Goal: Information Seeking & Learning: Learn about a topic

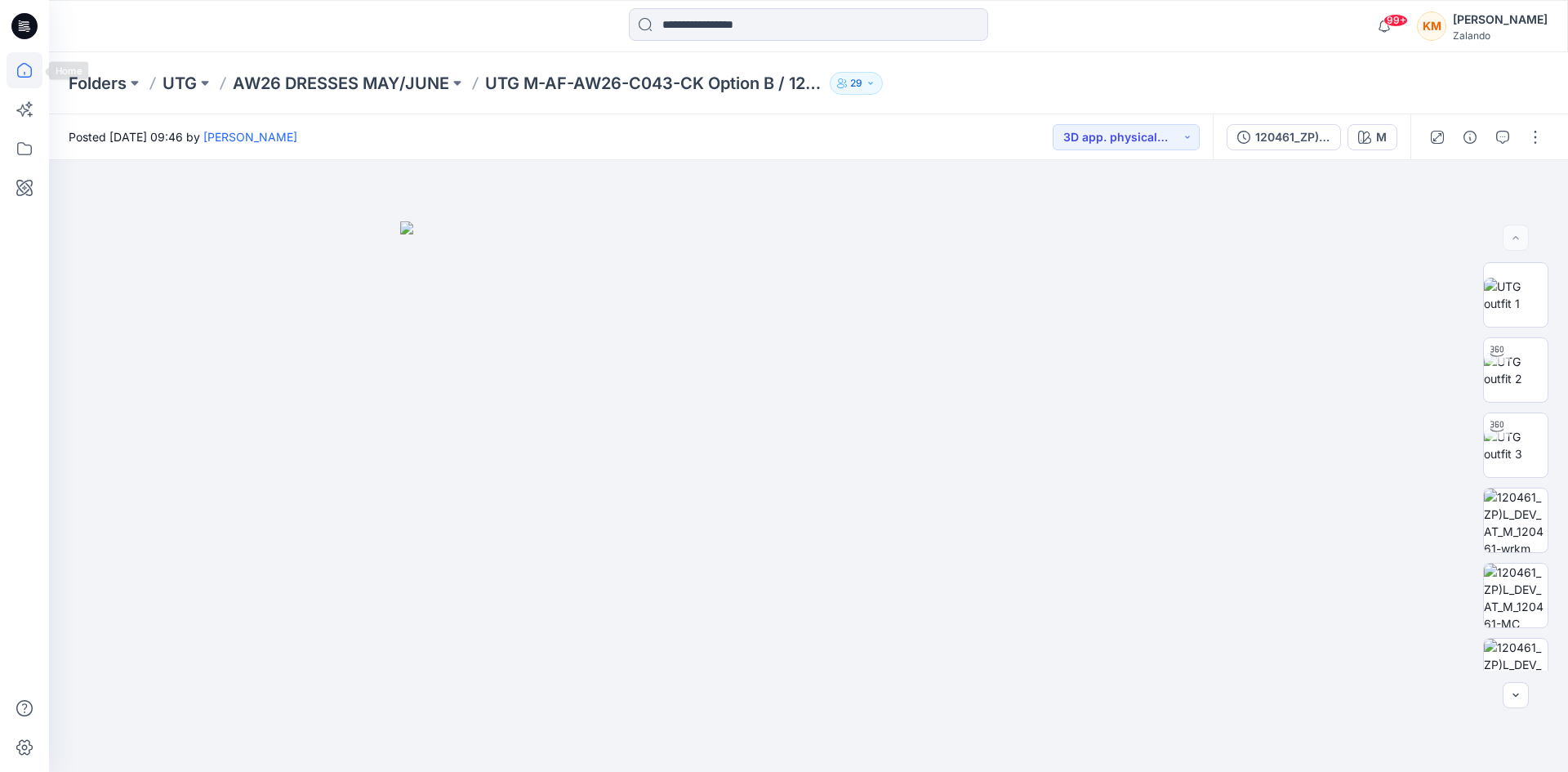
click at [22, 63] on icon at bounding box center [24, 70] width 36 height 36
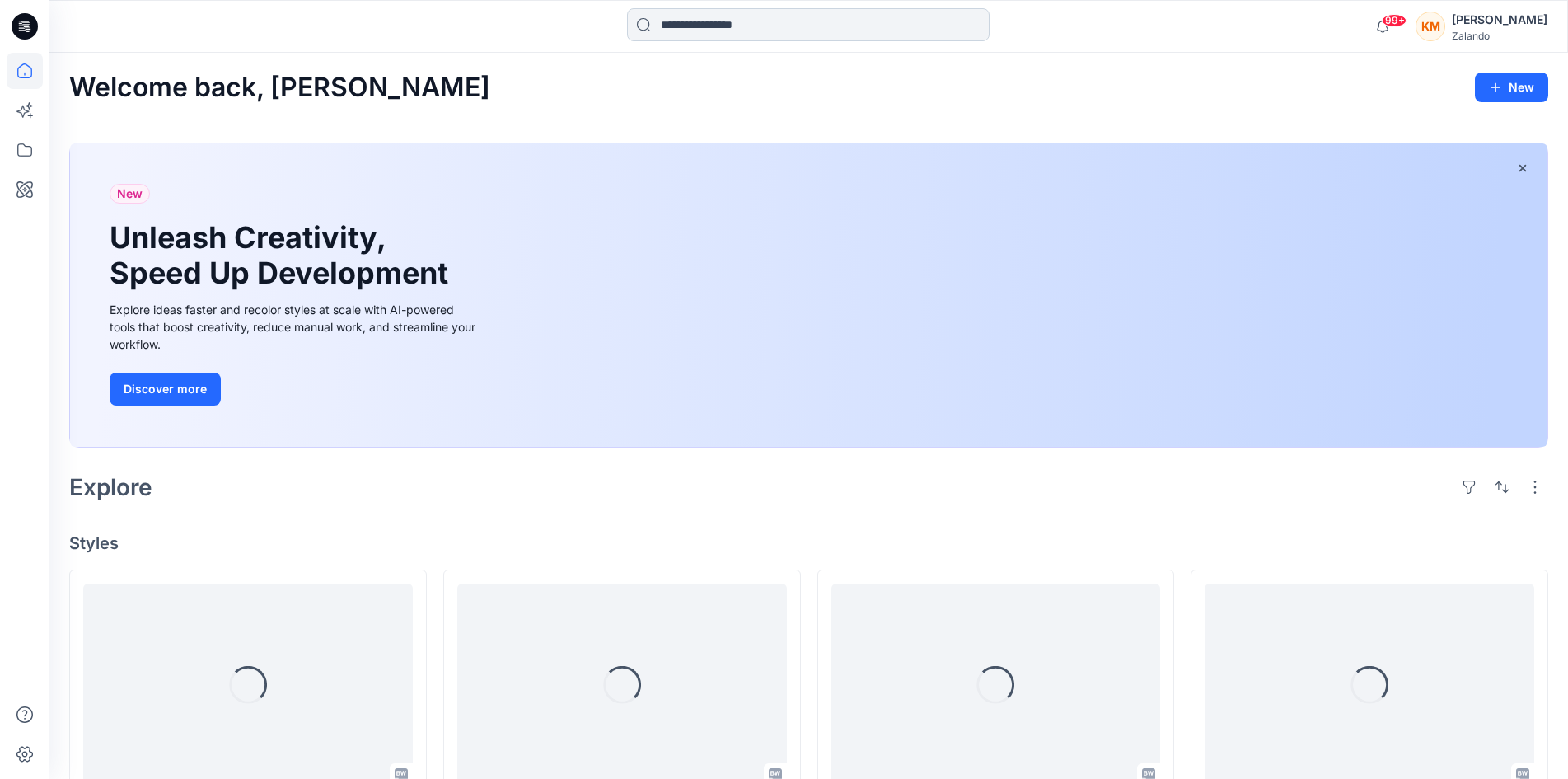
click at [694, 26] on input at bounding box center [808, 24] width 362 height 33
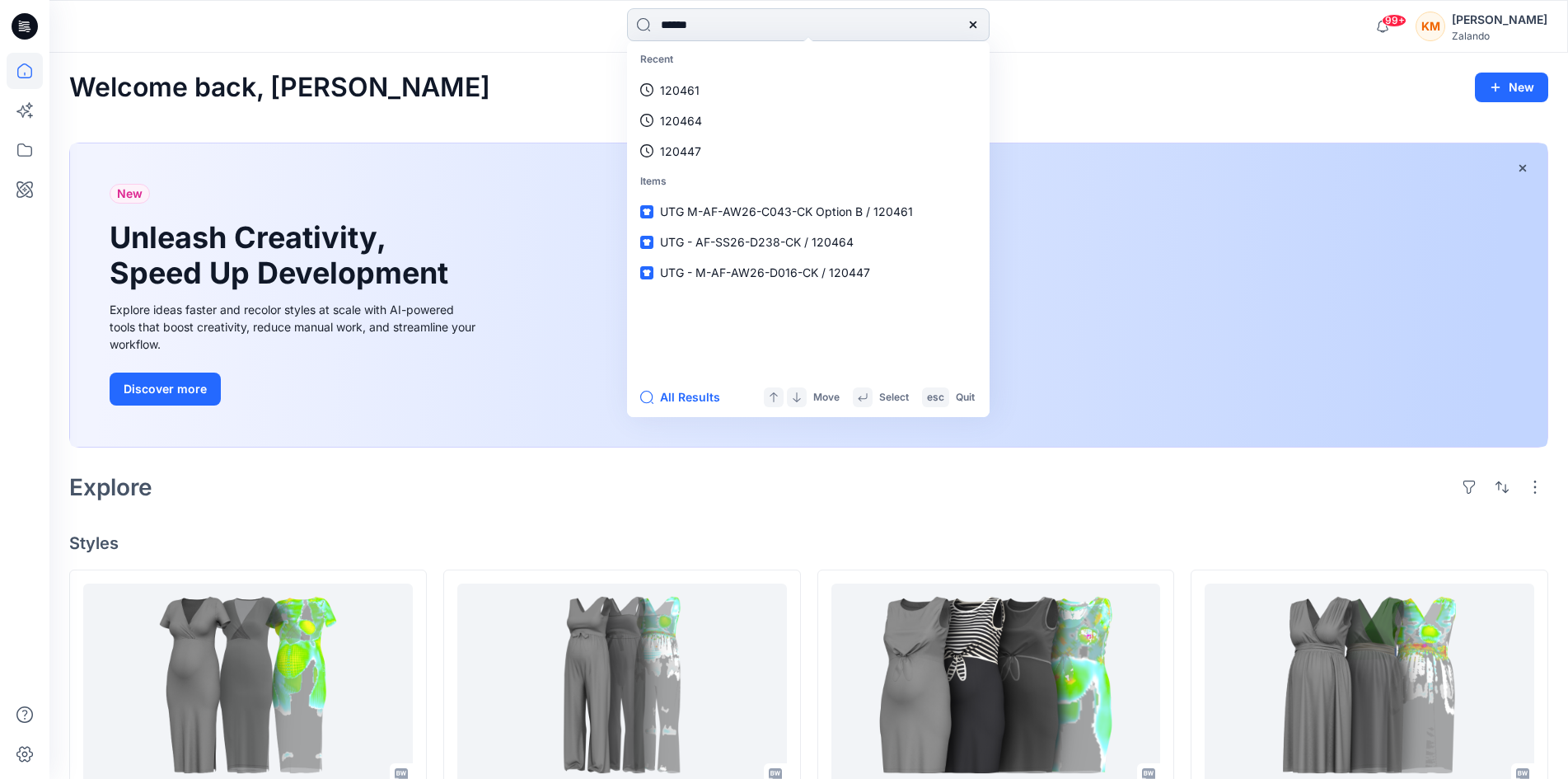
type input "******"
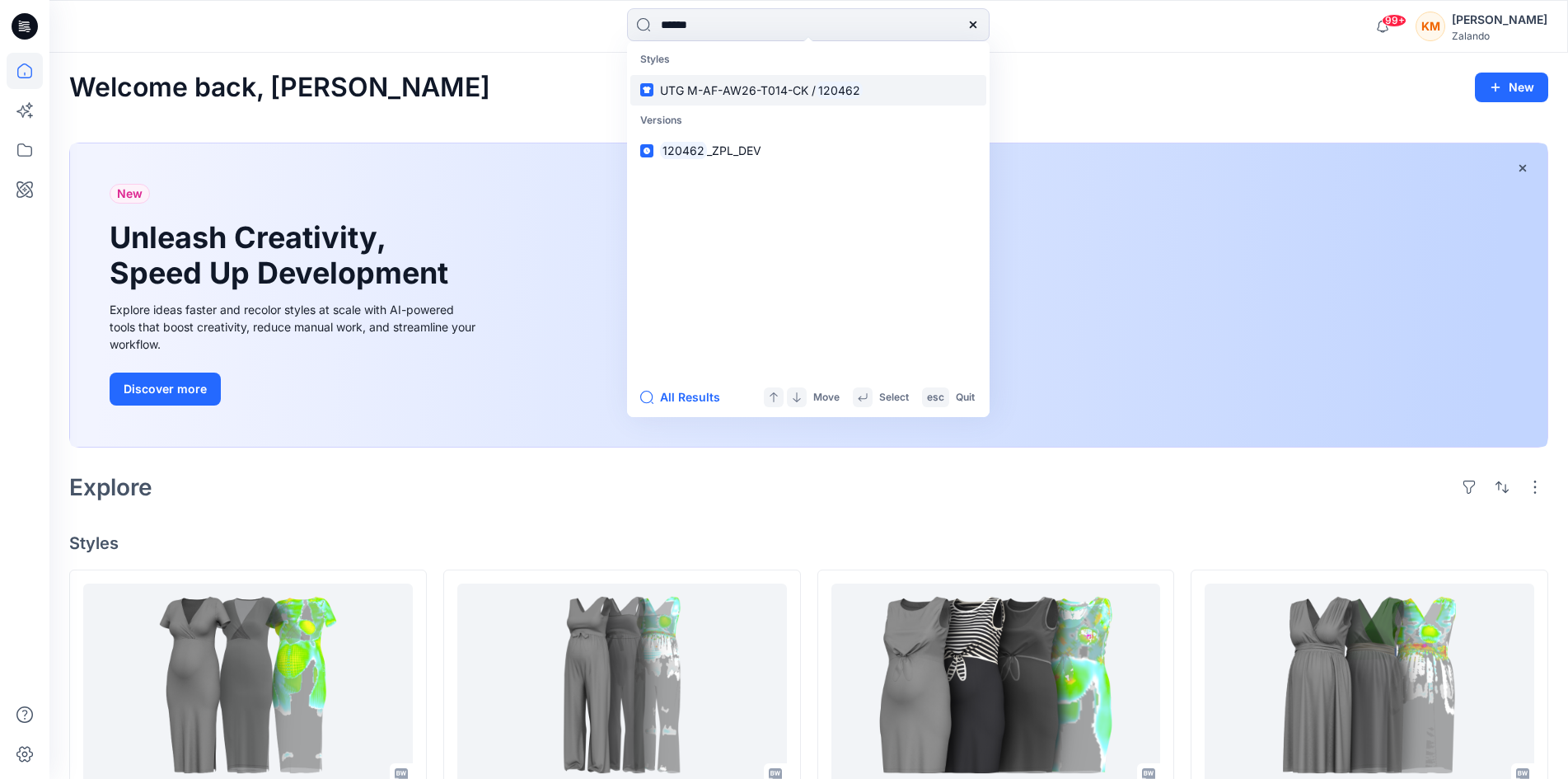
click at [702, 89] on span "UTG M-AF-AW26-T014-CK /" at bounding box center [738, 90] width 156 height 14
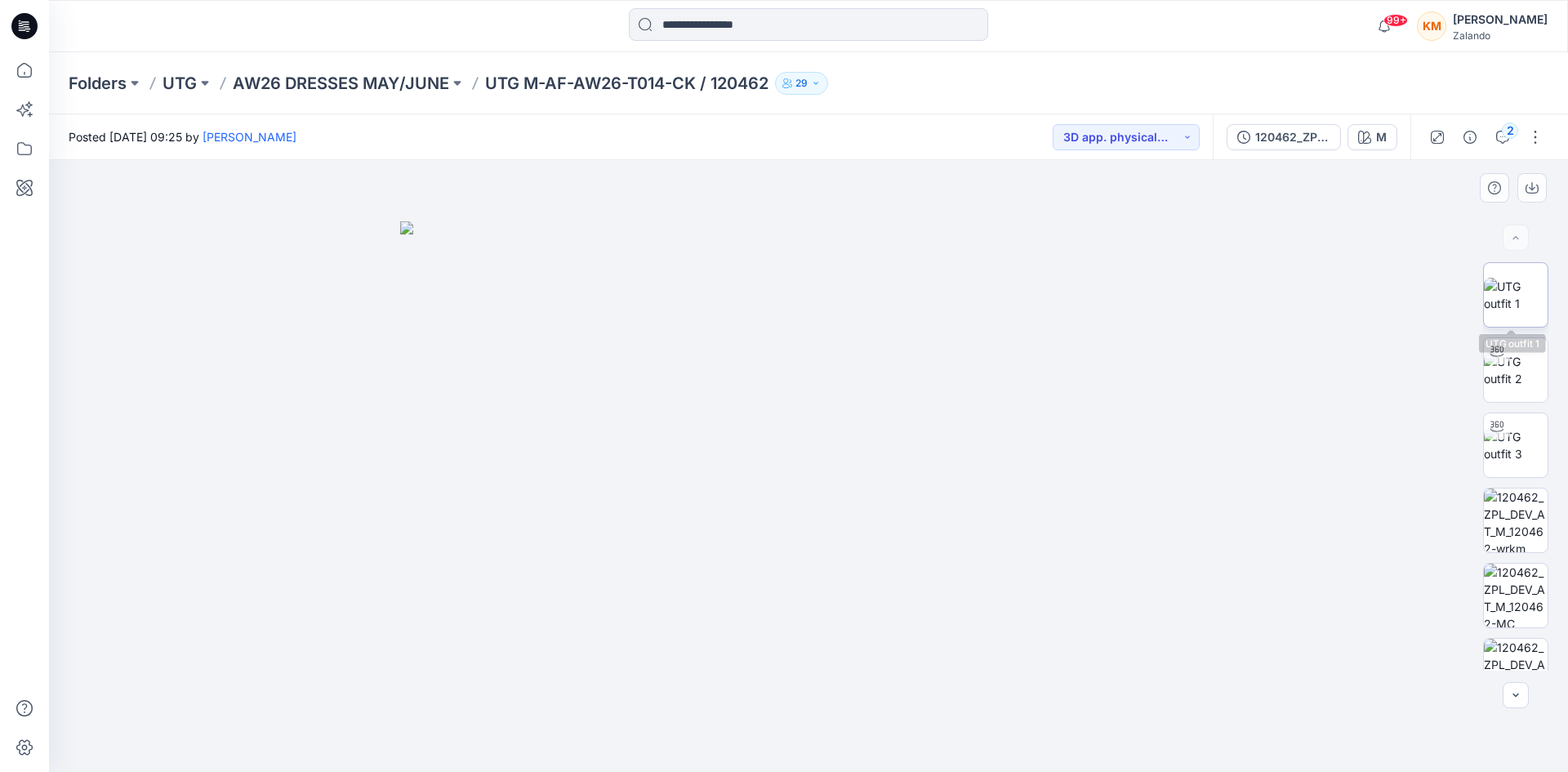
click at [1503, 284] on img at bounding box center [1515, 295] width 64 height 34
drag, startPoint x: 22, startPoint y: 68, endPoint x: 43, endPoint y: 67, distance: 21.0
click at [21, 67] on icon at bounding box center [24, 70] width 36 height 36
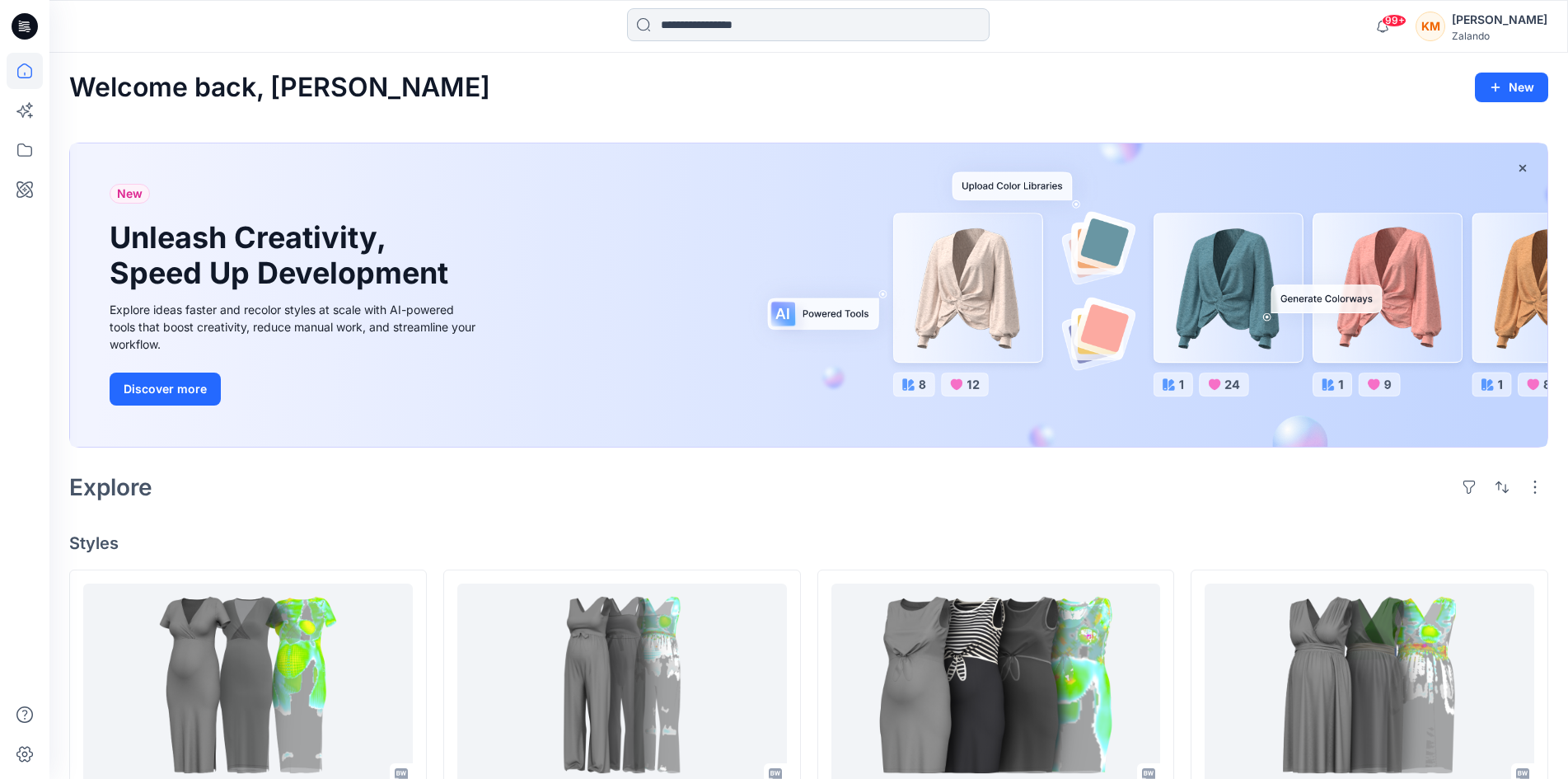
click at [715, 21] on input at bounding box center [808, 24] width 362 height 33
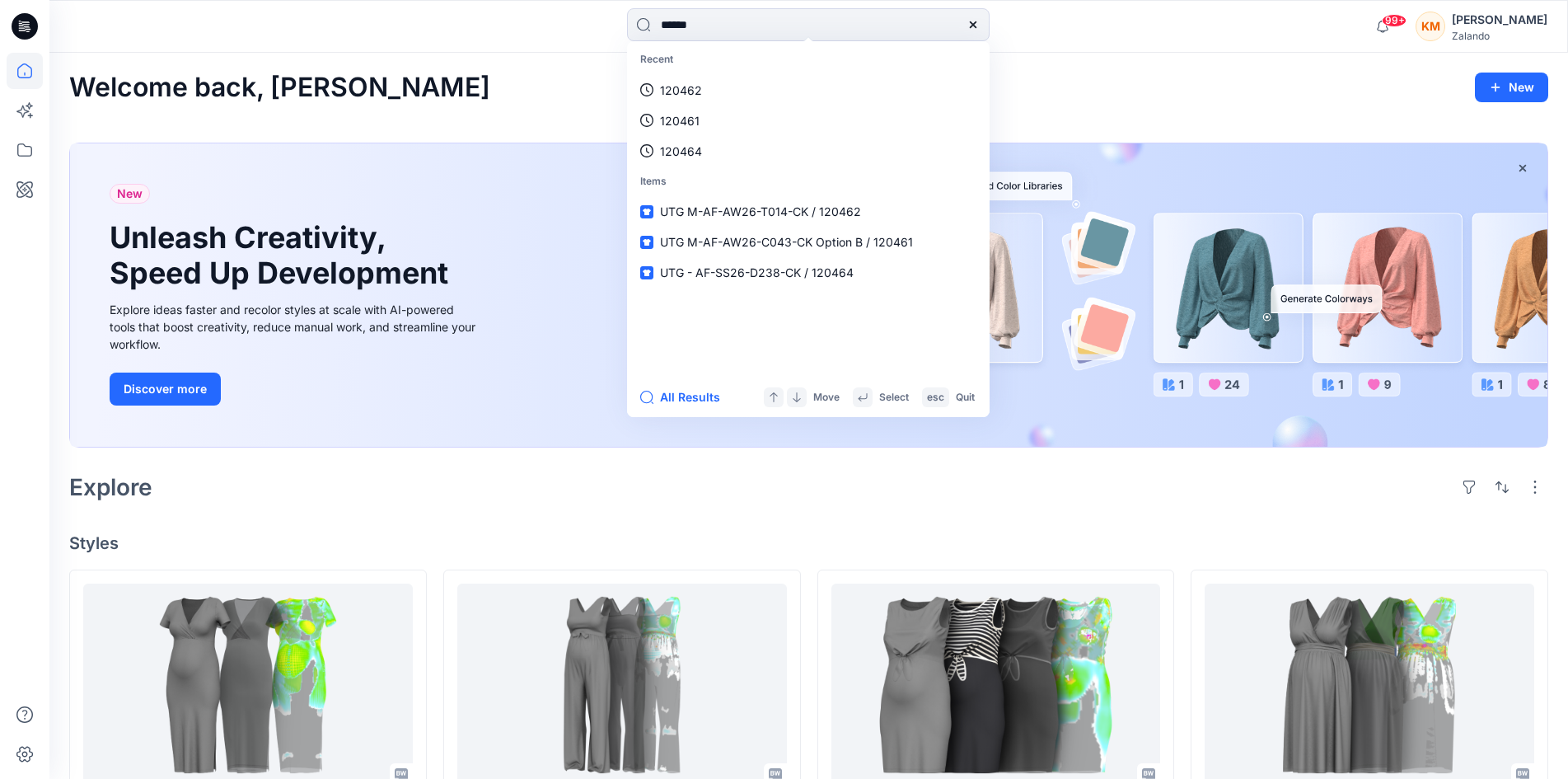
type input "******"
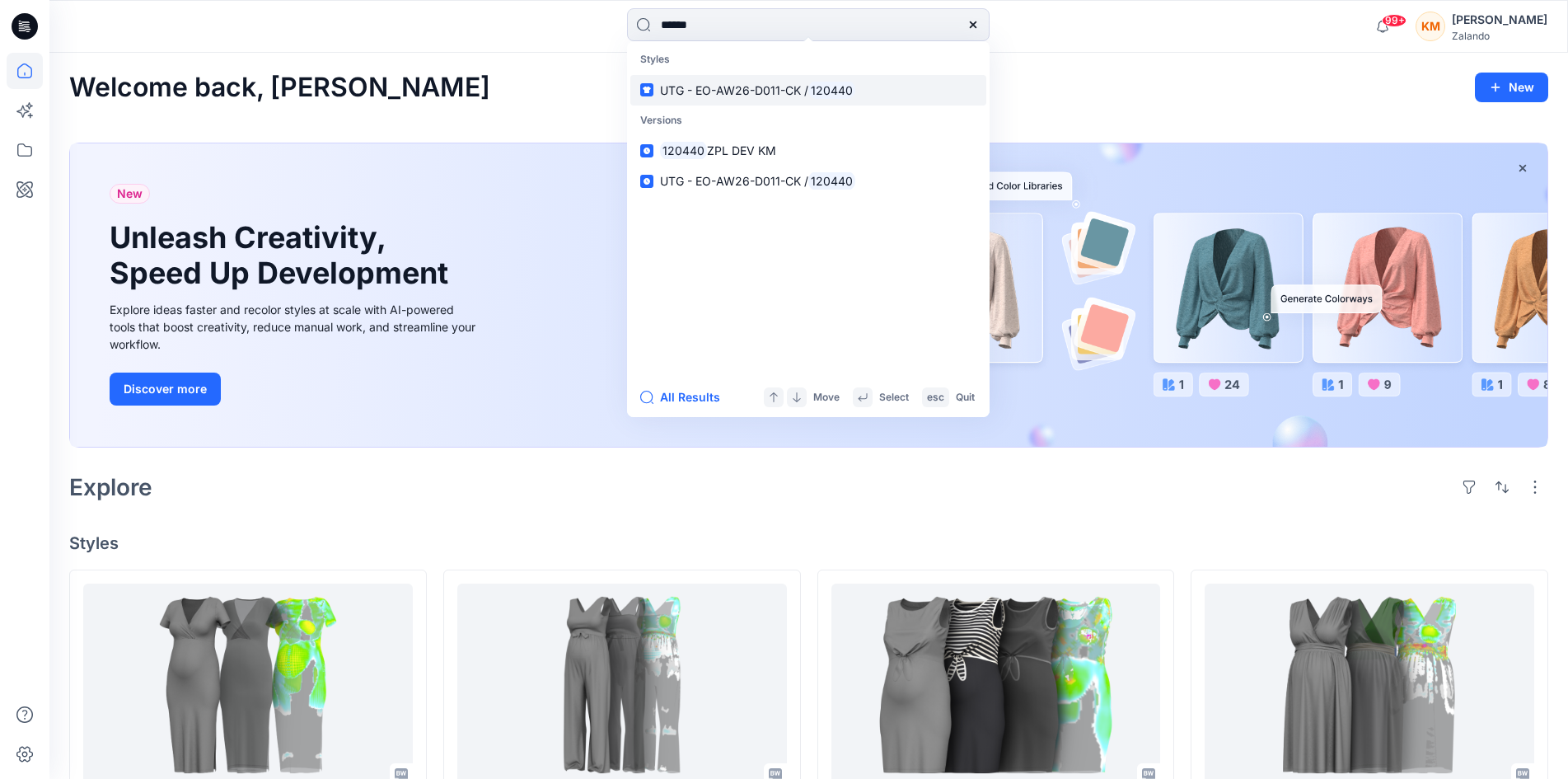
click at [750, 82] on p "UTG - EO-AW26-D011-CK / 120440" at bounding box center [758, 90] width 195 height 18
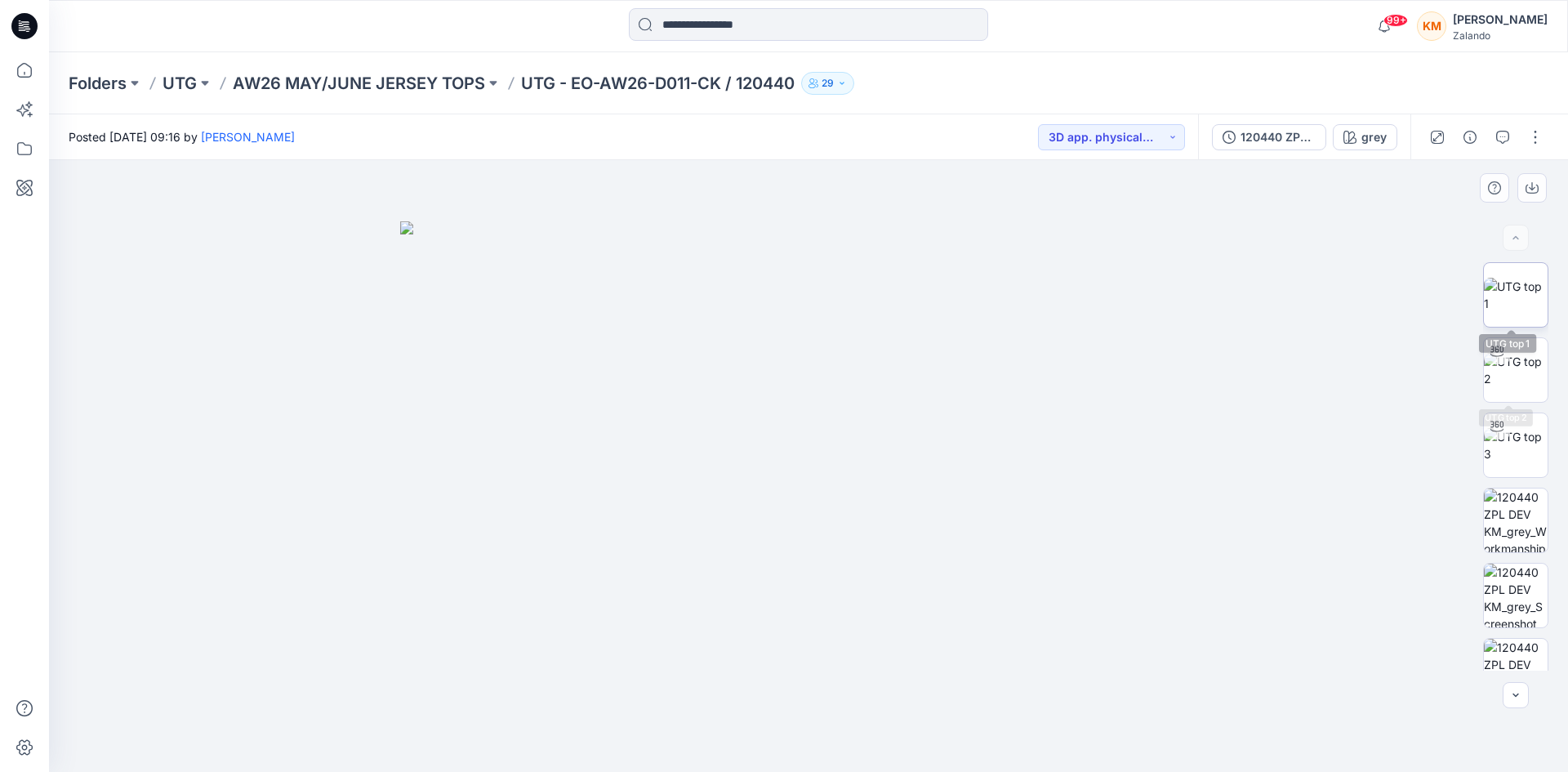
click at [1511, 295] on img at bounding box center [1515, 295] width 64 height 34
click at [23, 71] on icon at bounding box center [24, 70] width 36 height 36
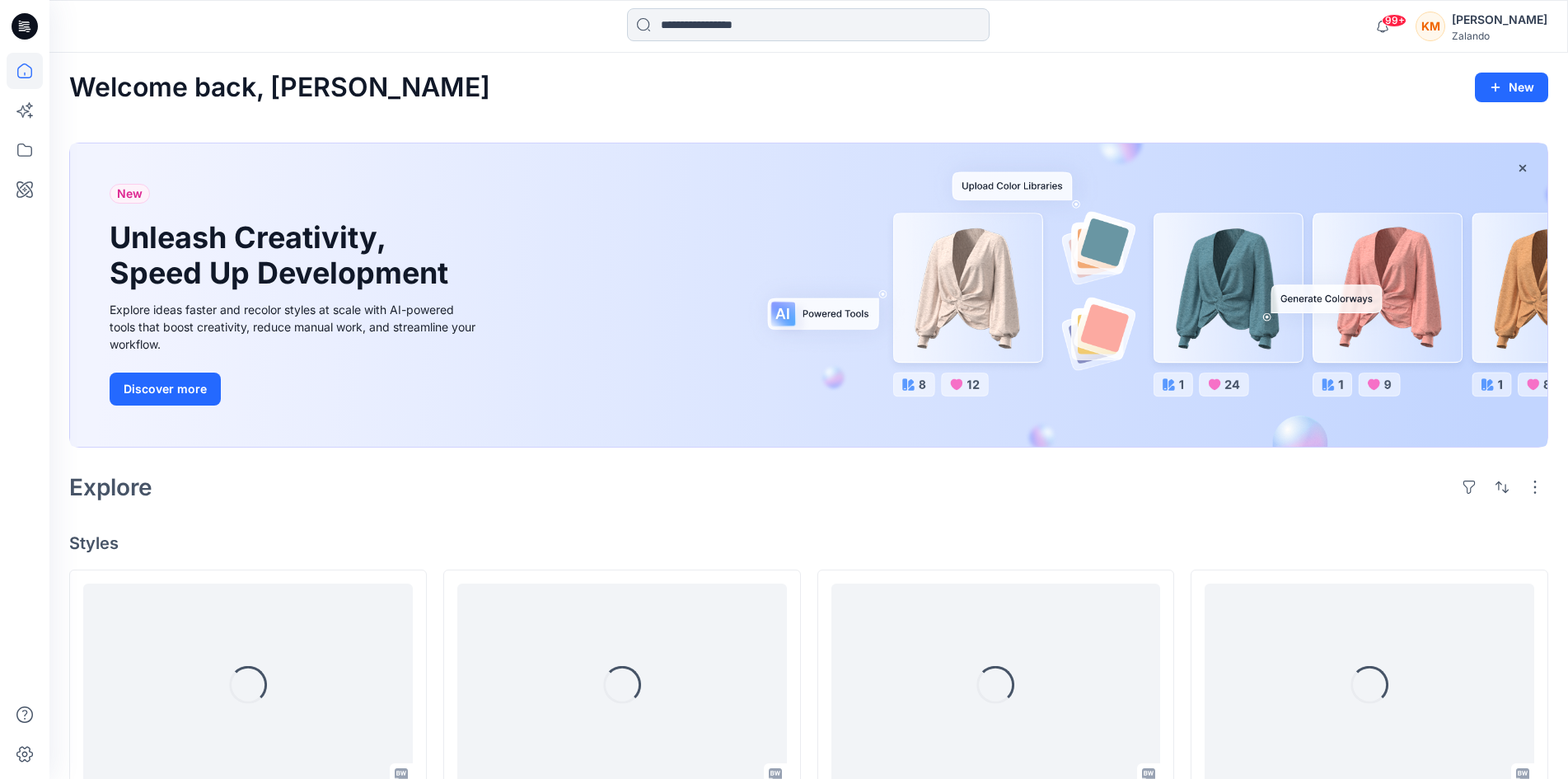
click at [733, 17] on input at bounding box center [808, 24] width 362 height 33
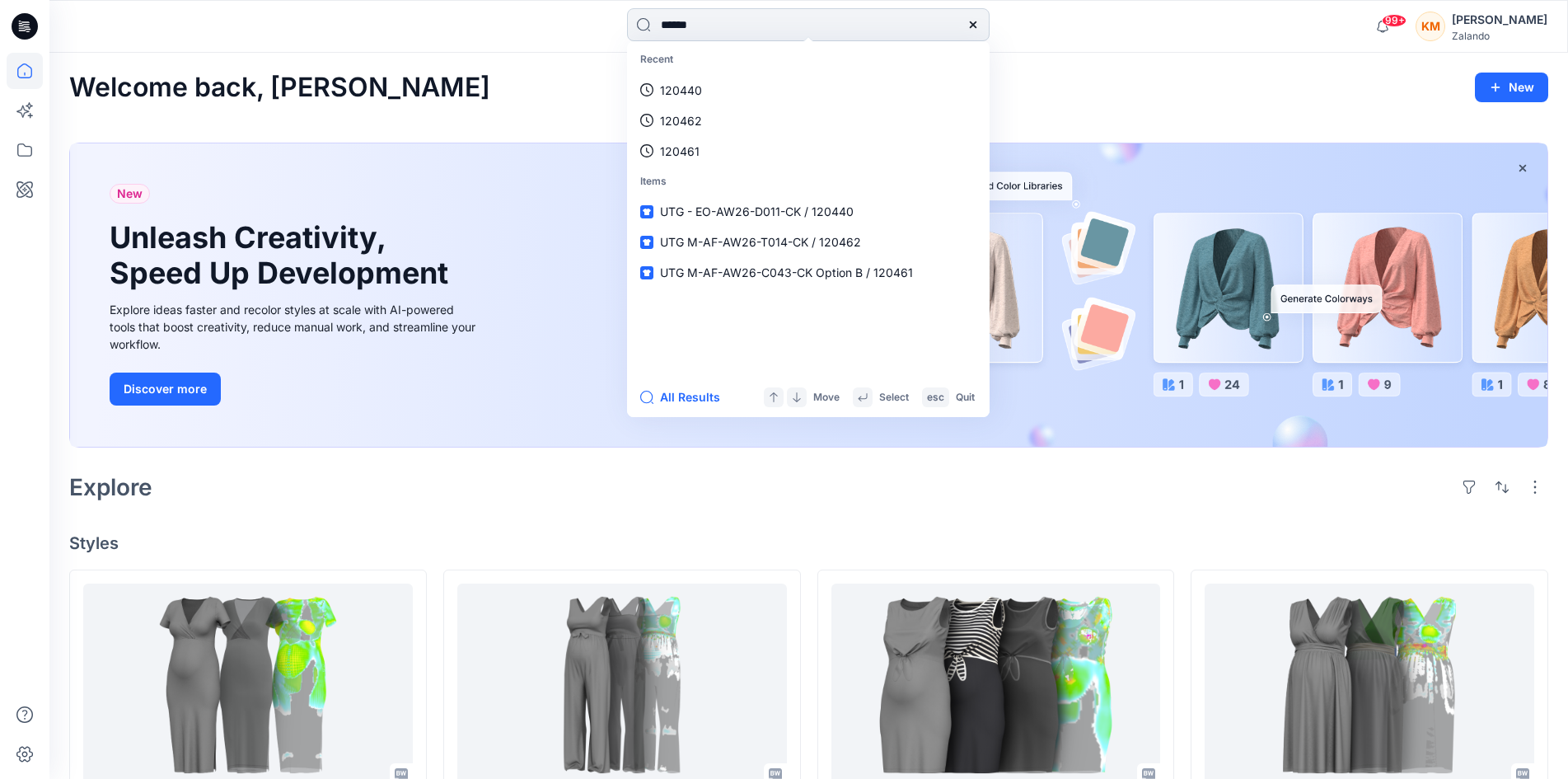
type input "******"
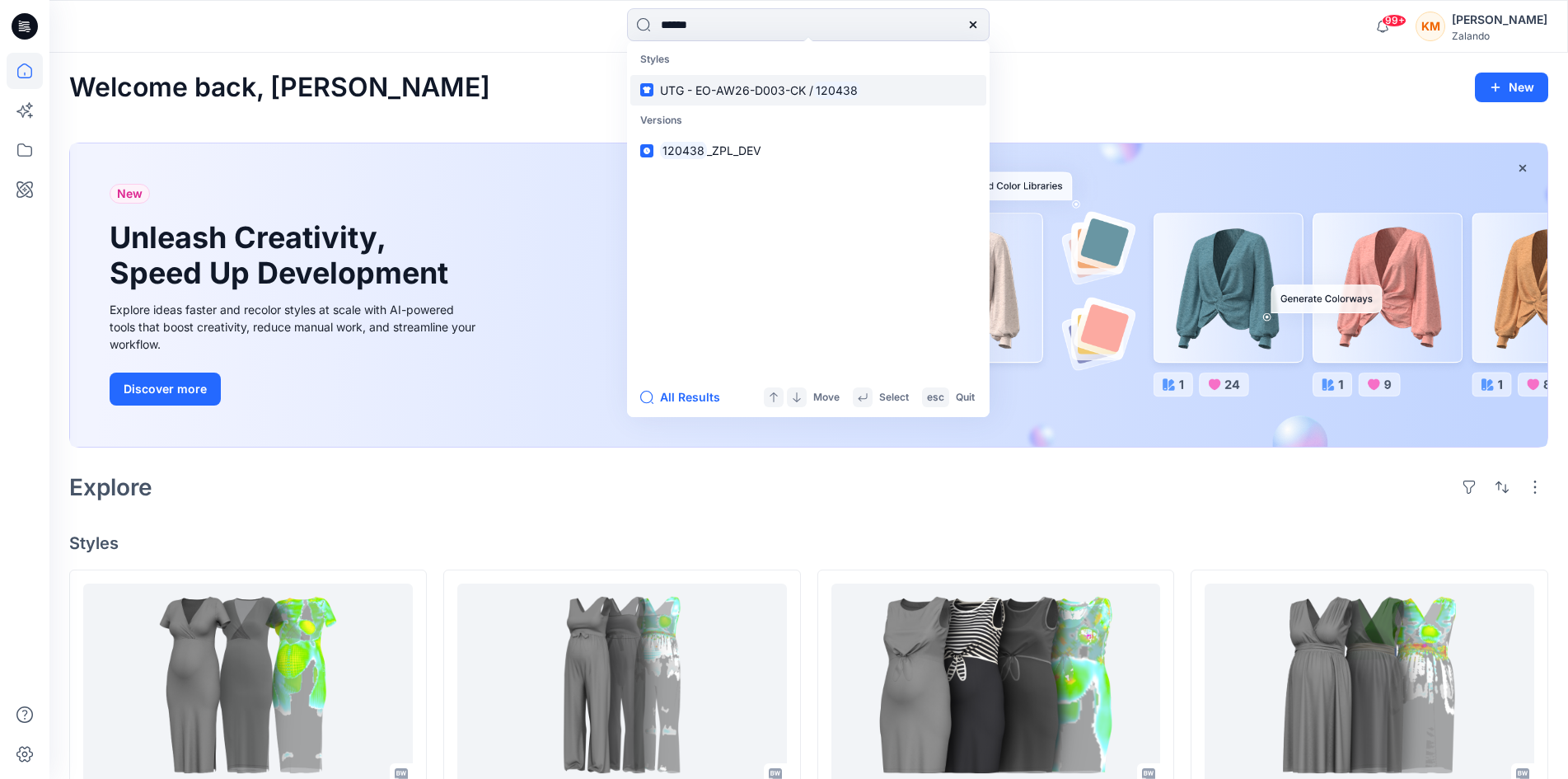
click at [737, 95] on span "UTG - EO-AW26-D003-CK /" at bounding box center [737, 90] width 154 height 14
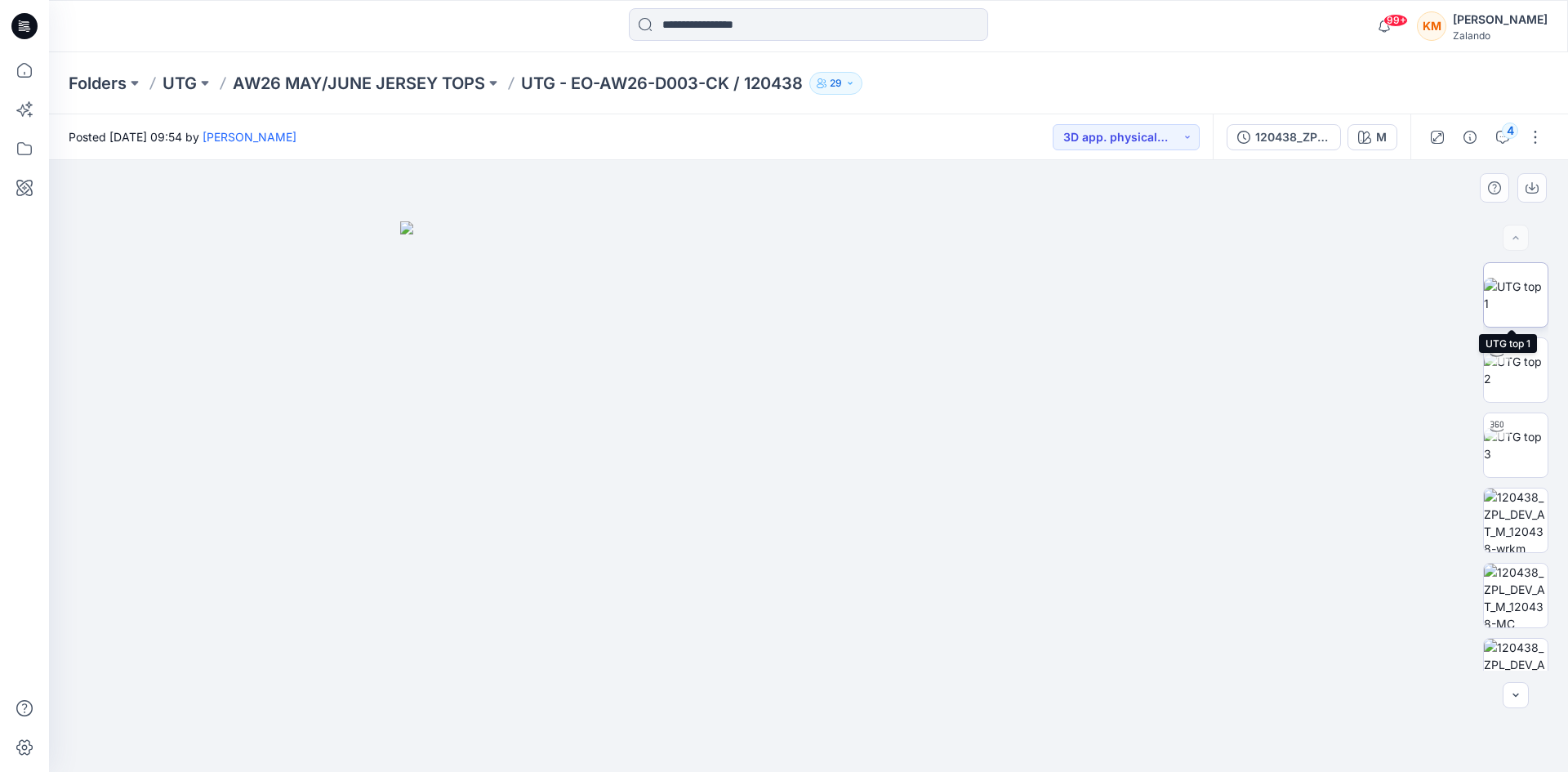
click at [1499, 291] on img at bounding box center [1515, 295] width 64 height 34
click at [26, 70] on icon at bounding box center [24, 70] width 36 height 36
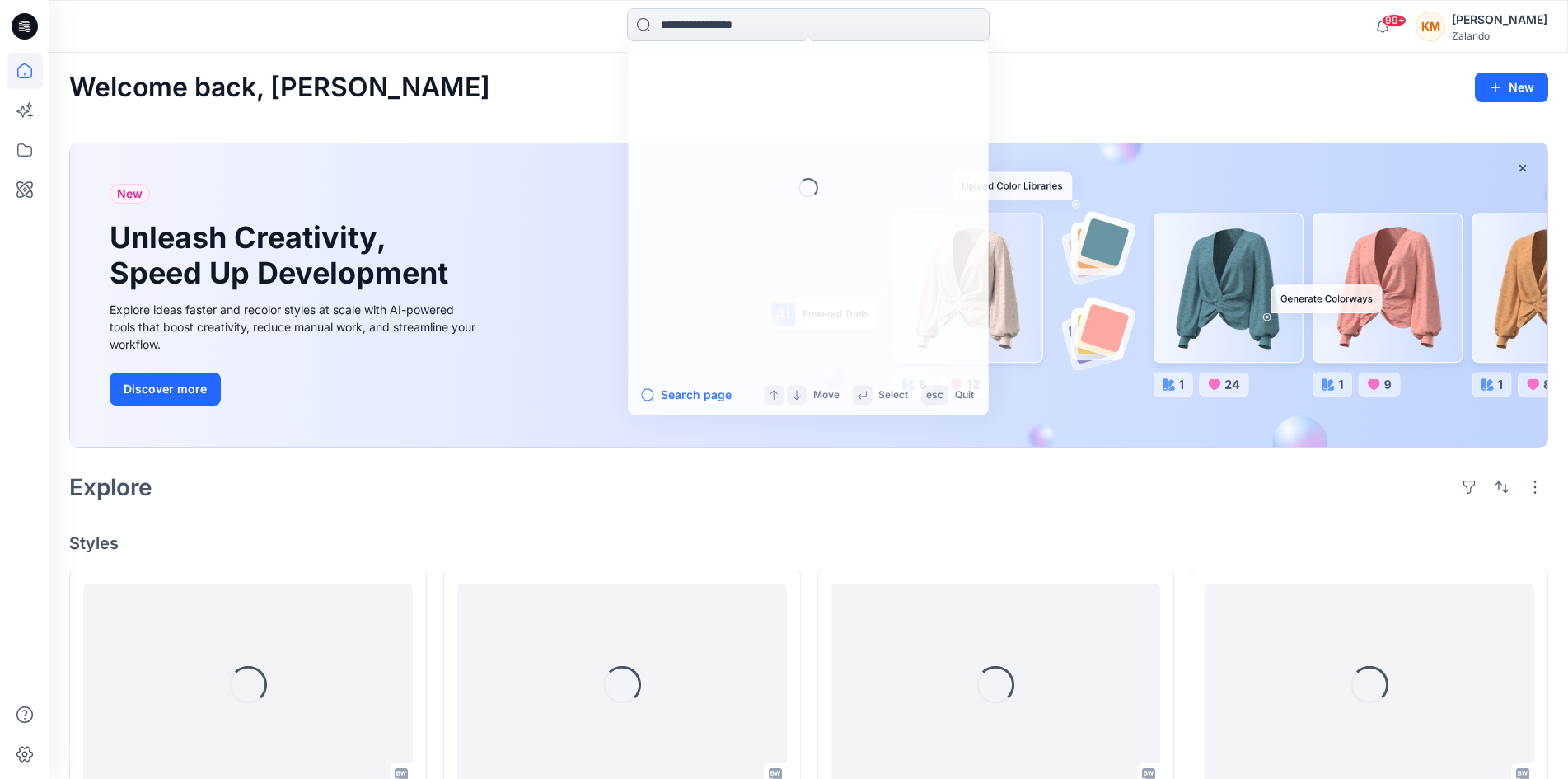
click at [700, 24] on input at bounding box center [808, 24] width 362 height 33
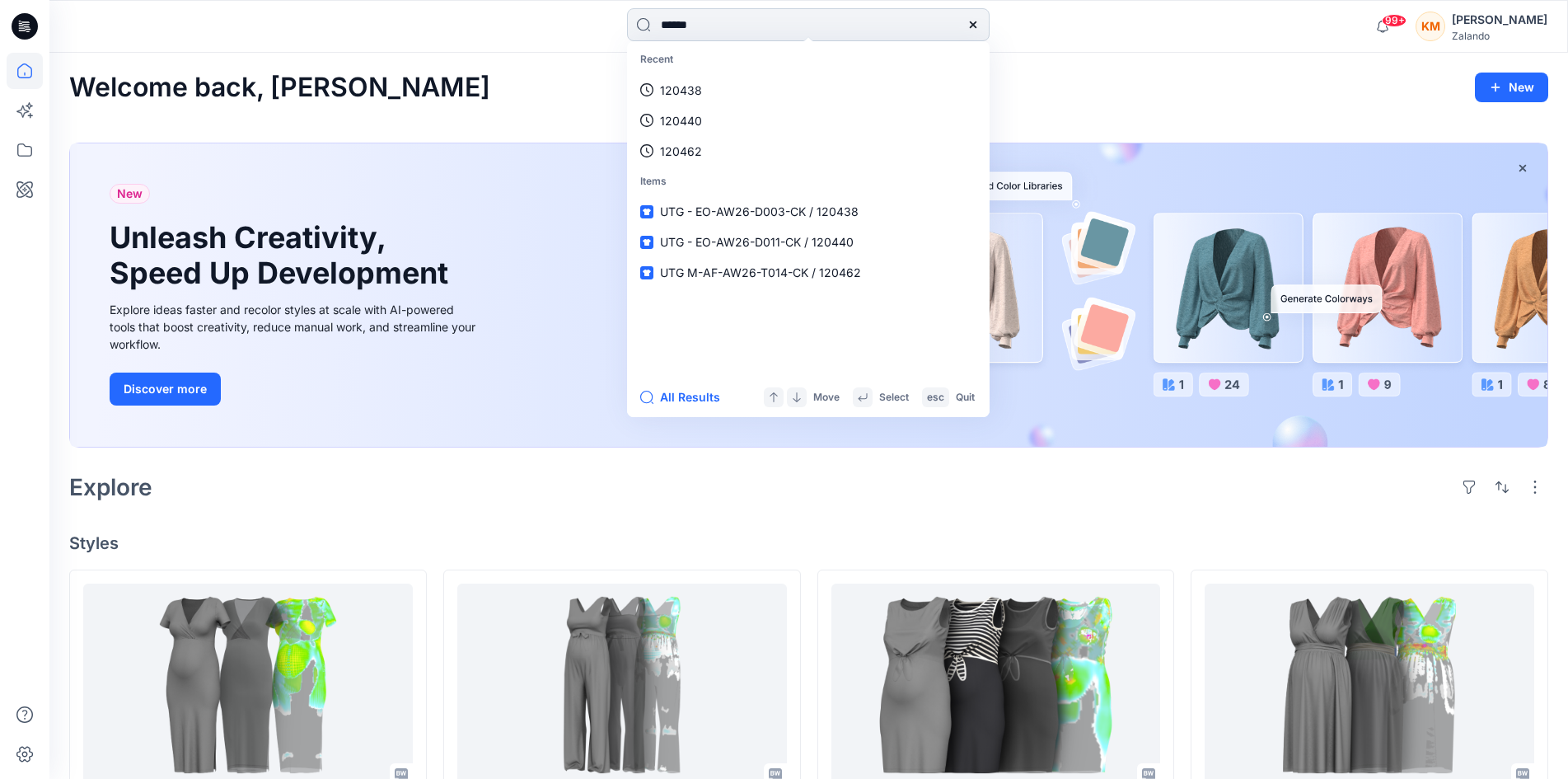
type input "******"
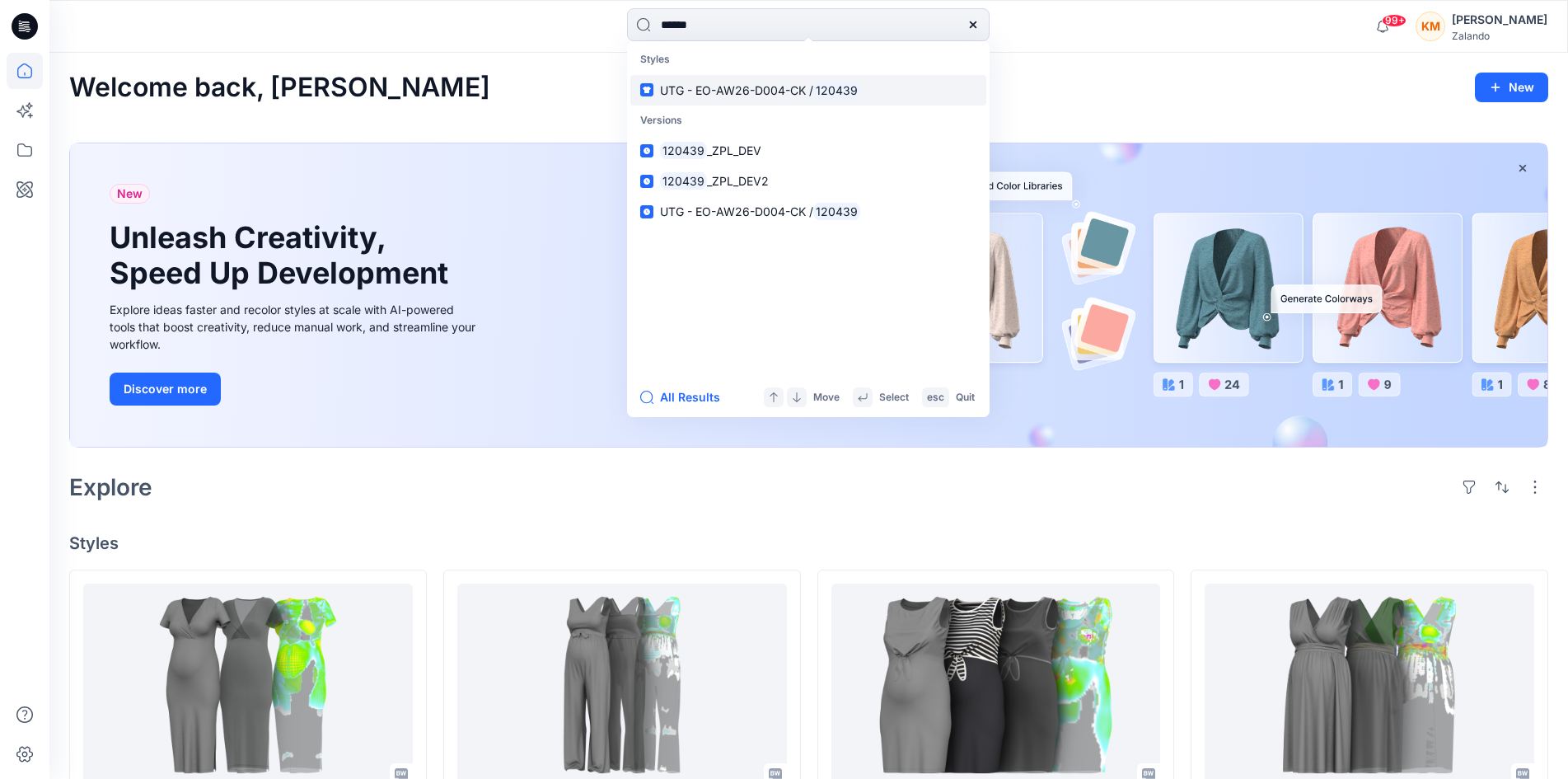
click at [706, 89] on span "UTG - EO-AW26-D004-CK /" at bounding box center [737, 90] width 154 height 14
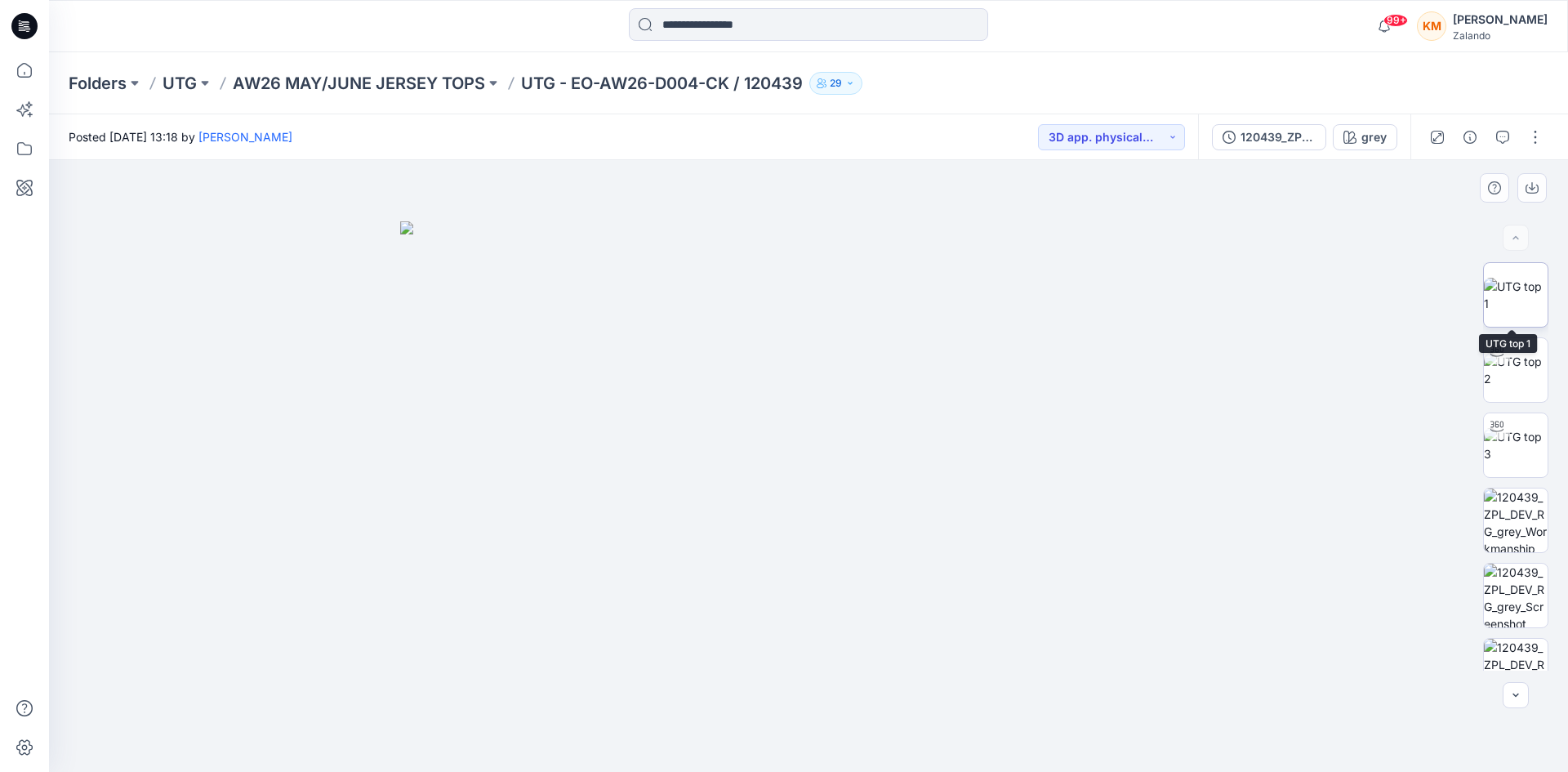
click at [1527, 291] on img at bounding box center [1515, 295] width 64 height 34
click at [711, 24] on input at bounding box center [808, 24] width 359 height 32
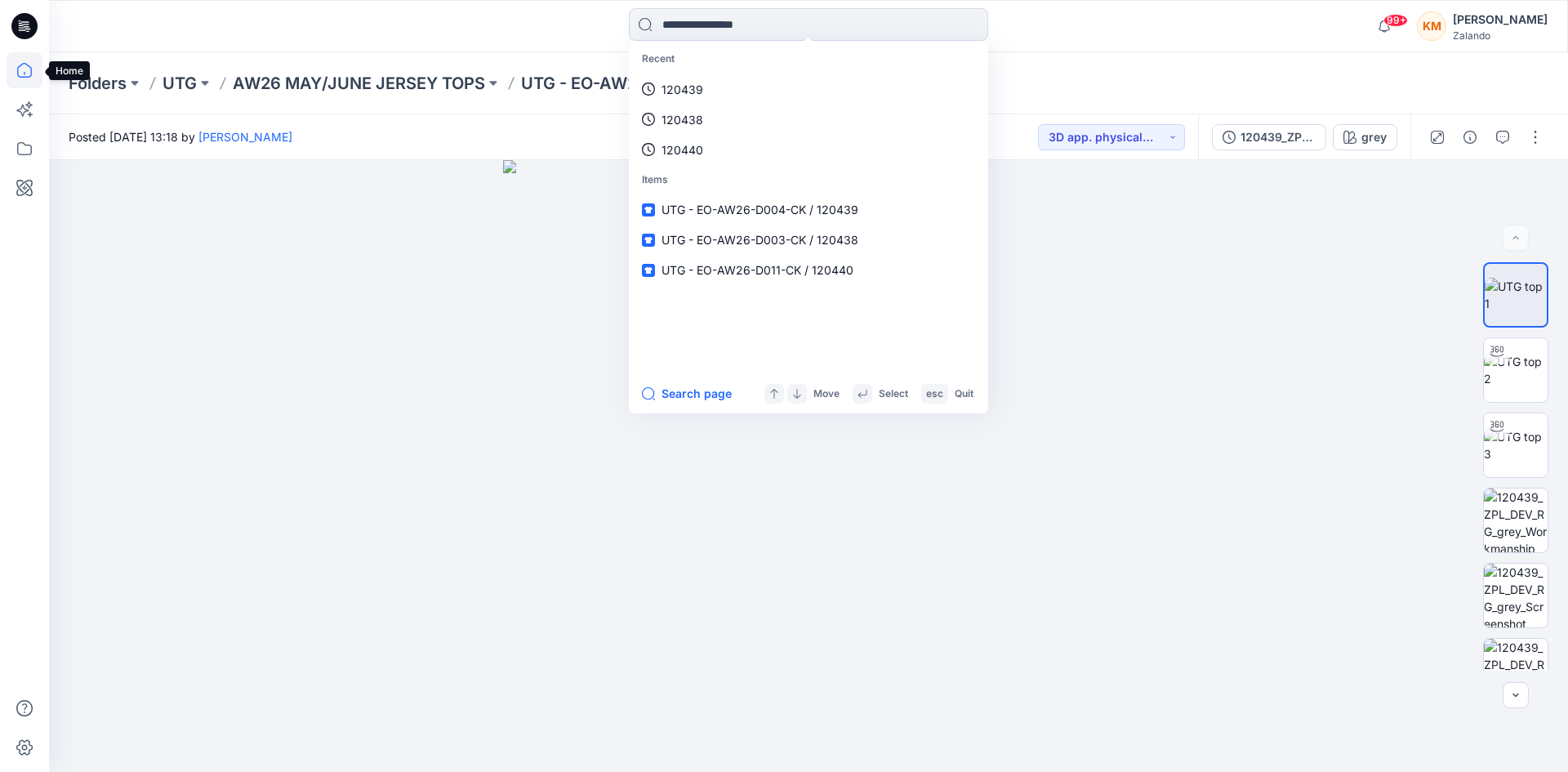
click at [23, 69] on icon at bounding box center [24, 70] width 36 height 36
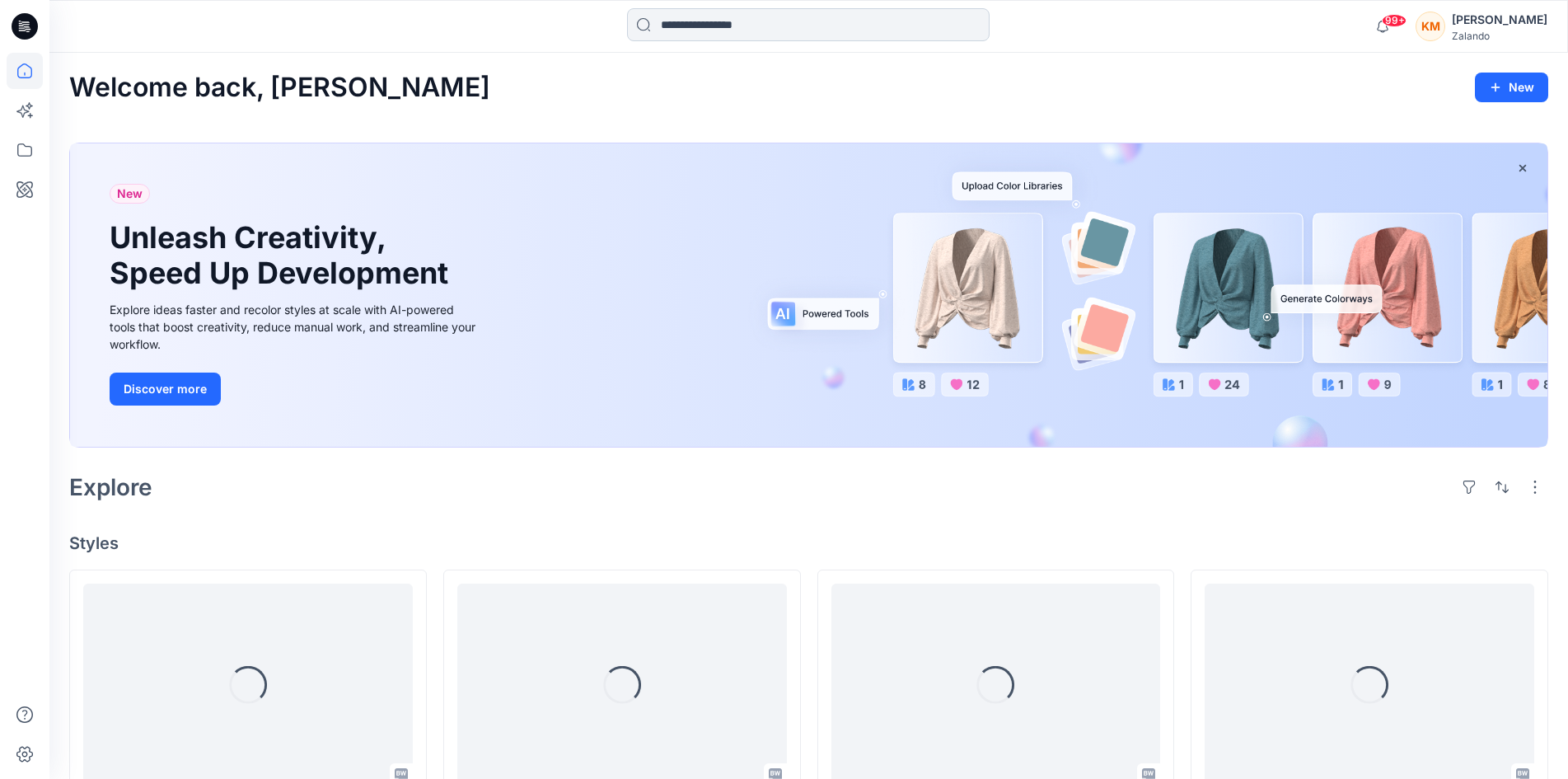
click at [721, 30] on input at bounding box center [808, 24] width 362 height 33
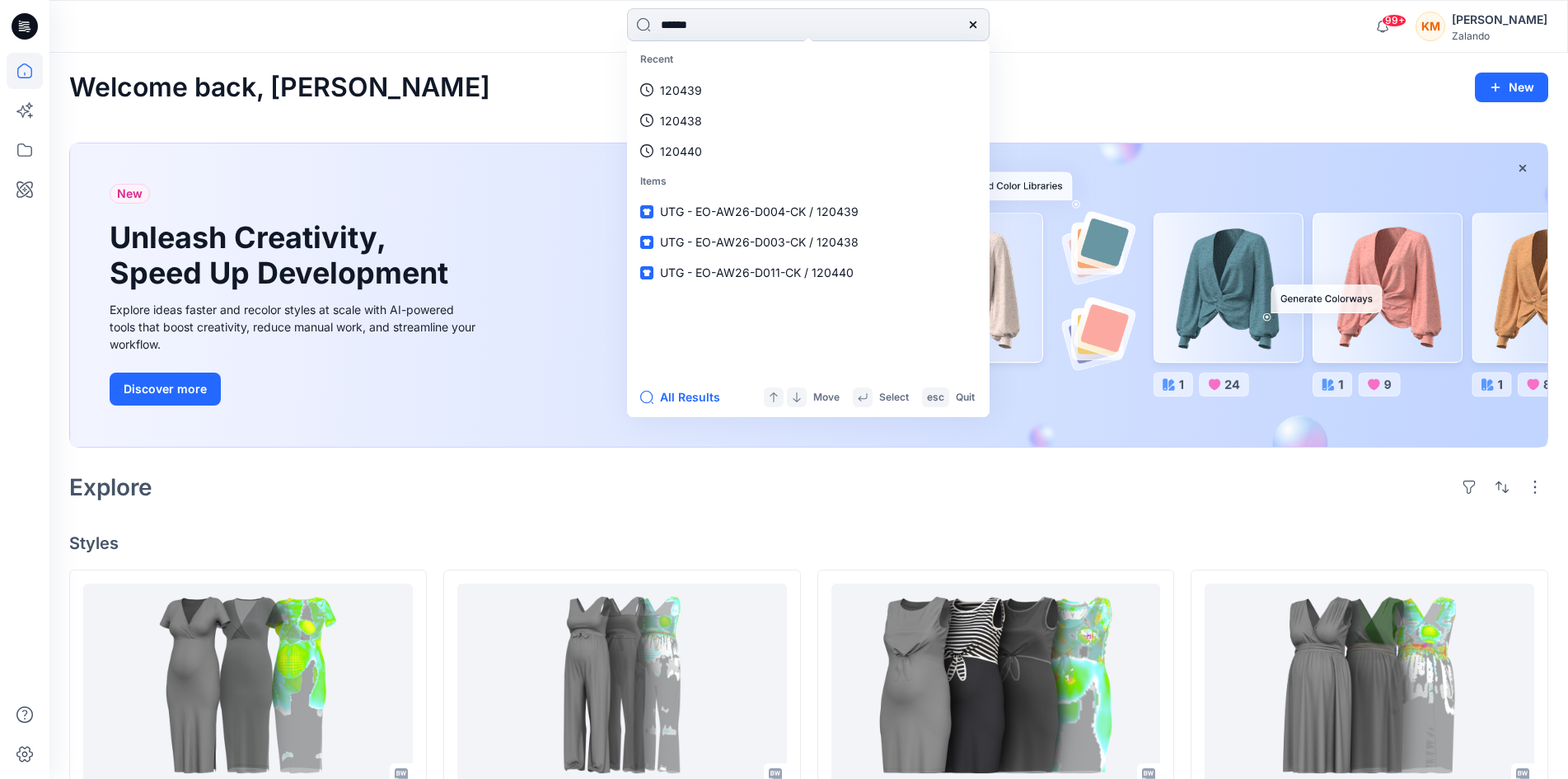
type input "******"
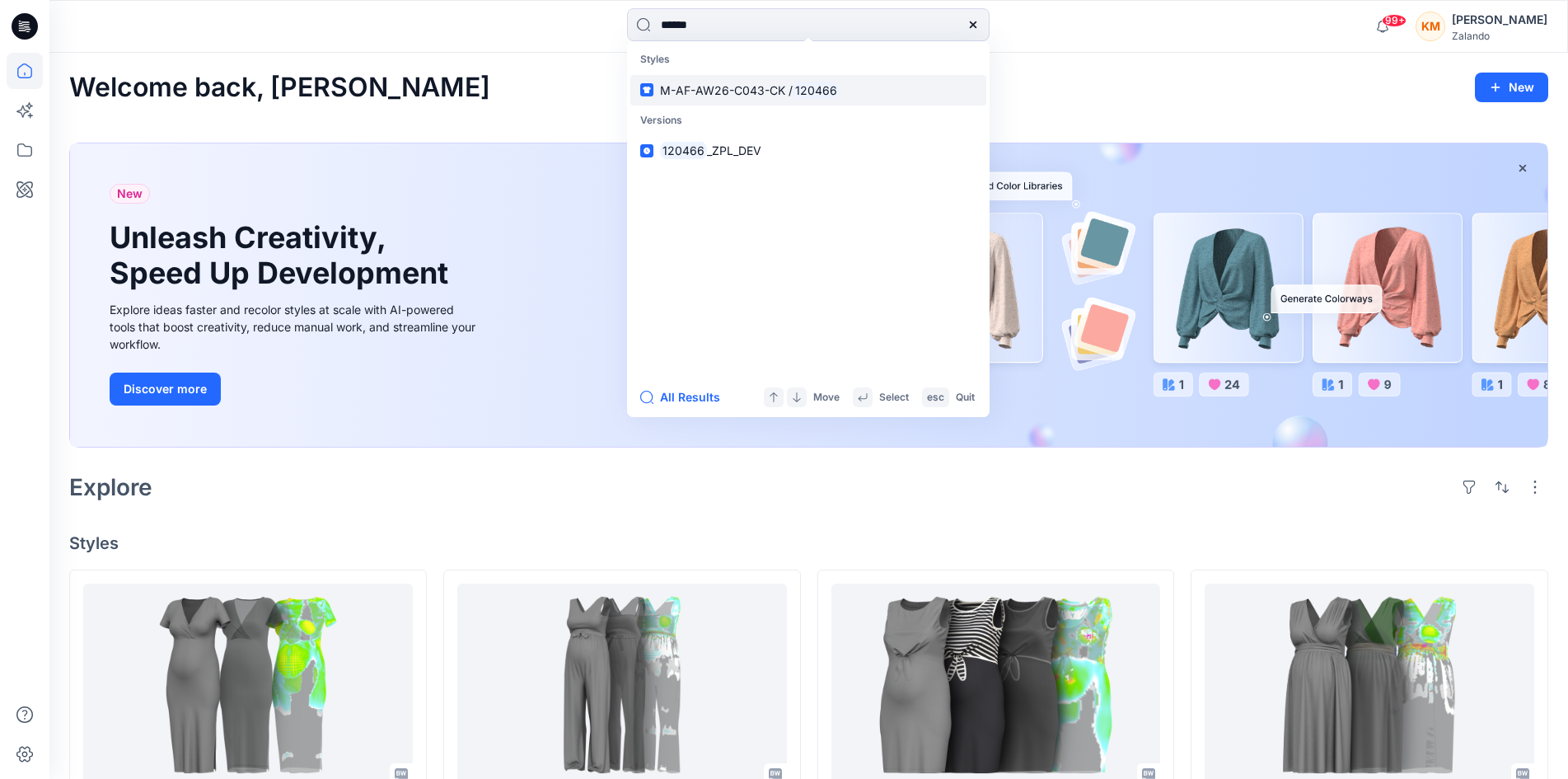
click at [716, 94] on span "M-AF-AW26-C043-CK /" at bounding box center [726, 90] width 133 height 14
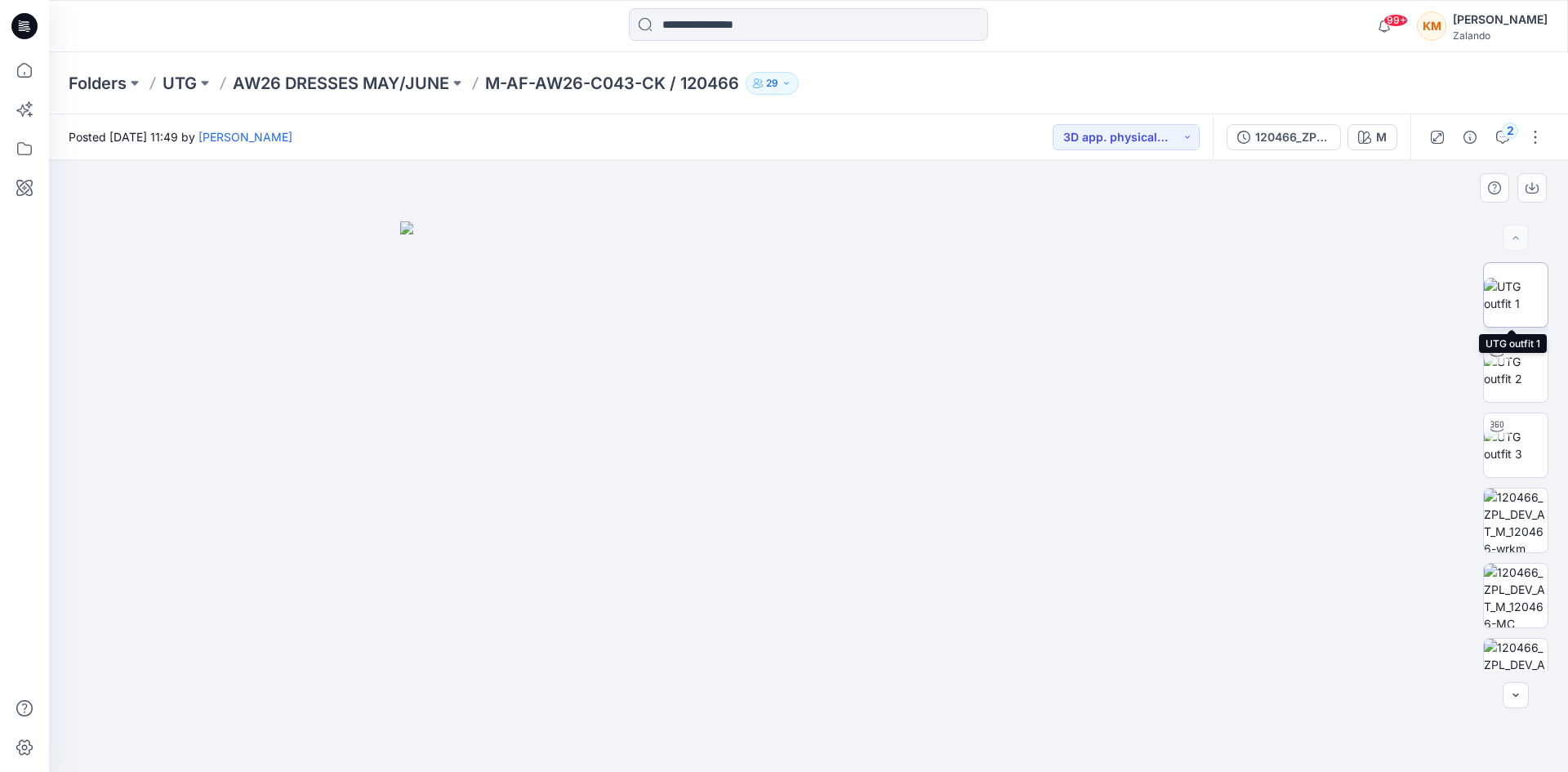
click at [1511, 290] on img at bounding box center [1515, 295] width 64 height 34
click at [18, 64] on icon at bounding box center [24, 70] width 36 height 36
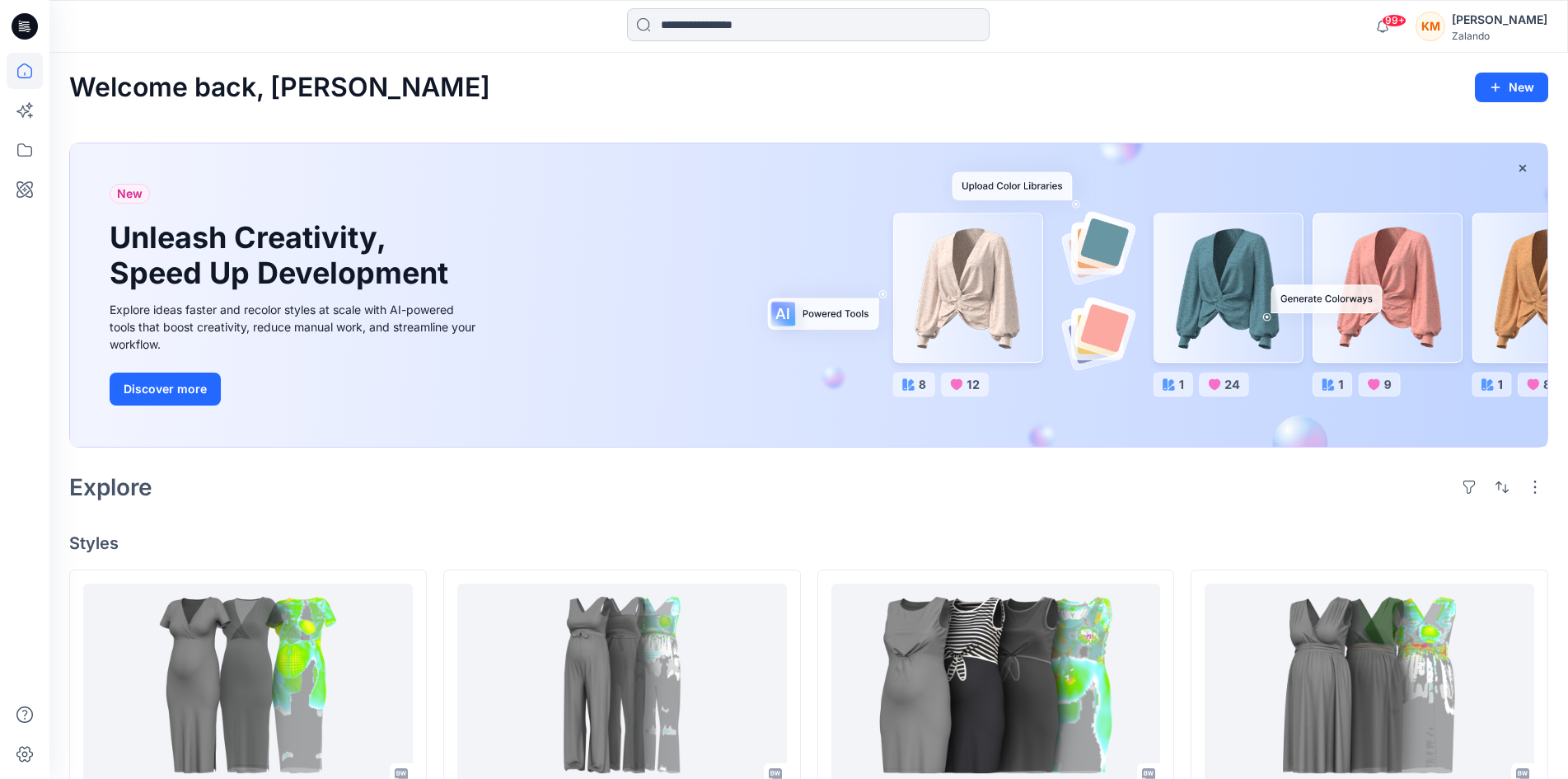
click at [701, 26] on input at bounding box center [808, 24] width 362 height 33
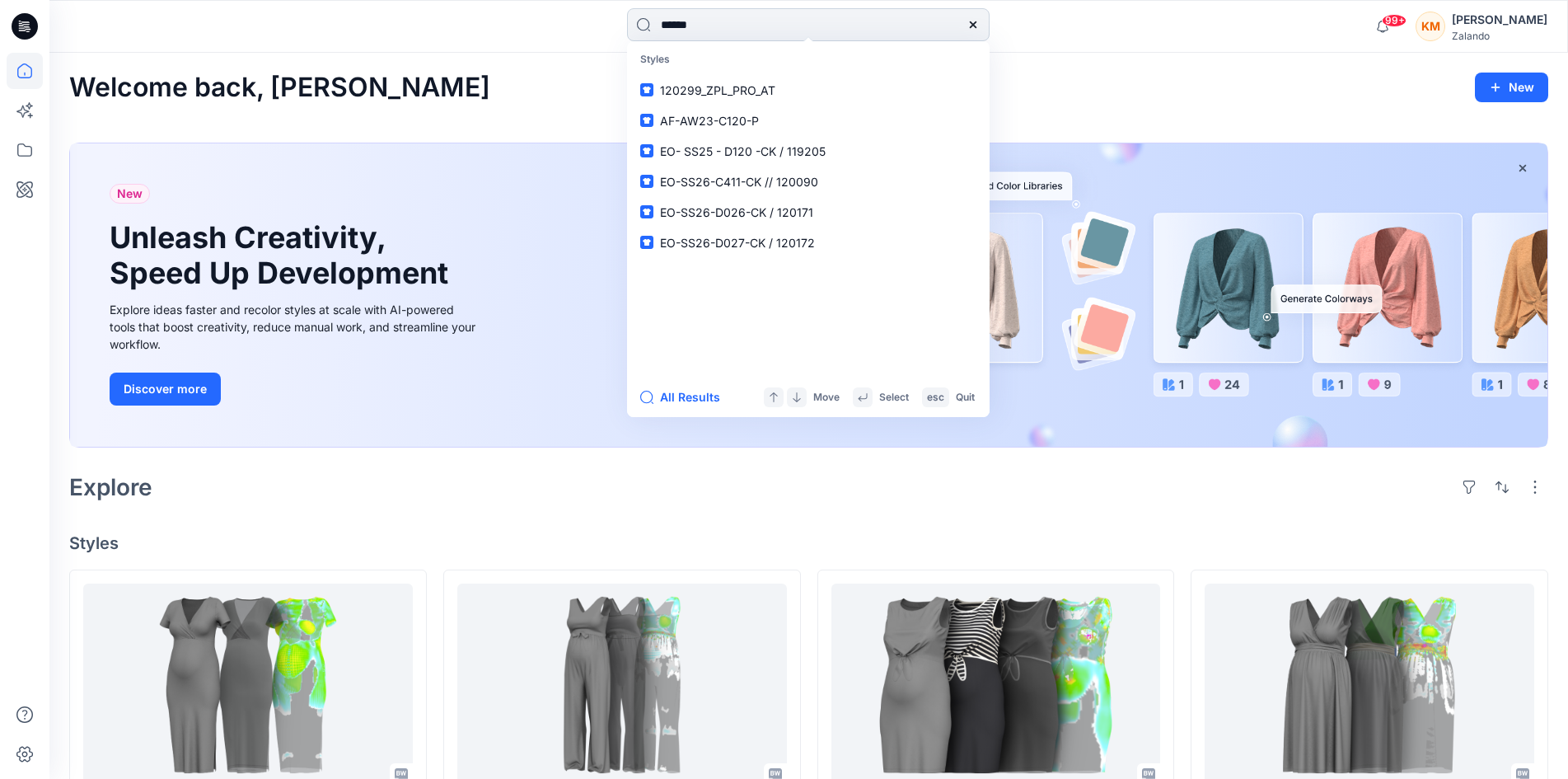
type input "******"
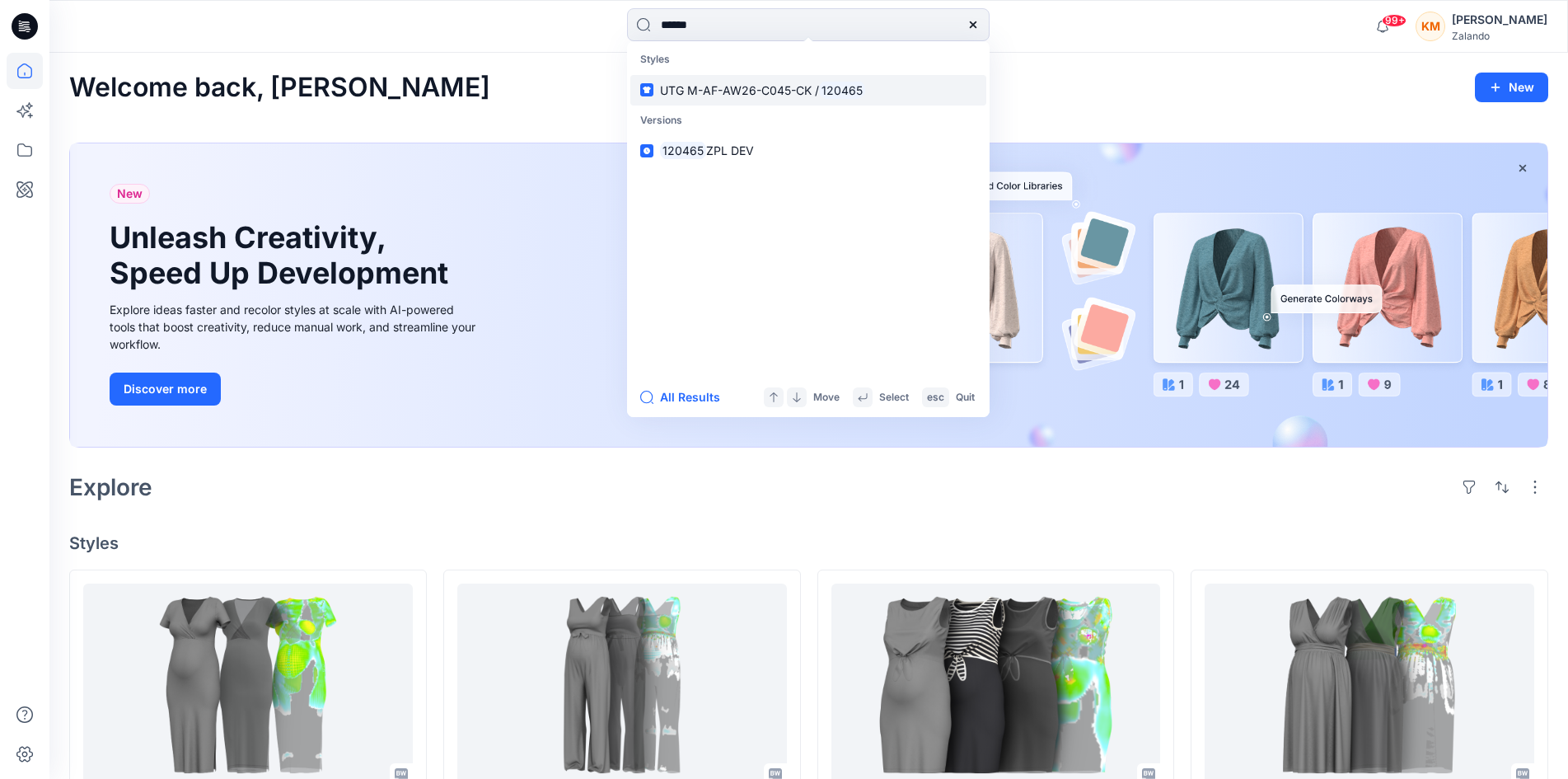
click at [725, 94] on span "UTG M-AF-AW26-C045-CK /" at bounding box center [740, 90] width 159 height 14
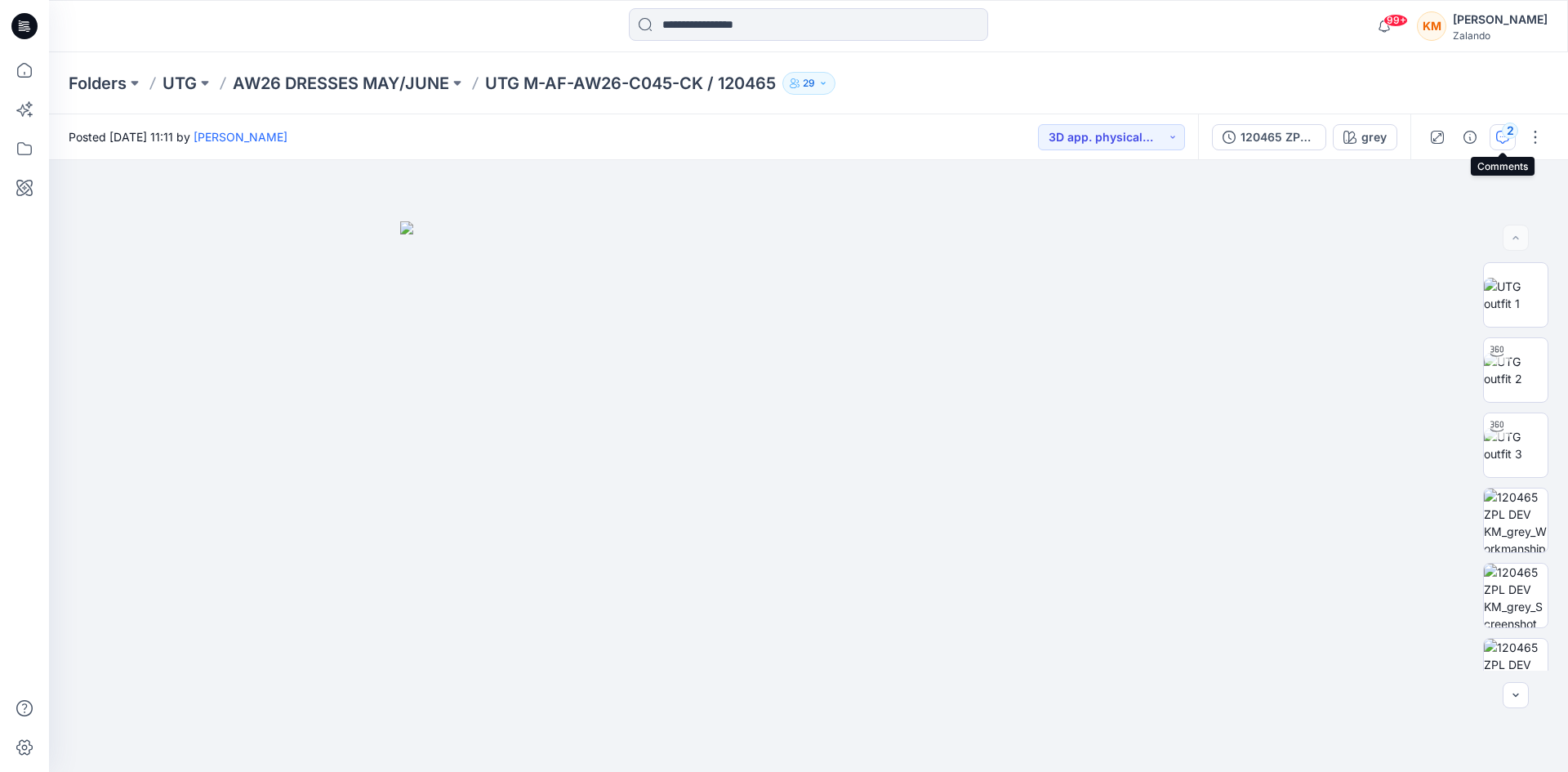
click at [1503, 137] on icon "button" at bounding box center [1503, 136] width 6 height 1
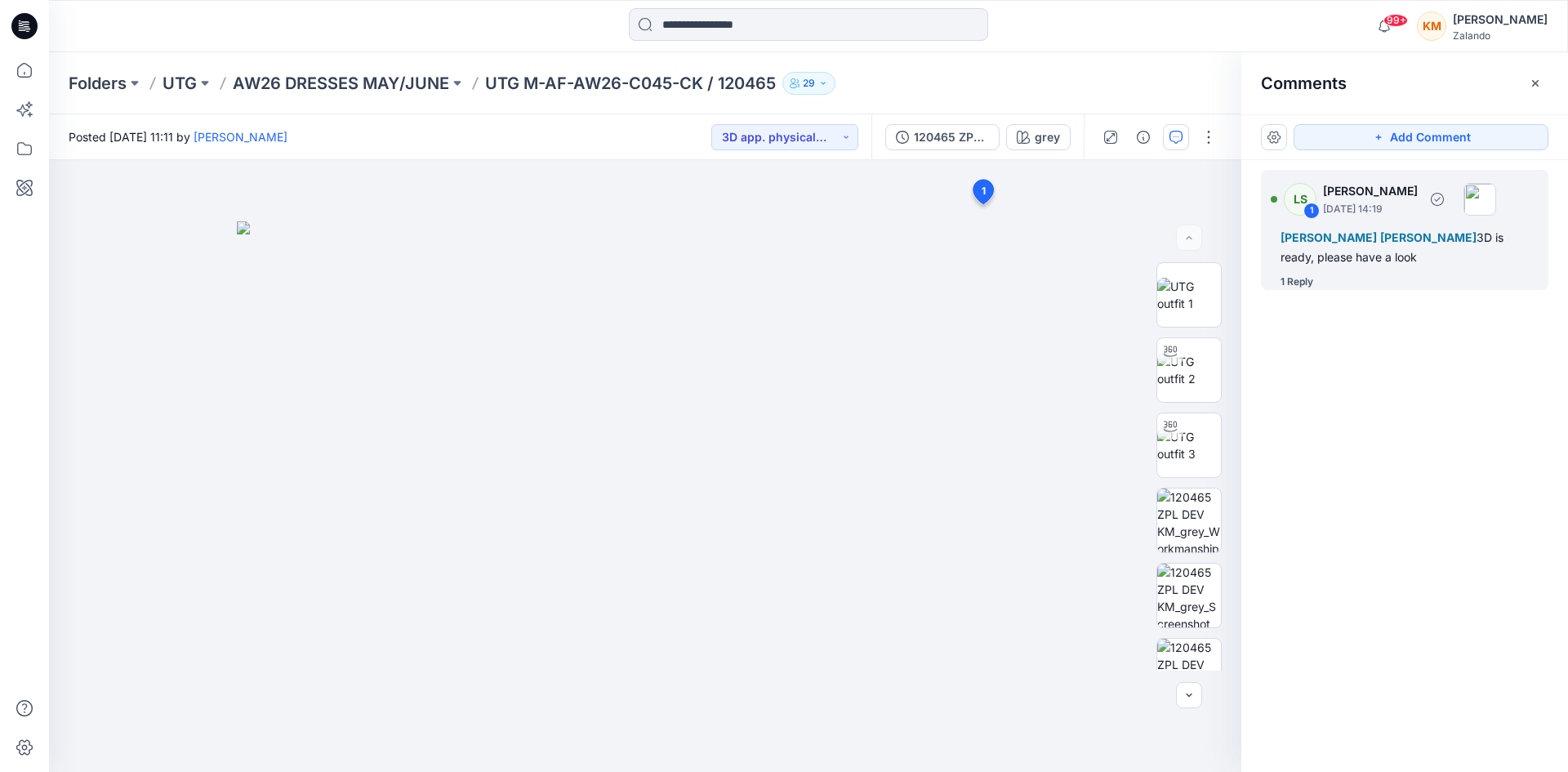
click at [1310, 281] on div "1 Reply" at bounding box center [1297, 282] width 32 height 17
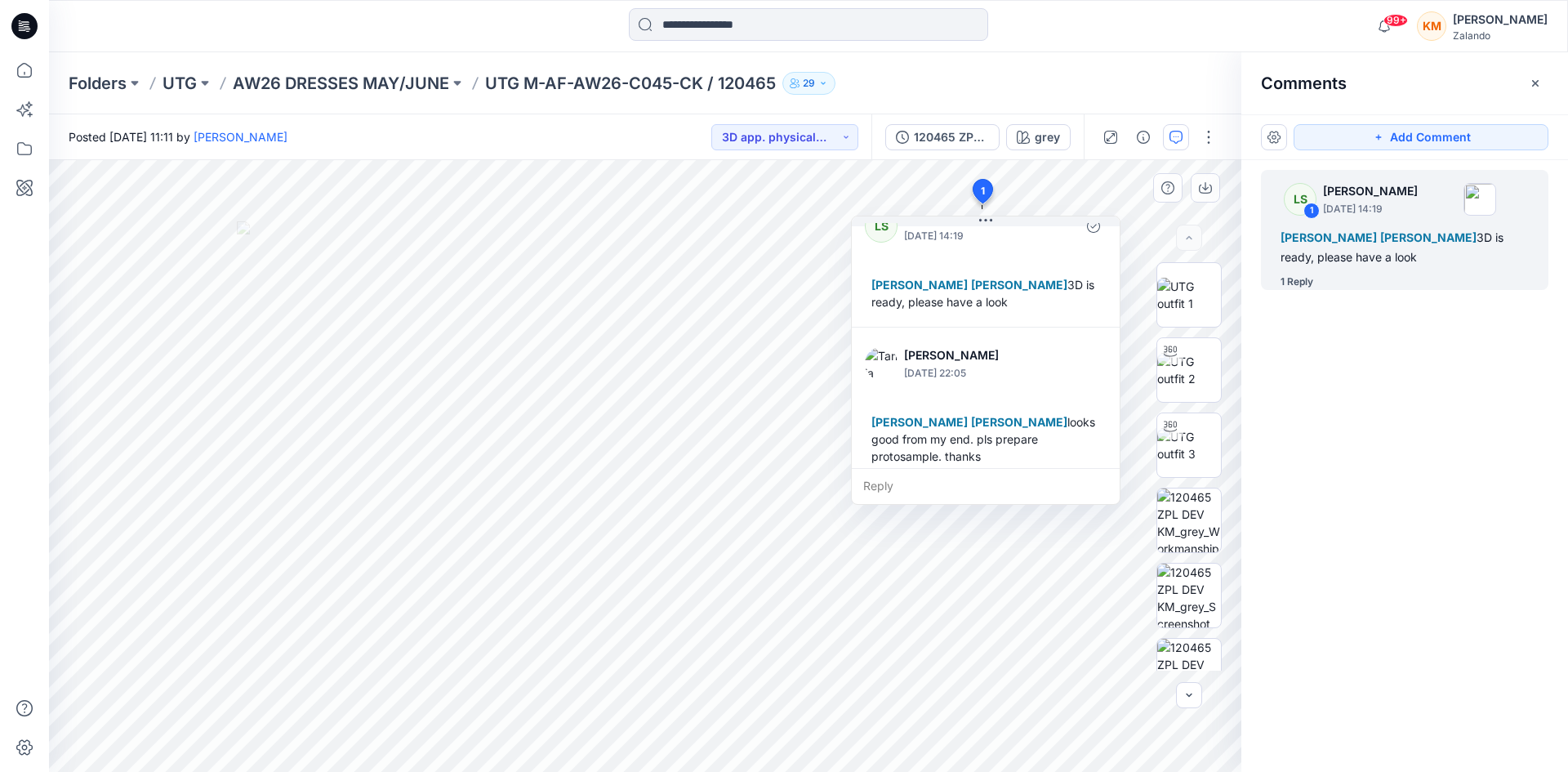
scroll to position [46, 0]
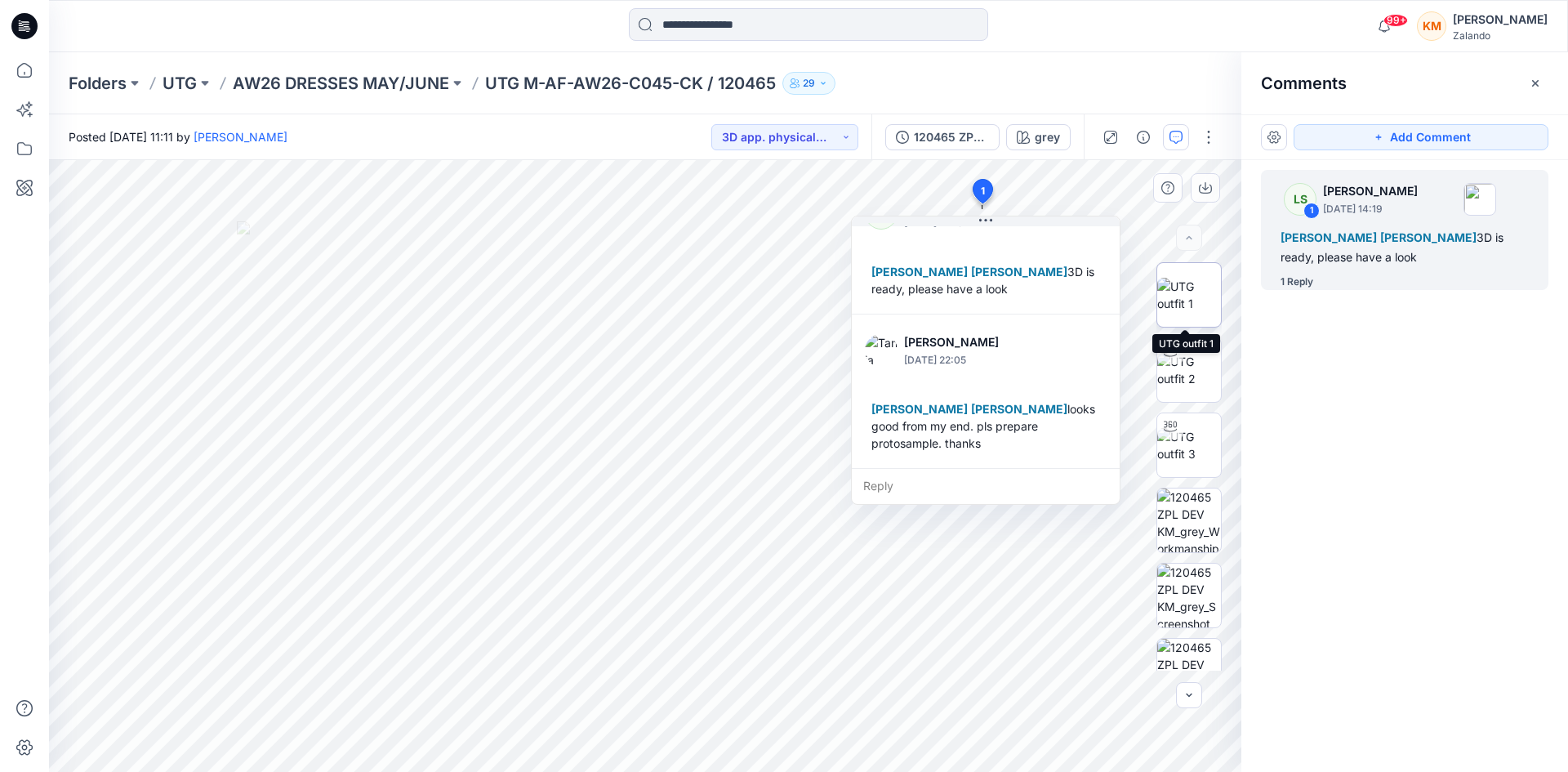
click at [1179, 281] on img at bounding box center [1189, 295] width 64 height 34
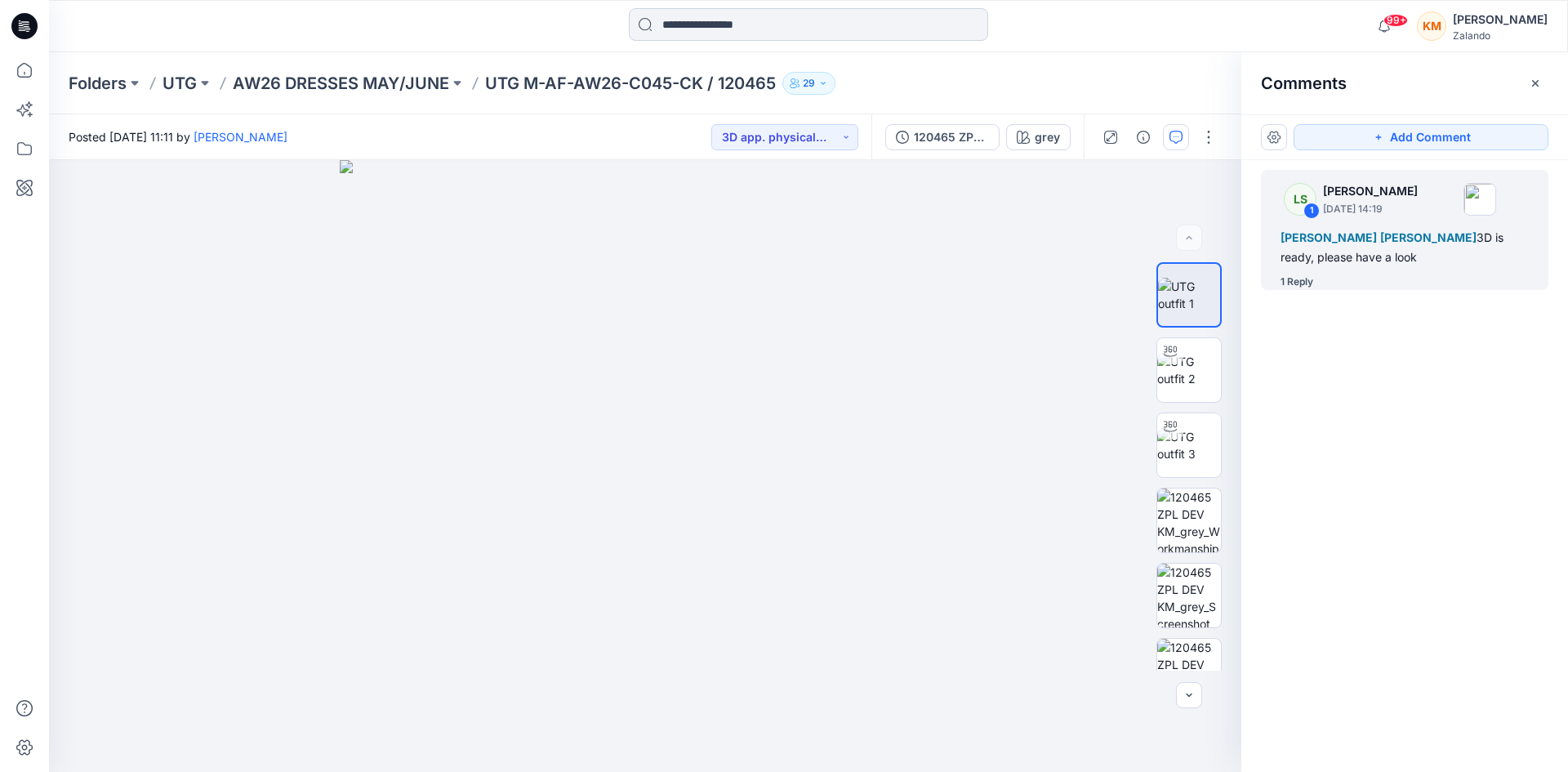
click at [697, 18] on input at bounding box center [808, 24] width 359 height 32
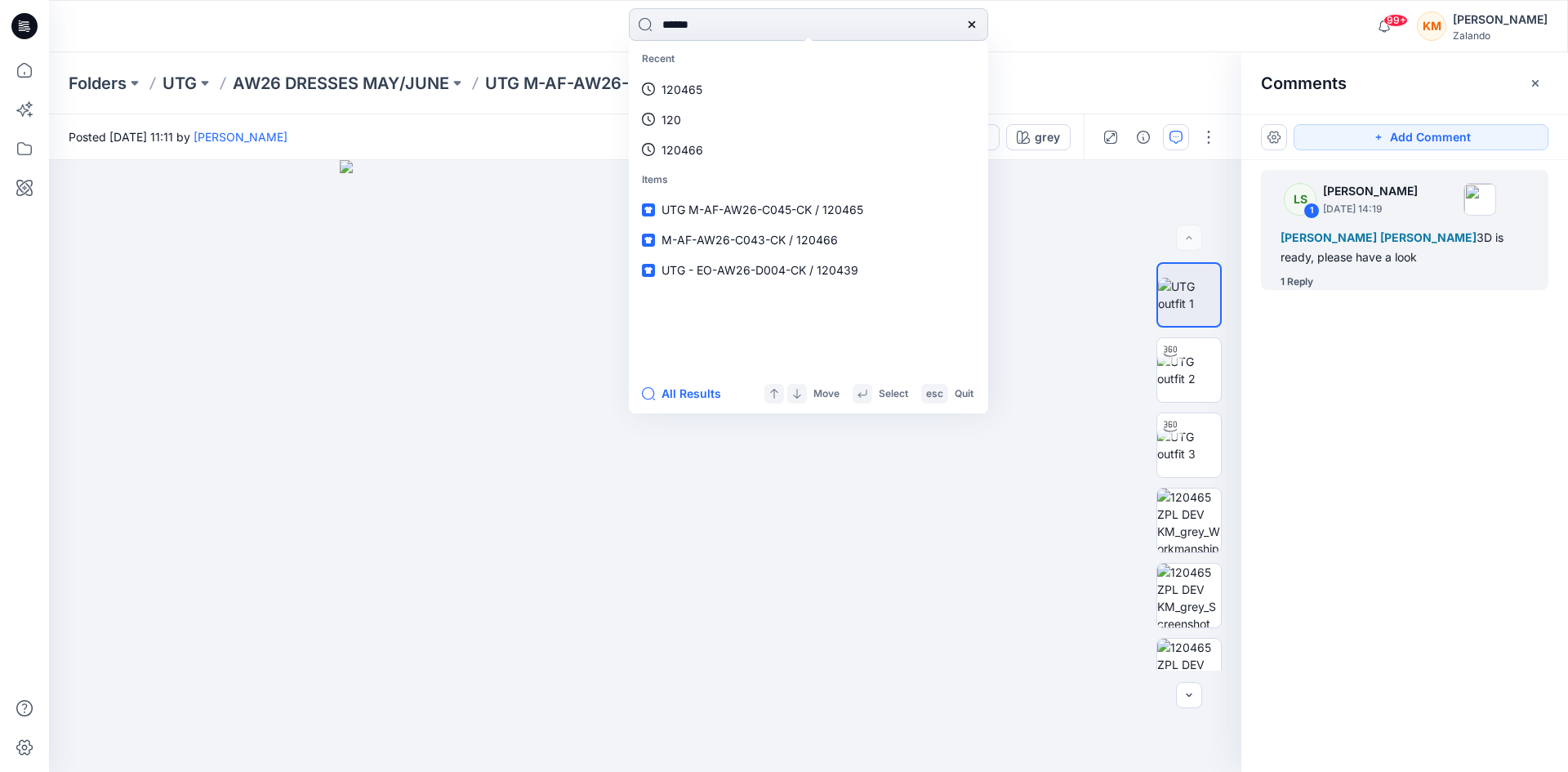
type input "******"
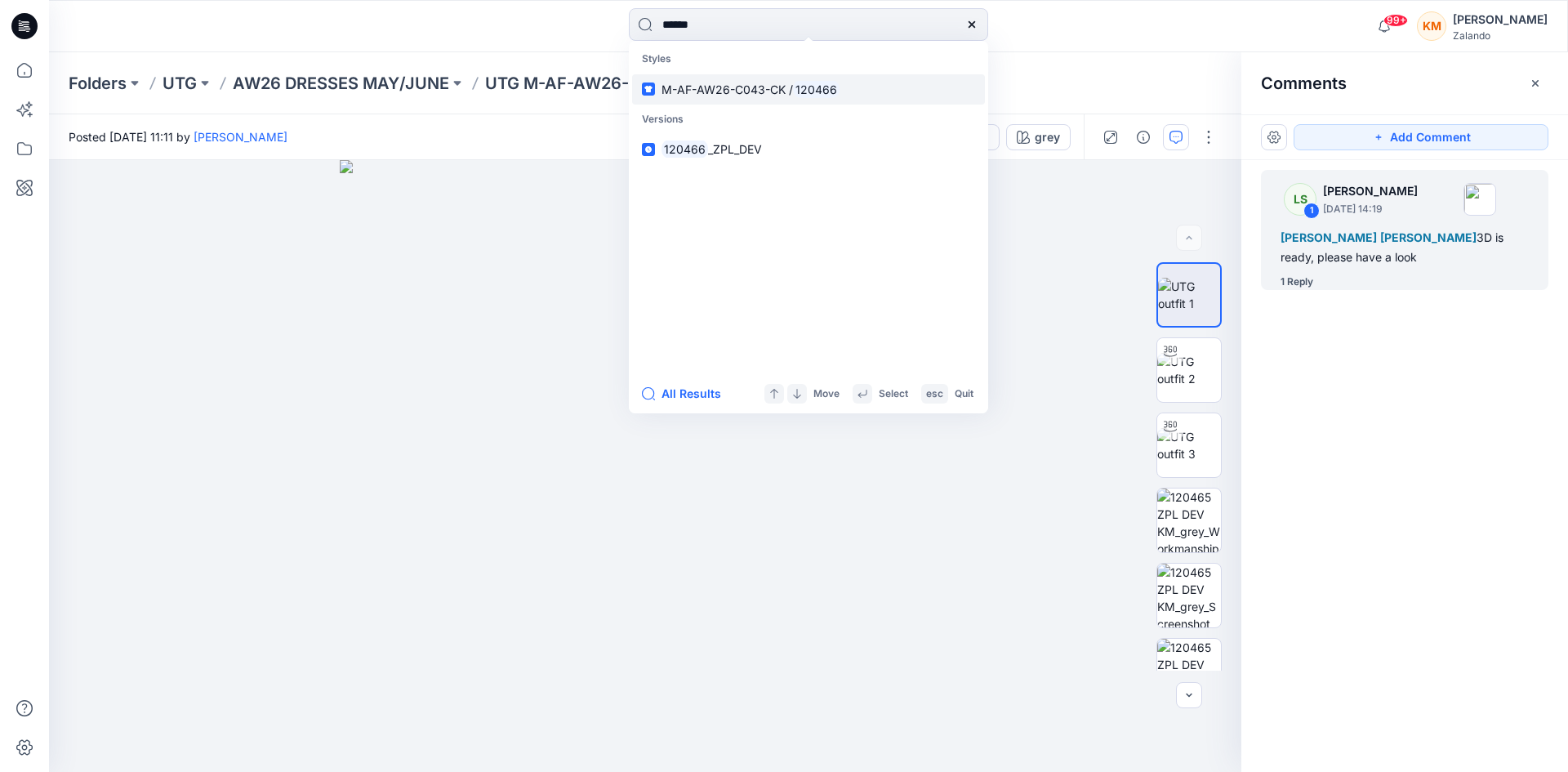
click at [688, 94] on span "M-AF-AW26-C043-CK /" at bounding box center [727, 89] width 132 height 14
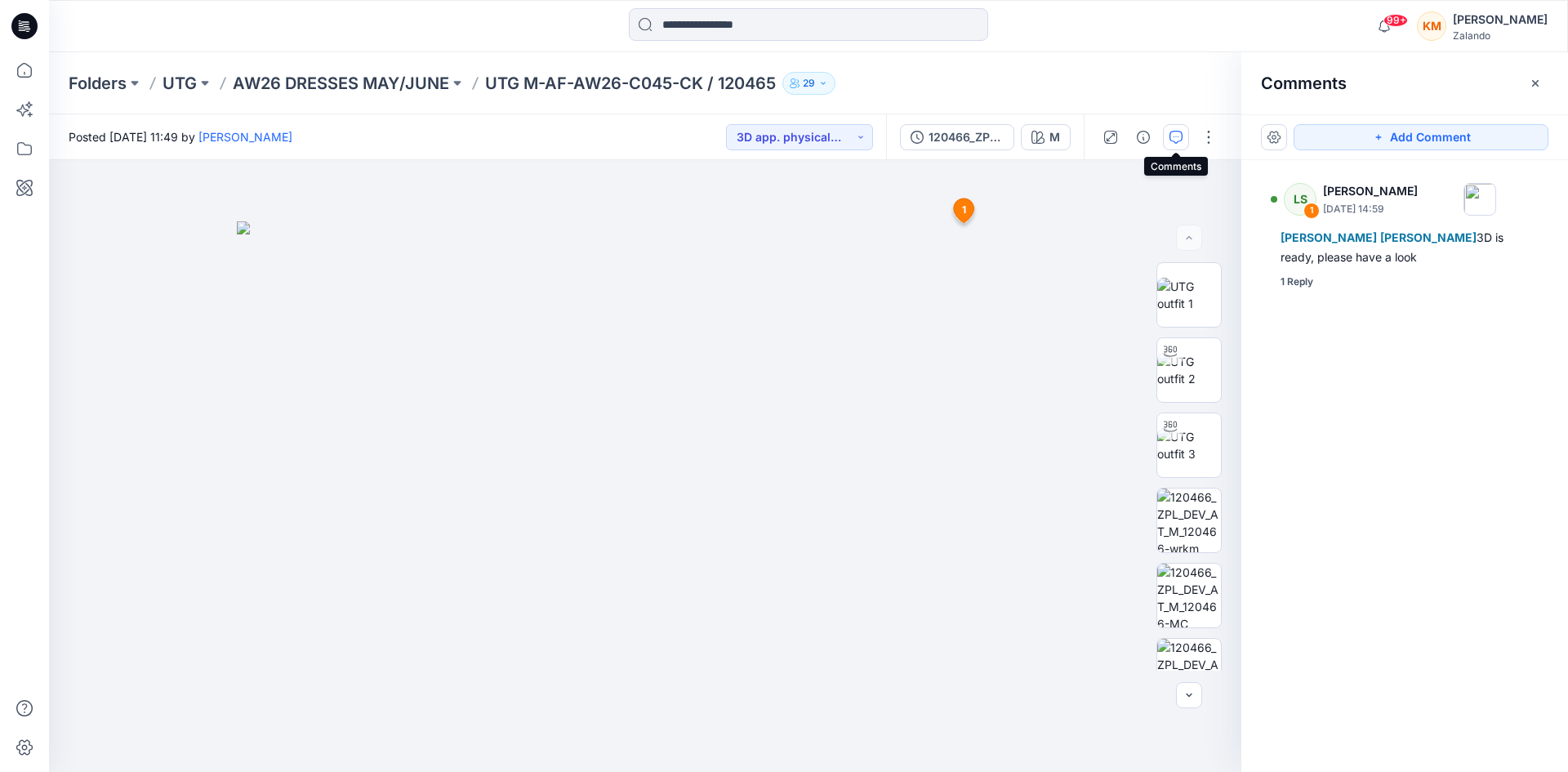
click at [1178, 139] on icon "button" at bounding box center [1176, 137] width 13 height 13
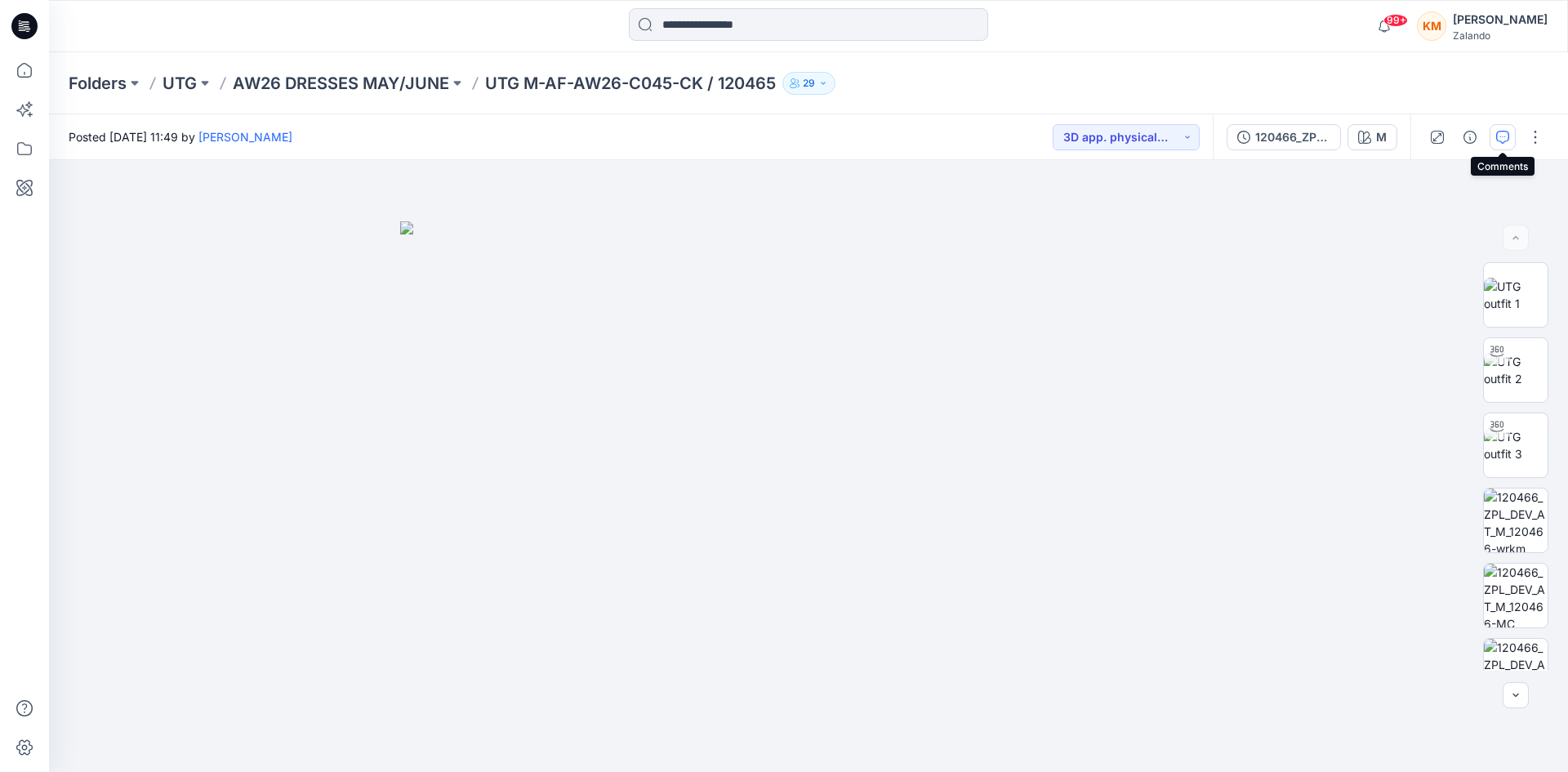
click at [1503, 137] on icon "button" at bounding box center [1503, 137] width 13 height 13
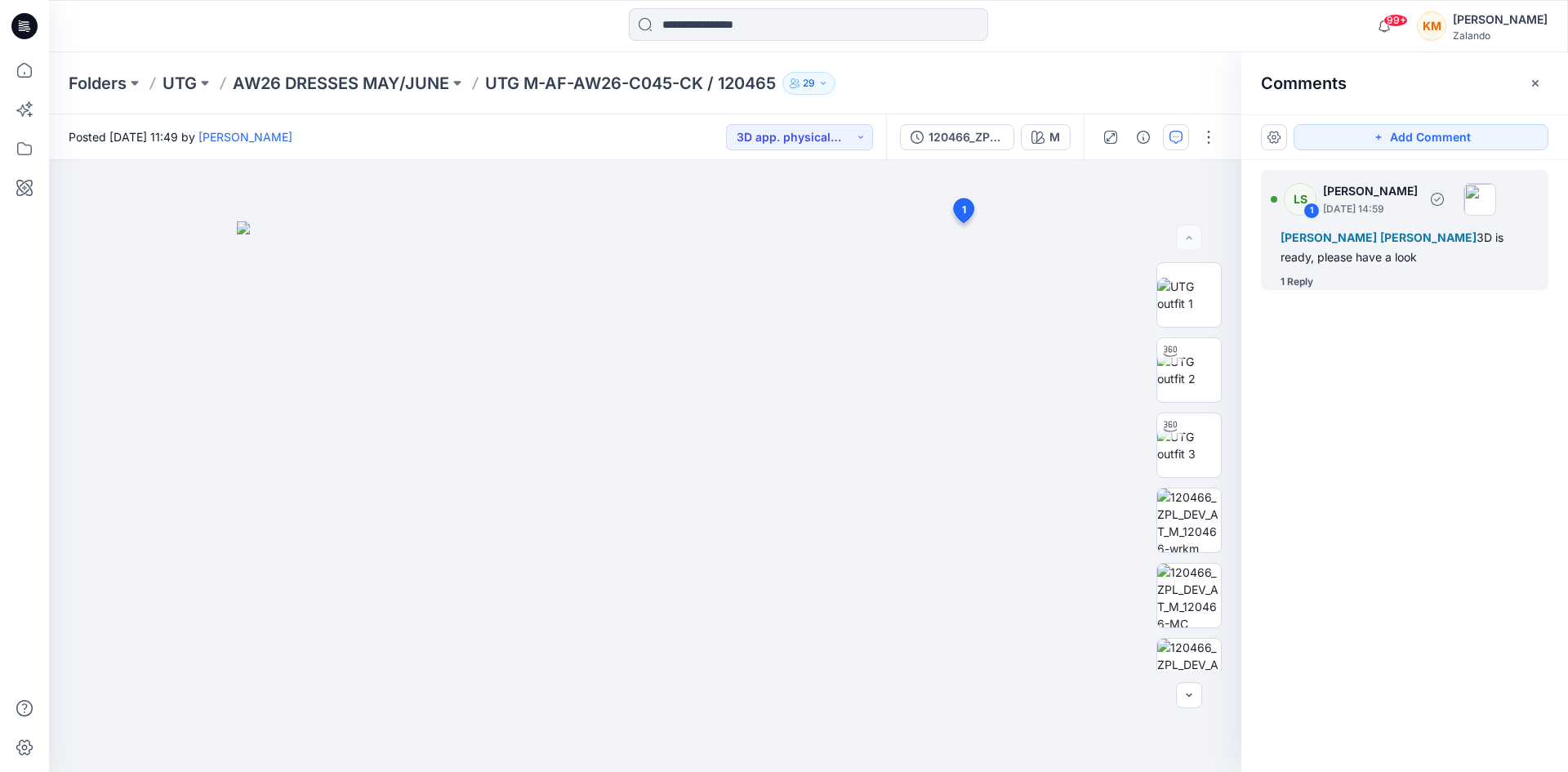
click at [1365, 252] on div "Tania Baumeister-Hanff Marlene Seefeldt 3D is ready, please have a look" at bounding box center [1405, 247] width 248 height 39
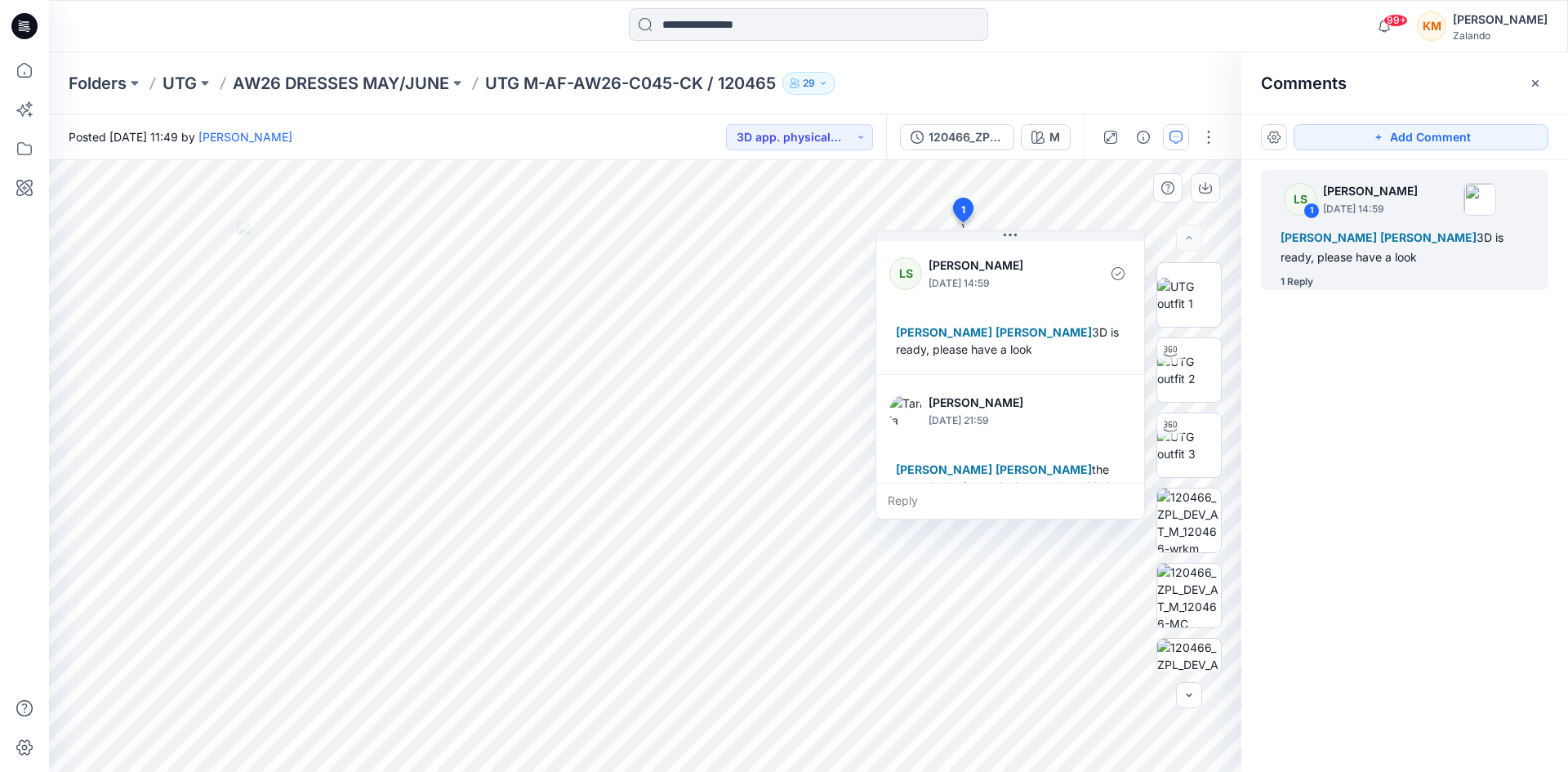
scroll to position [80, 0]
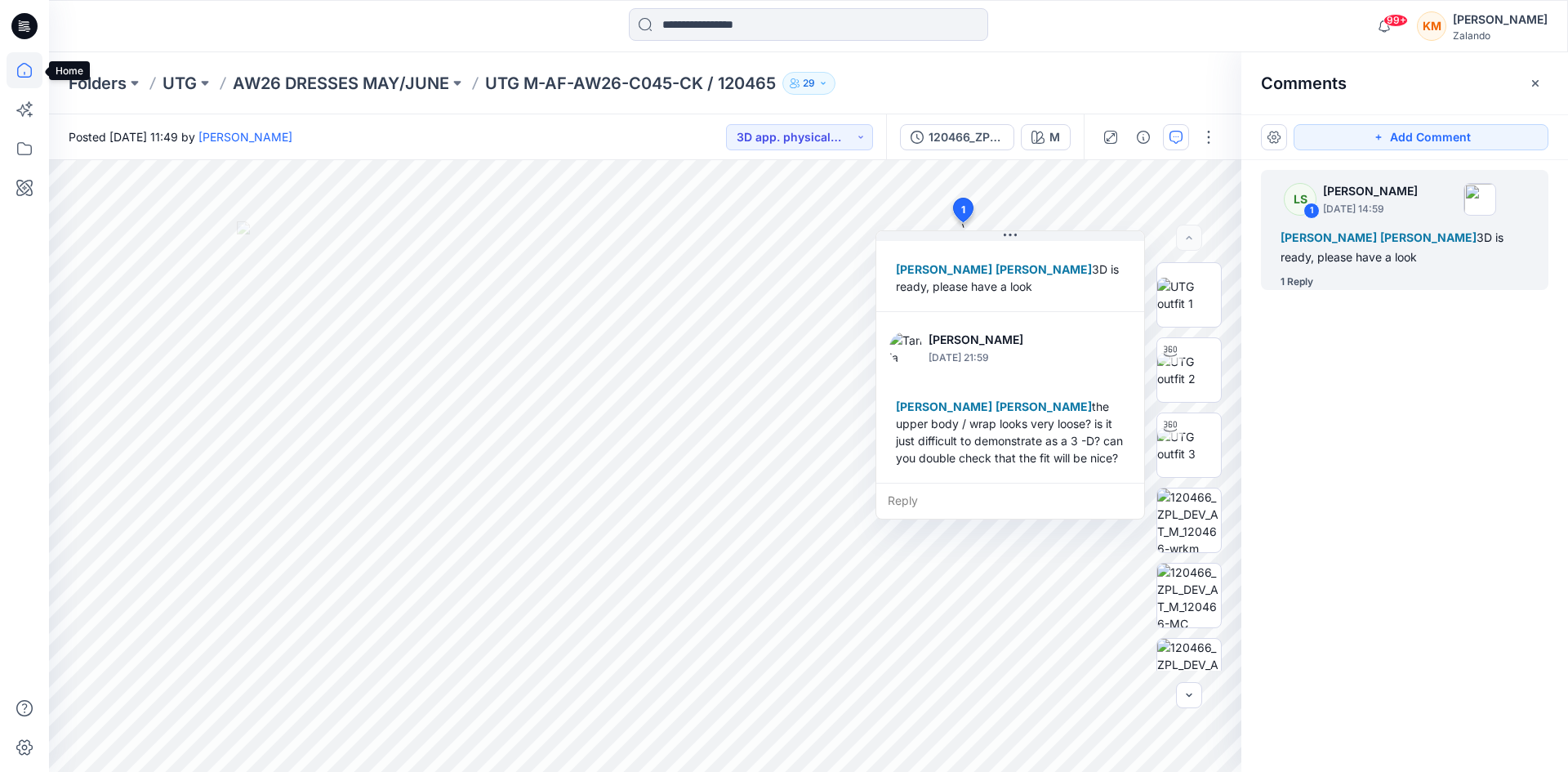
click at [29, 67] on icon at bounding box center [24, 70] width 36 height 36
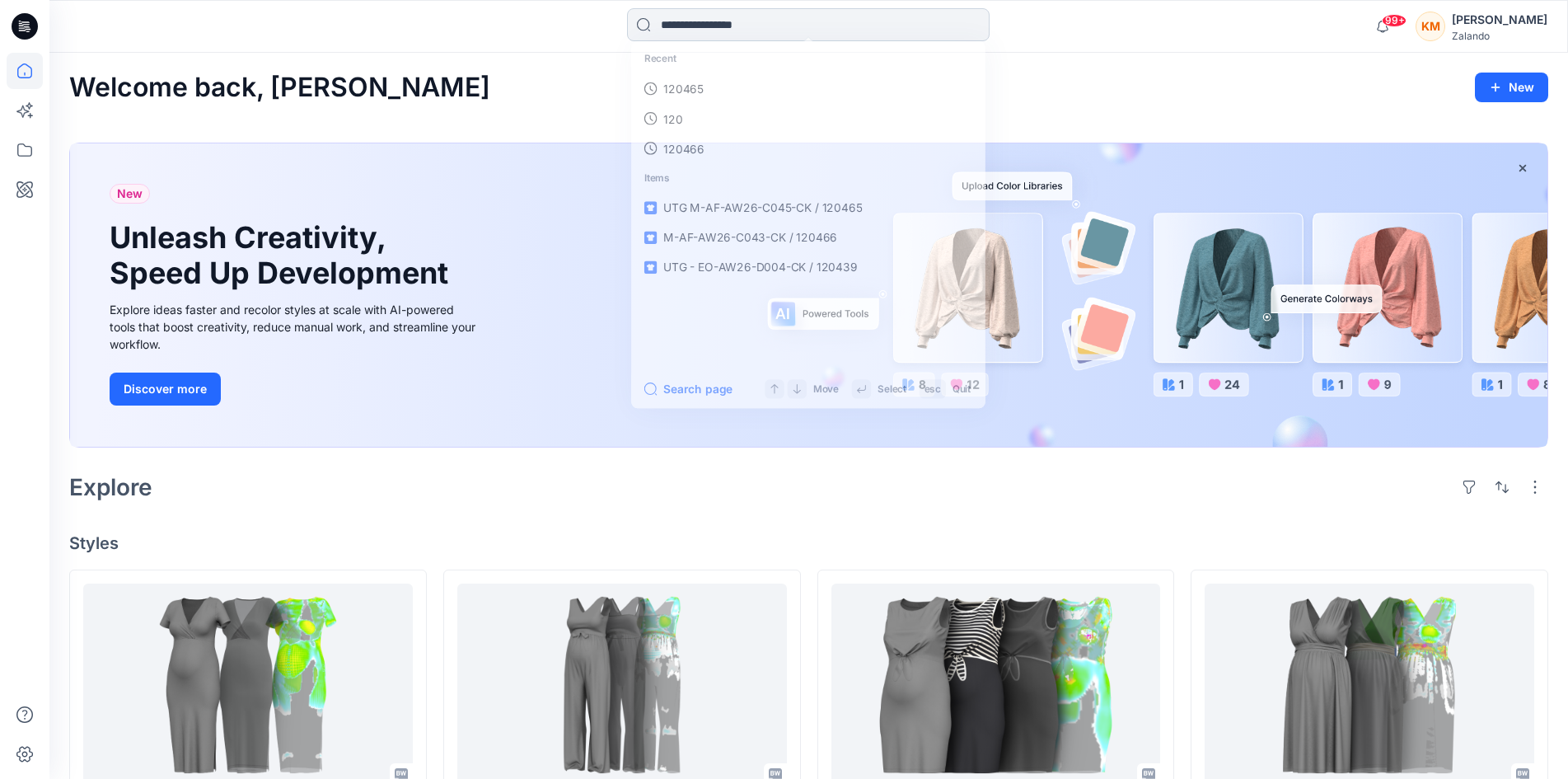
click at [693, 30] on input at bounding box center [808, 24] width 362 height 33
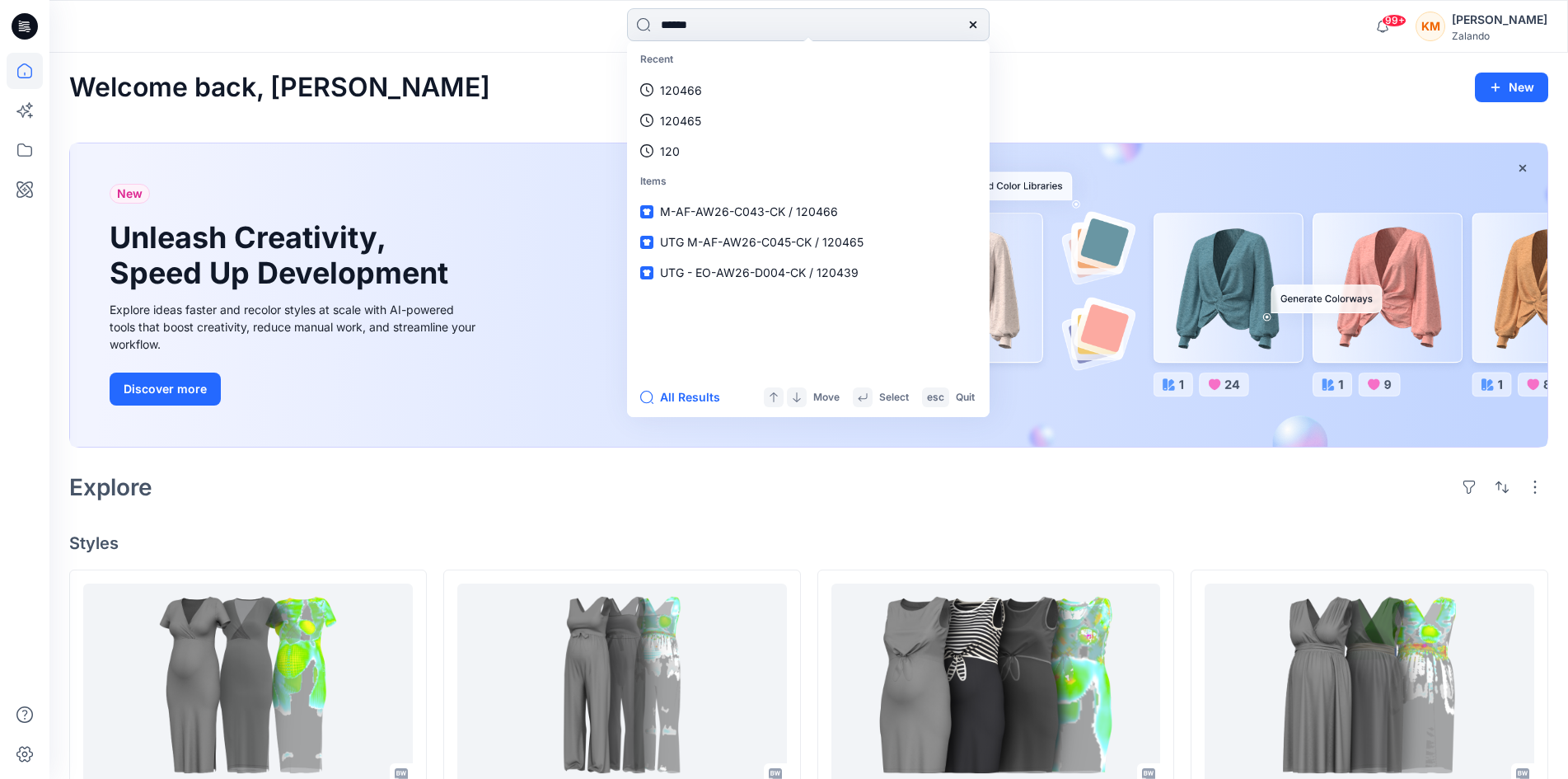
type input "******"
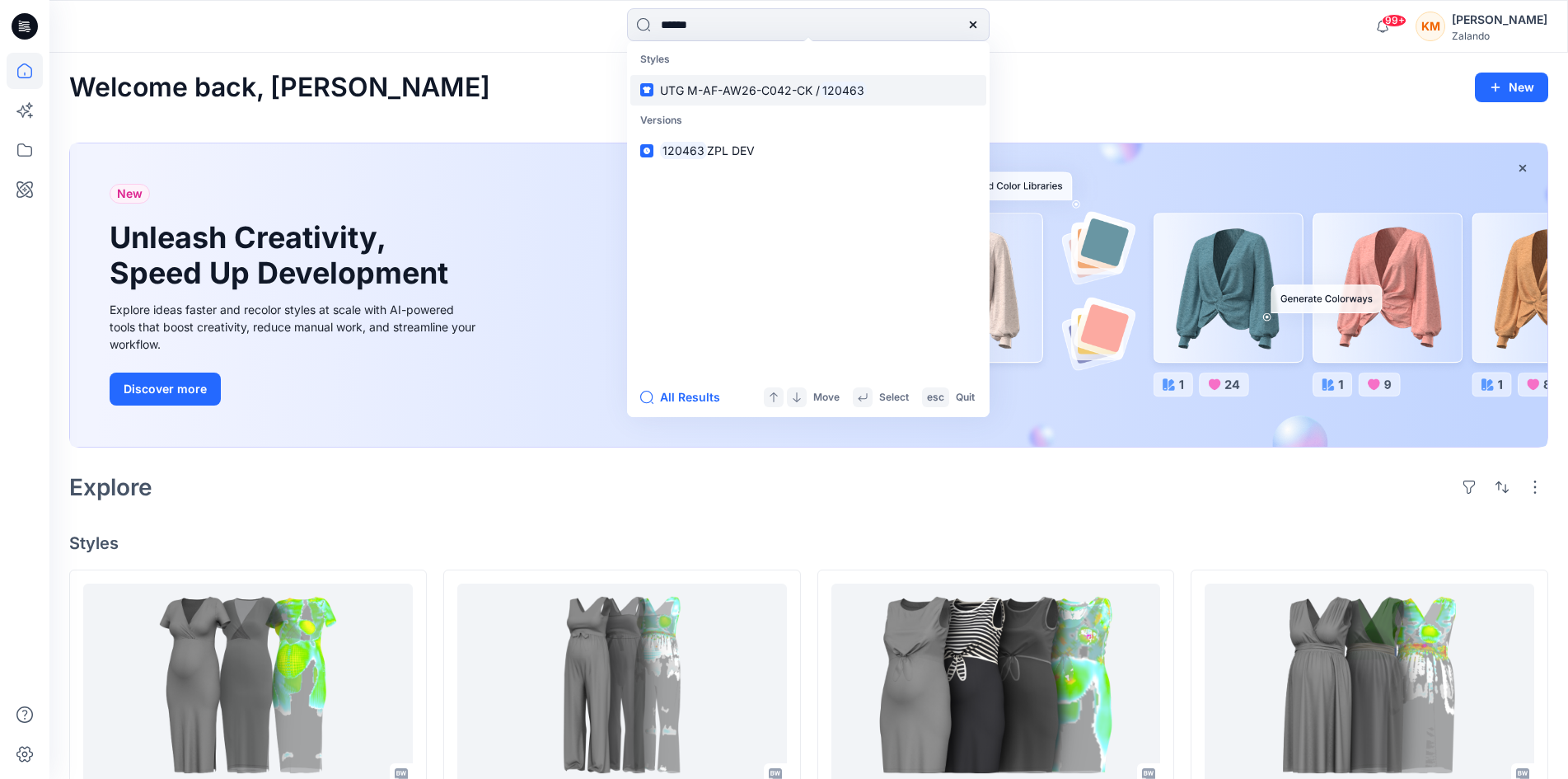
click at [741, 96] on span "UTG M-AF-AW26-C042-CK /" at bounding box center [740, 90] width 159 height 14
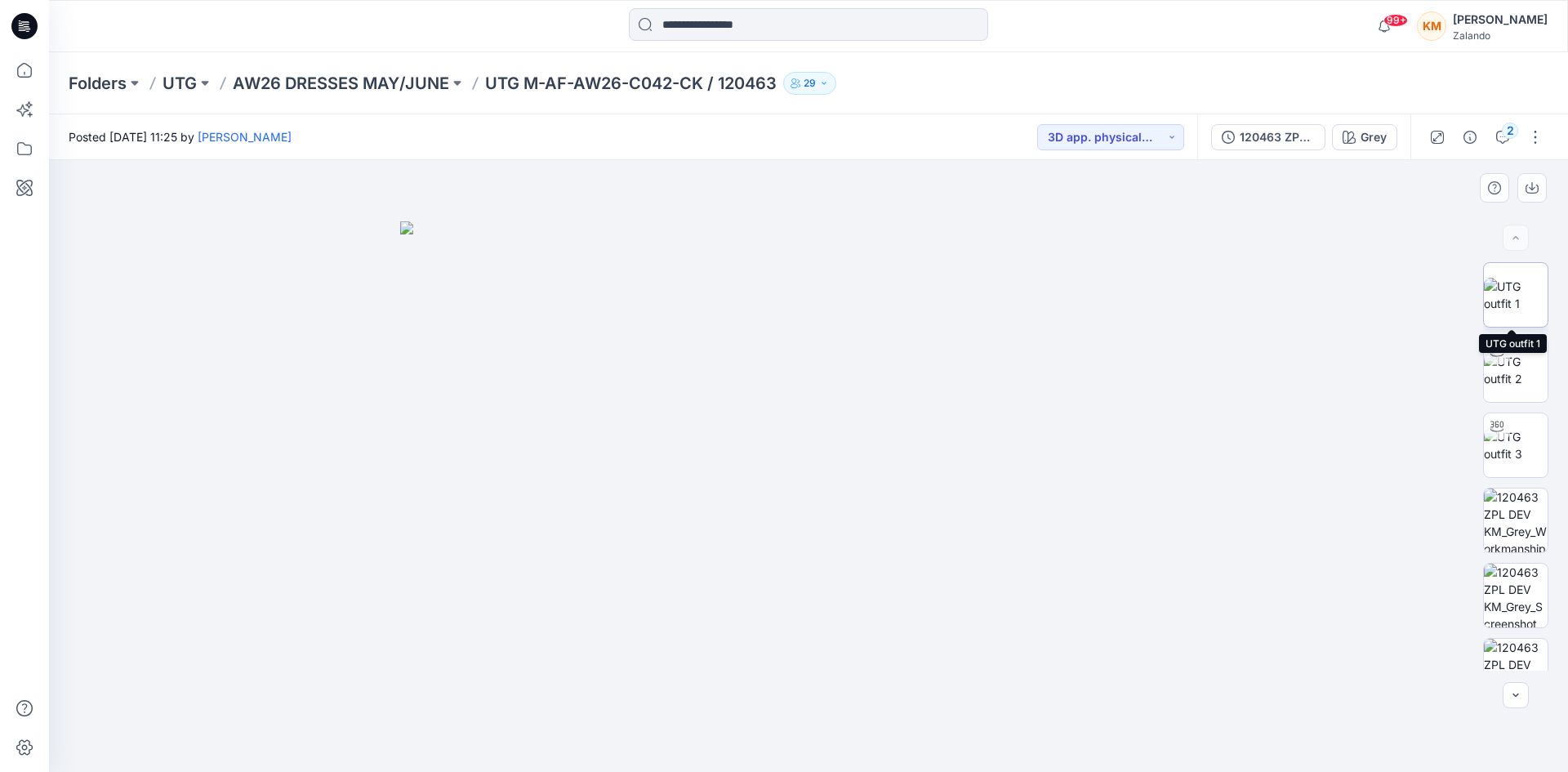
click at [1498, 293] on img at bounding box center [1515, 295] width 64 height 34
click at [1498, 133] on icon "button" at bounding box center [1503, 137] width 13 height 13
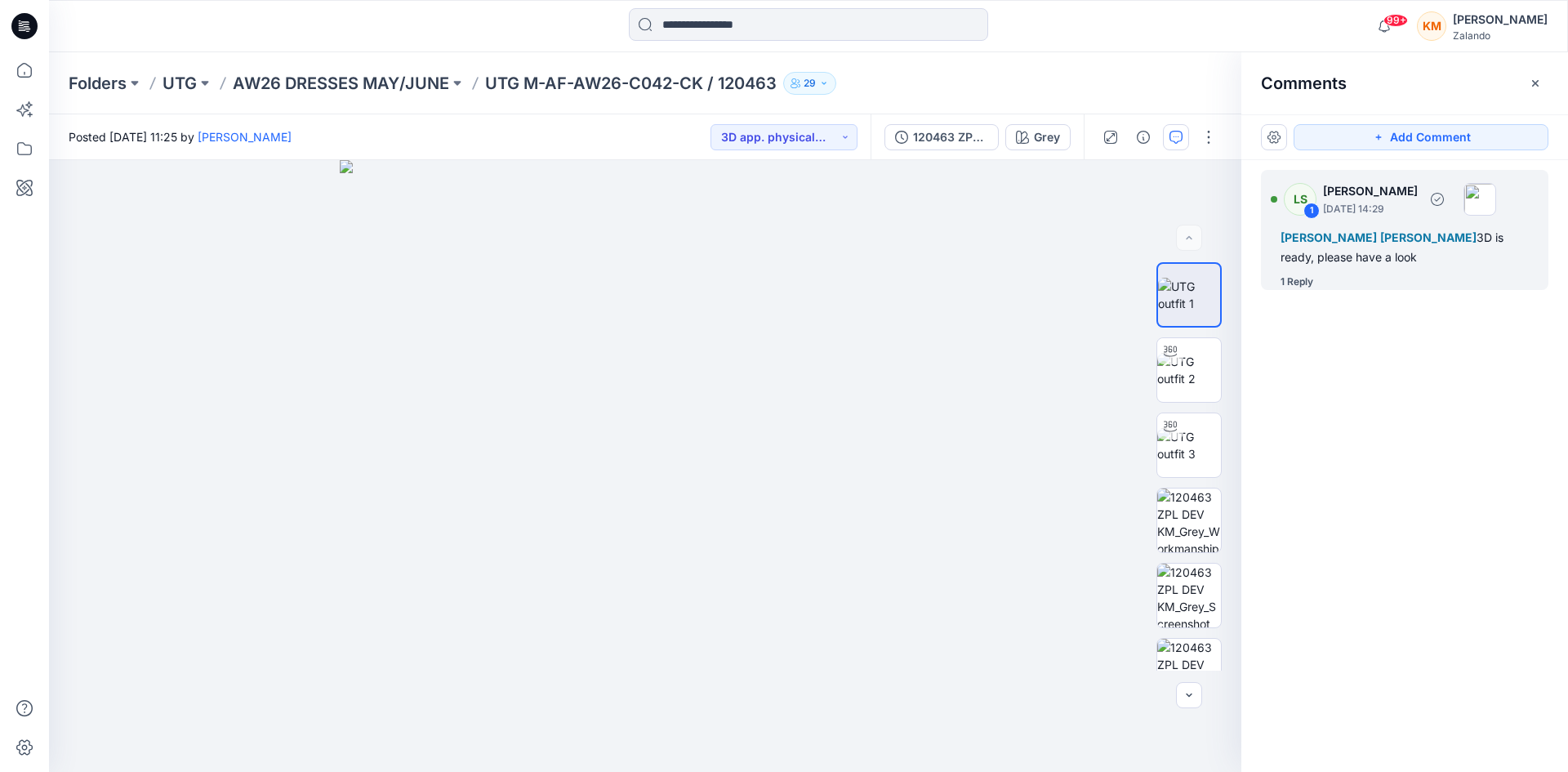
click at [1322, 273] on div "LS 1 Lise Stougaard September 23, 2025 14:29 Tania Baumeister-Hanff Marlene See…" at bounding box center [1404, 229] width 287 height 120
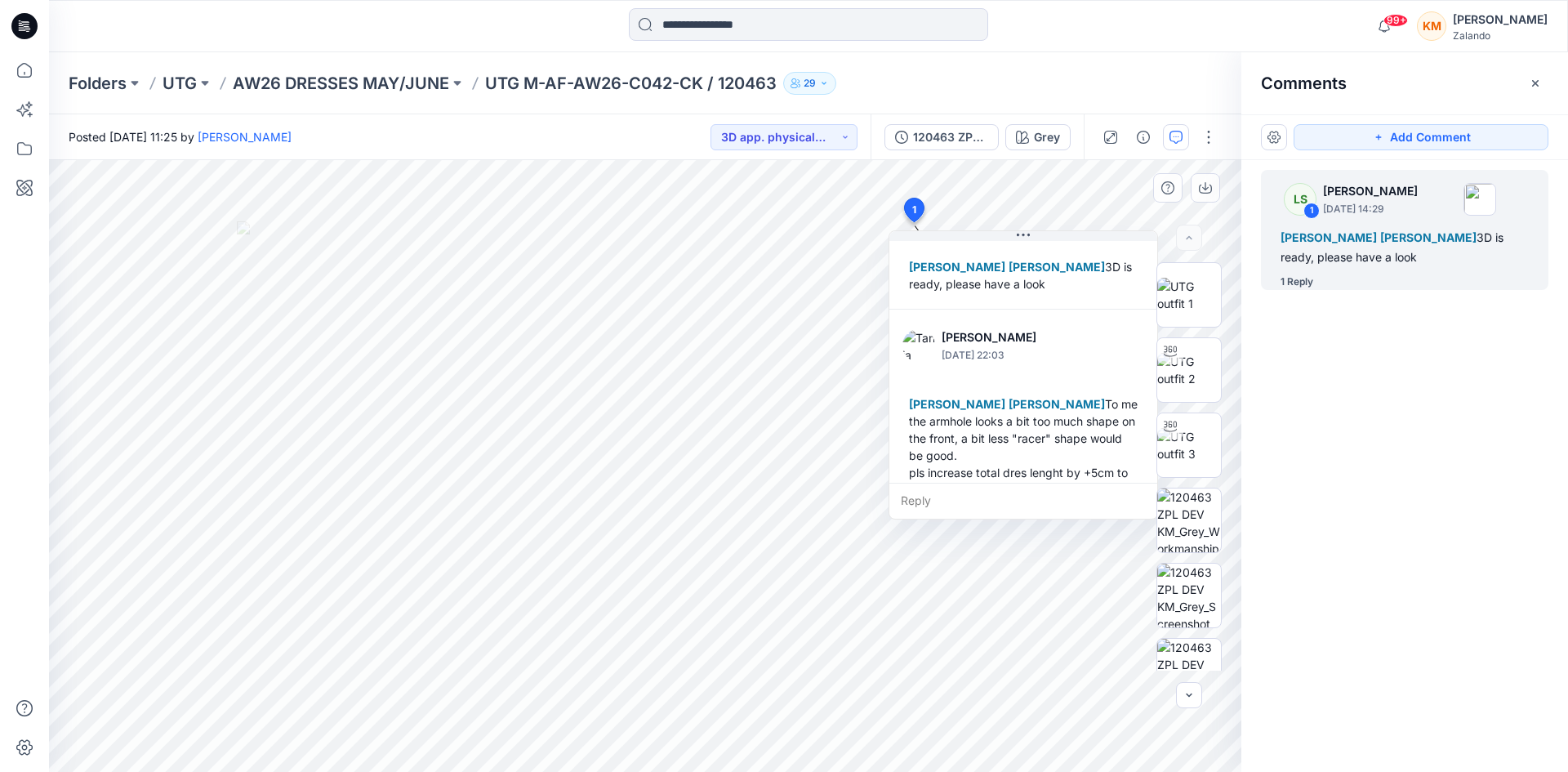
scroll to position [149, 0]
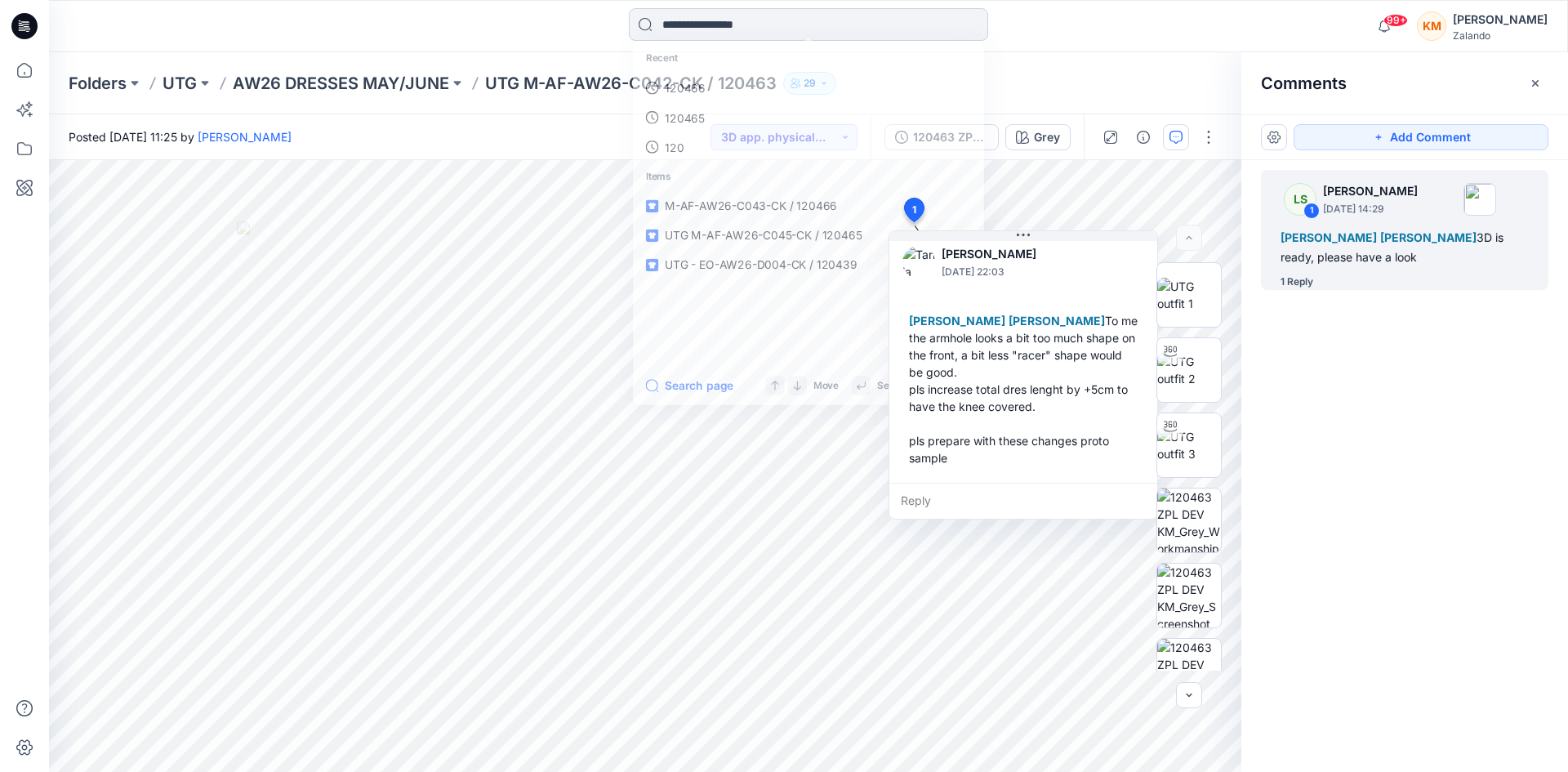
click at [668, 28] on input at bounding box center [808, 24] width 359 height 32
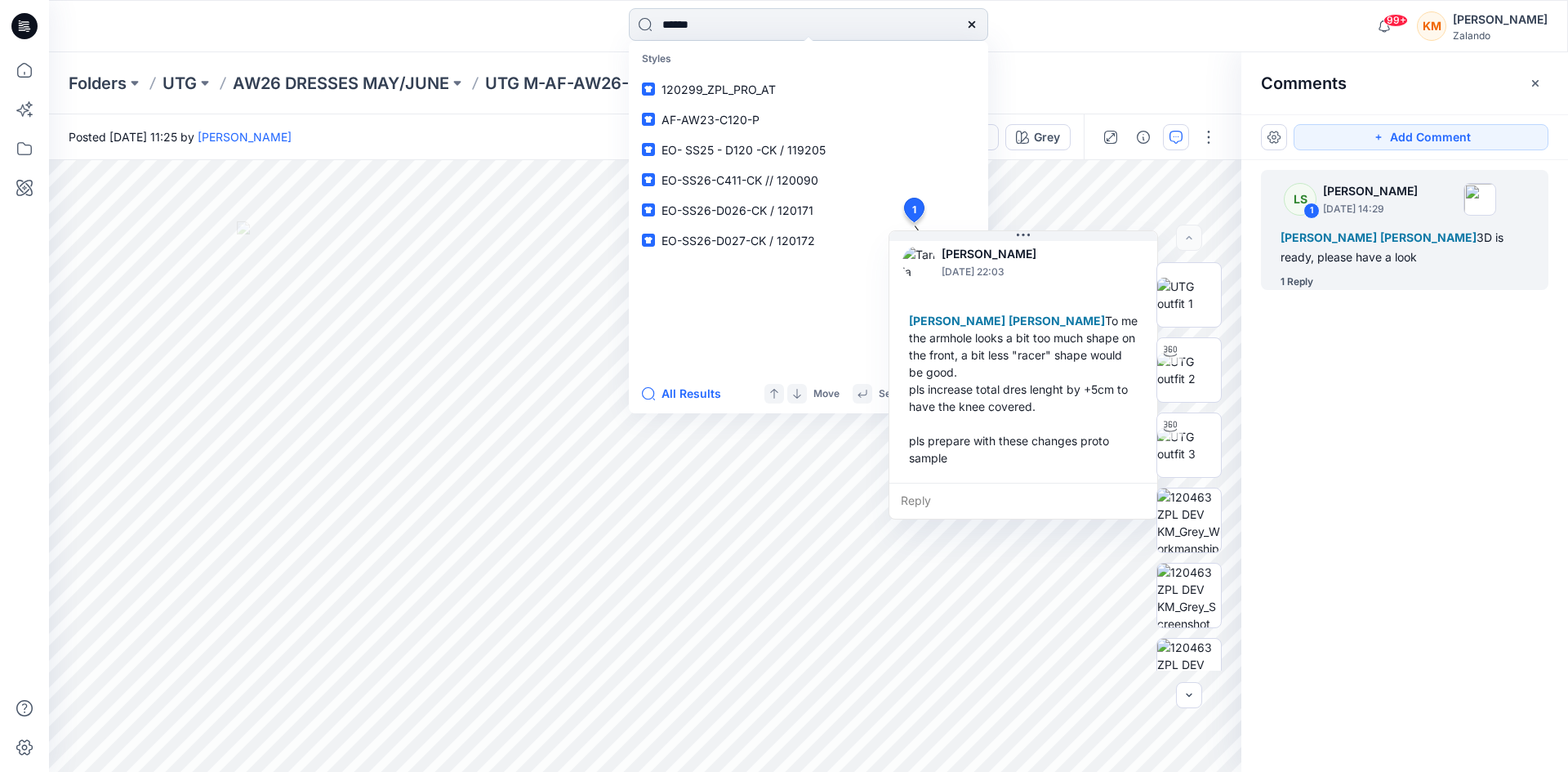
type input "******"
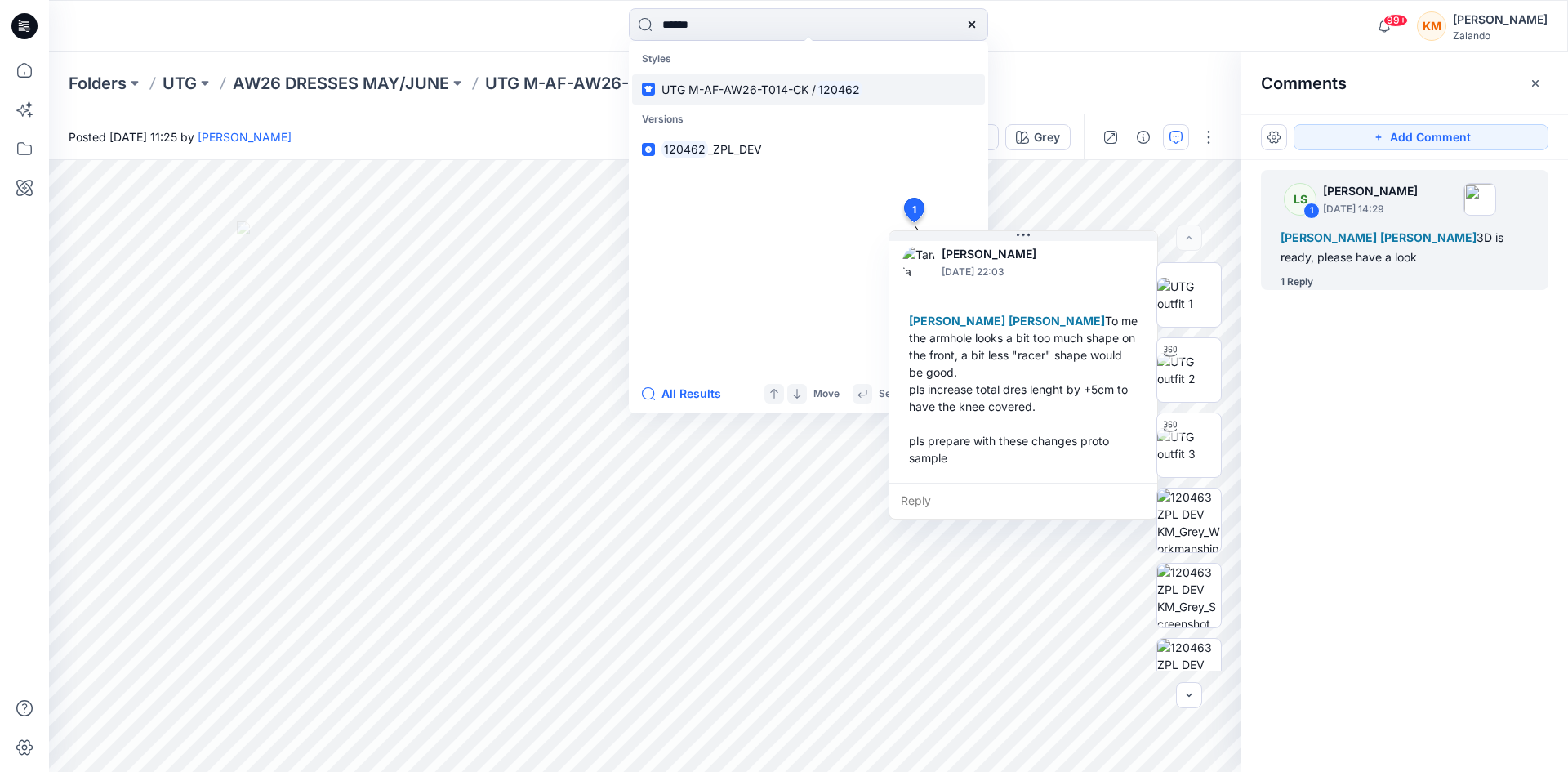
click at [743, 94] on span "UTG M-AF-AW26-T014-CK /" at bounding box center [739, 89] width 155 height 14
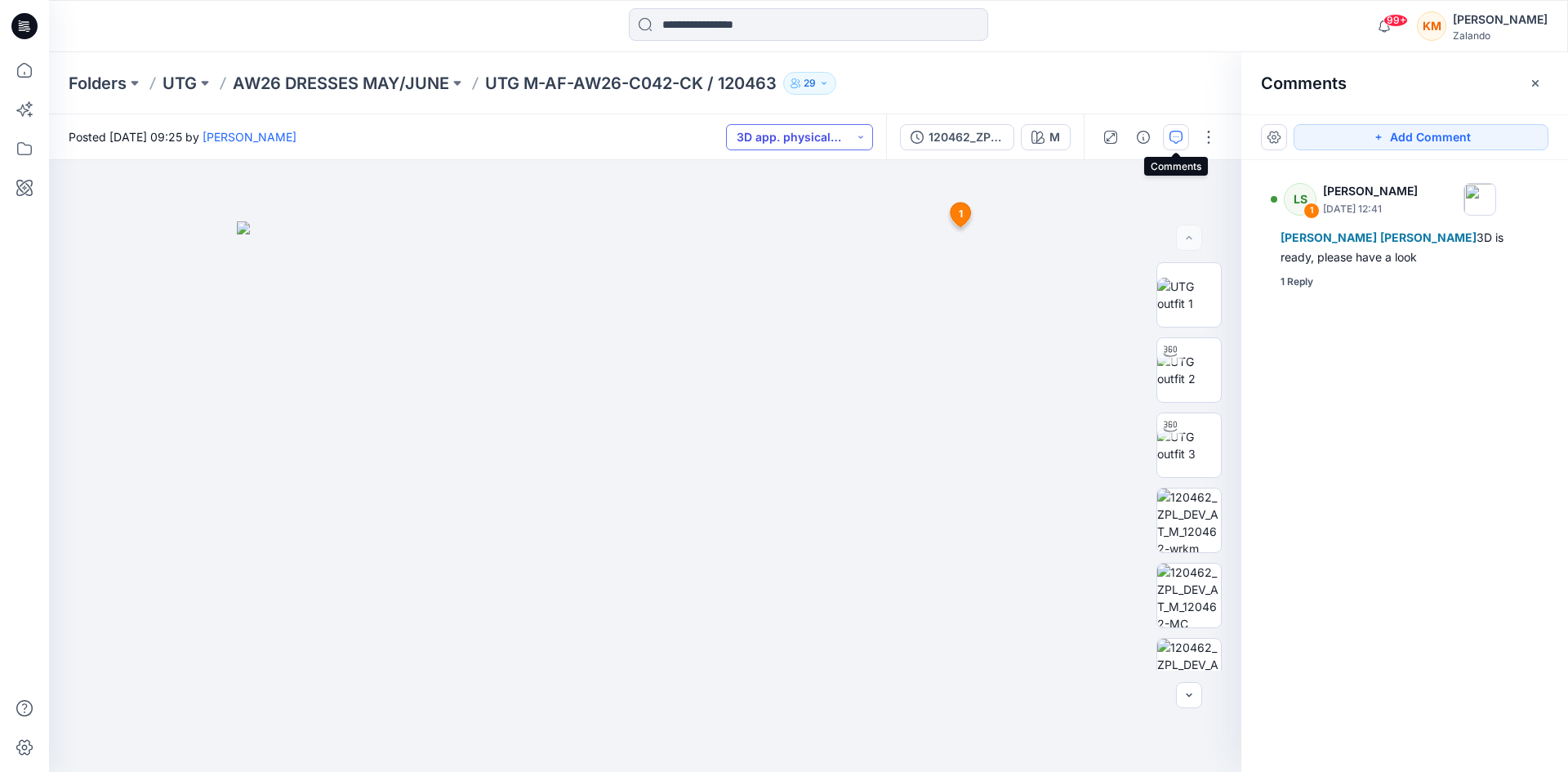
click at [1172, 134] on icon "button" at bounding box center [1176, 137] width 13 height 13
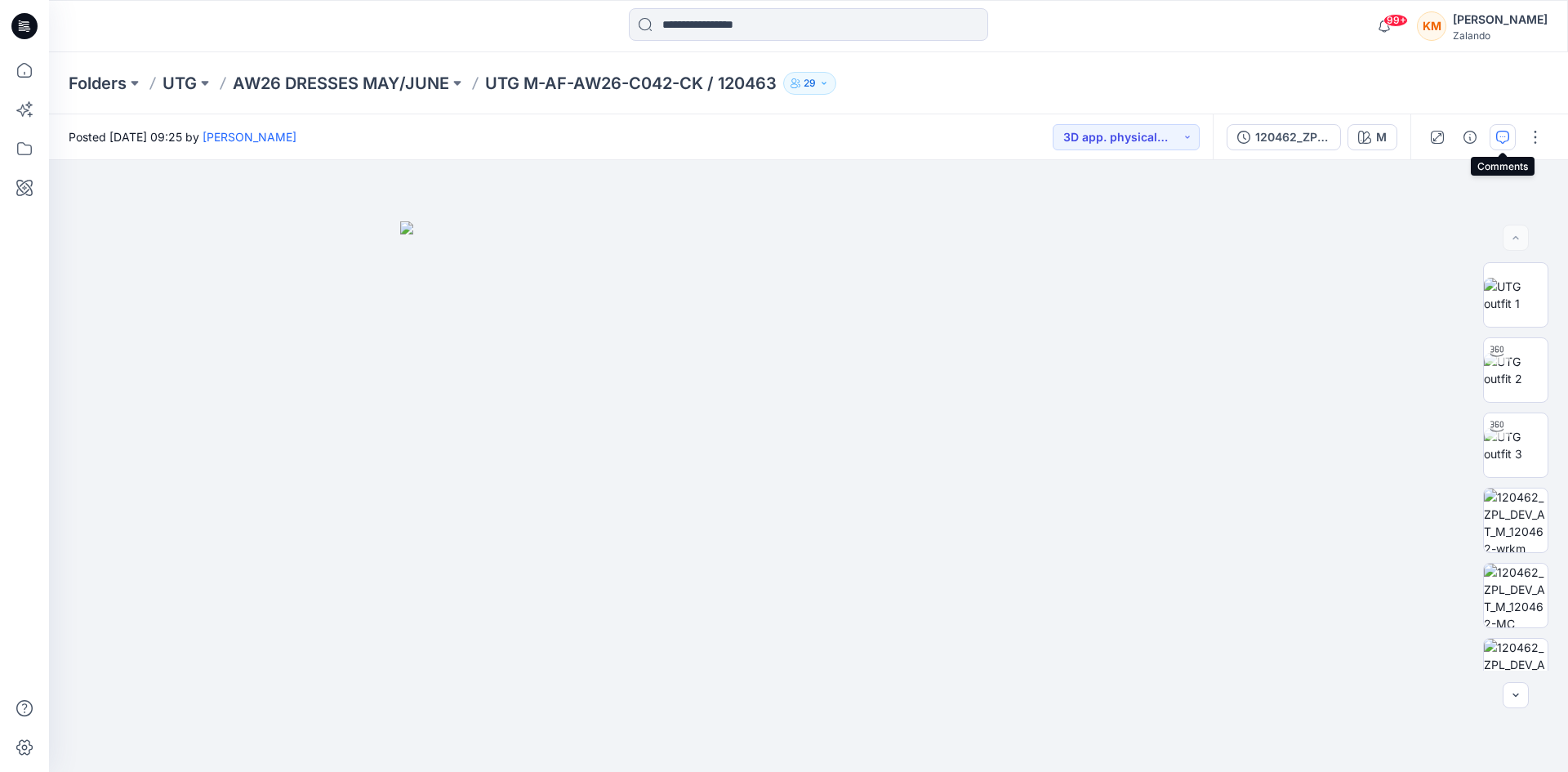
click at [1495, 134] on button "button" at bounding box center [1503, 137] width 26 height 26
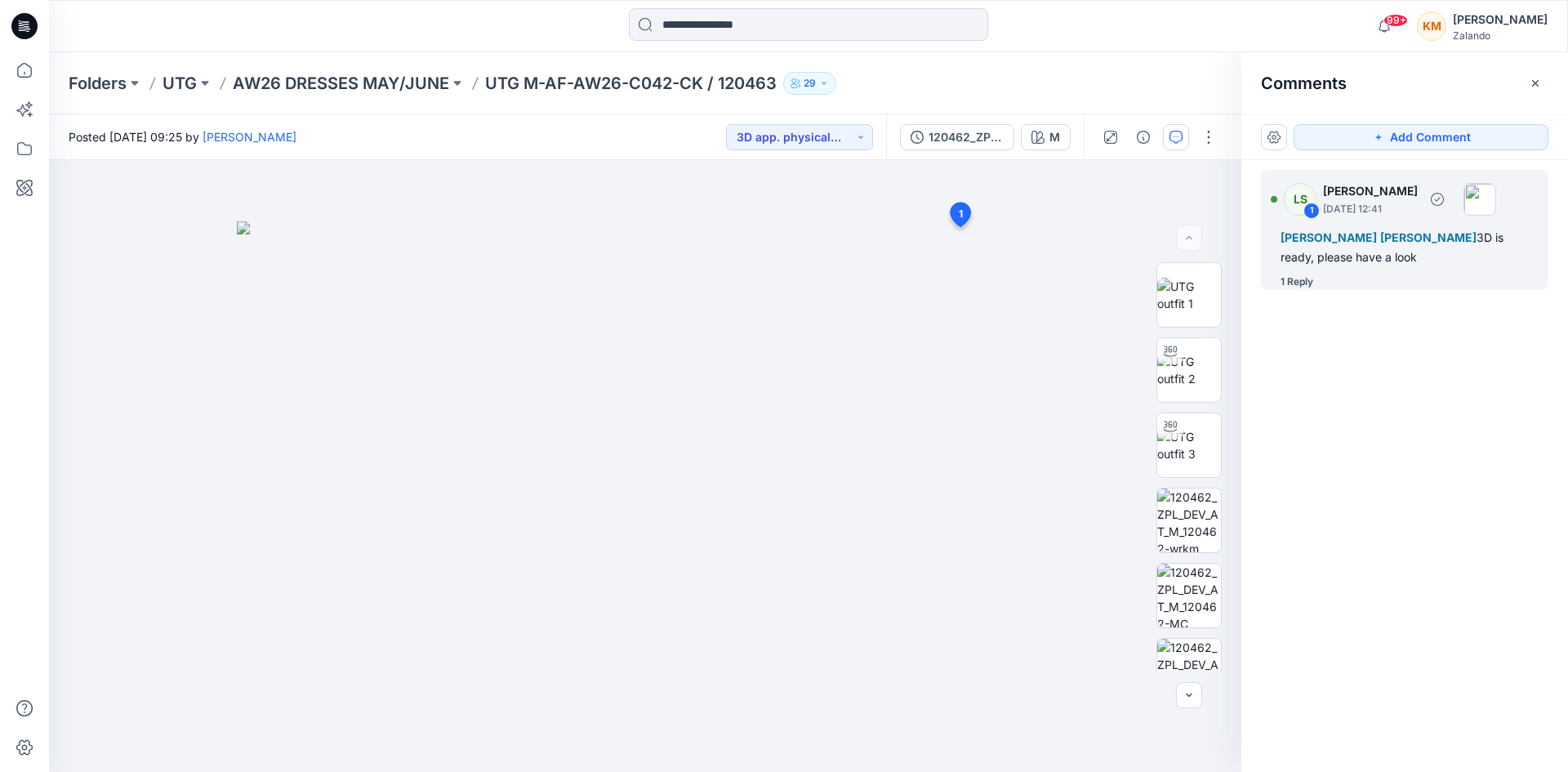
click at [1346, 247] on div "Tania Baumeister-Hanff Marlene Seefeldt 3D is ready, please have a look" at bounding box center [1405, 247] width 248 height 39
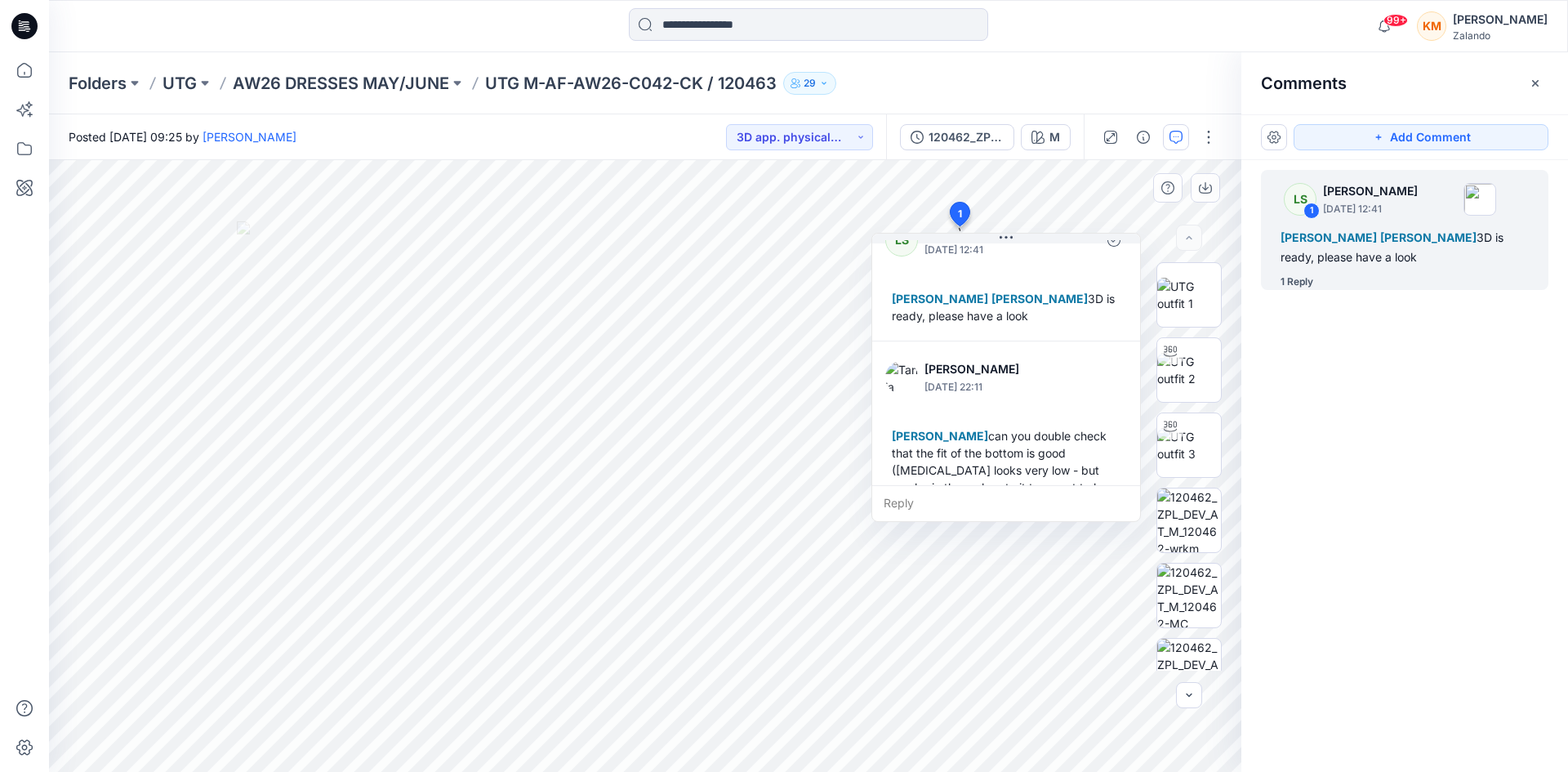
scroll to position [63, 0]
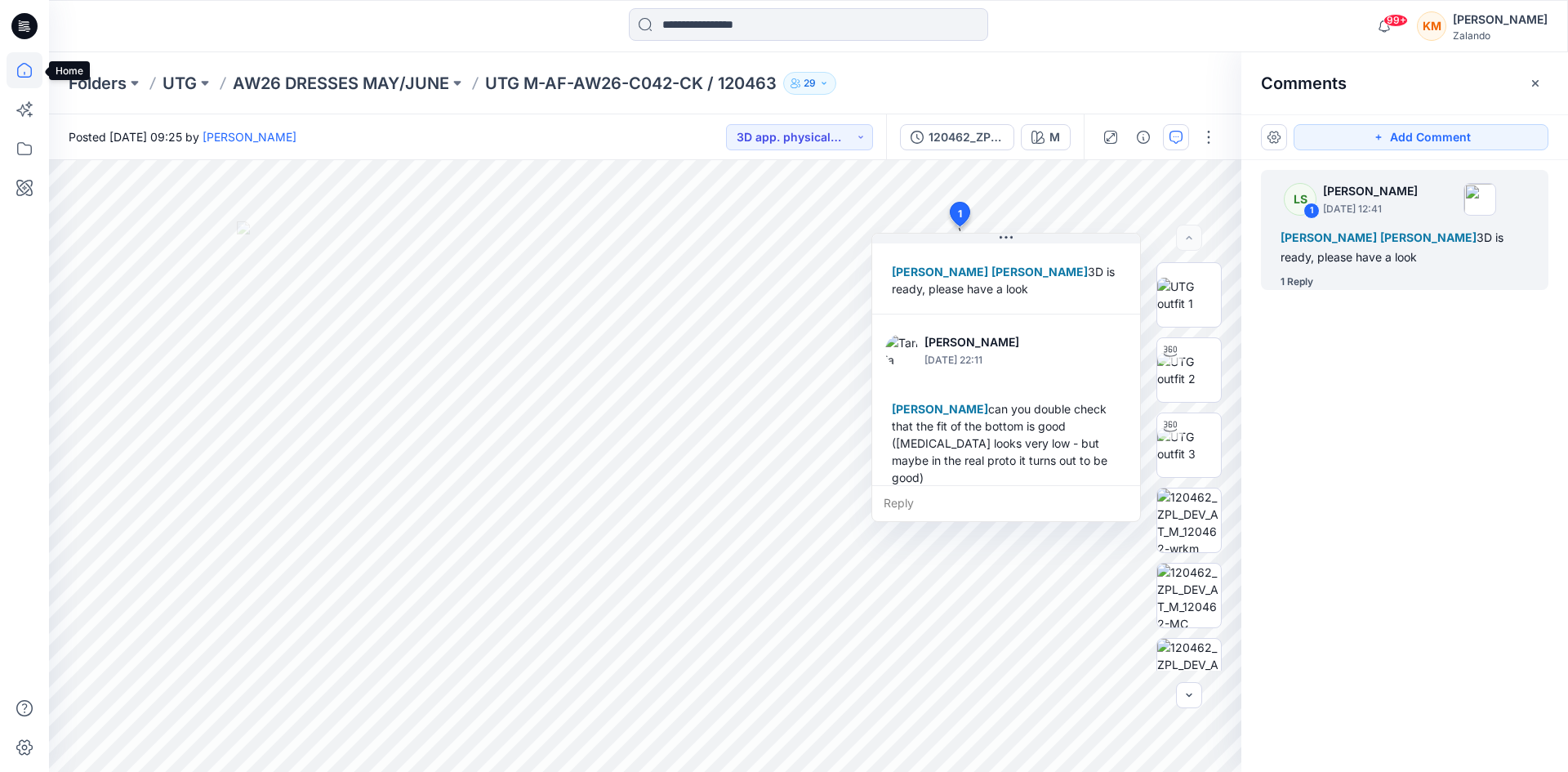
click at [20, 72] on icon at bounding box center [24, 70] width 36 height 36
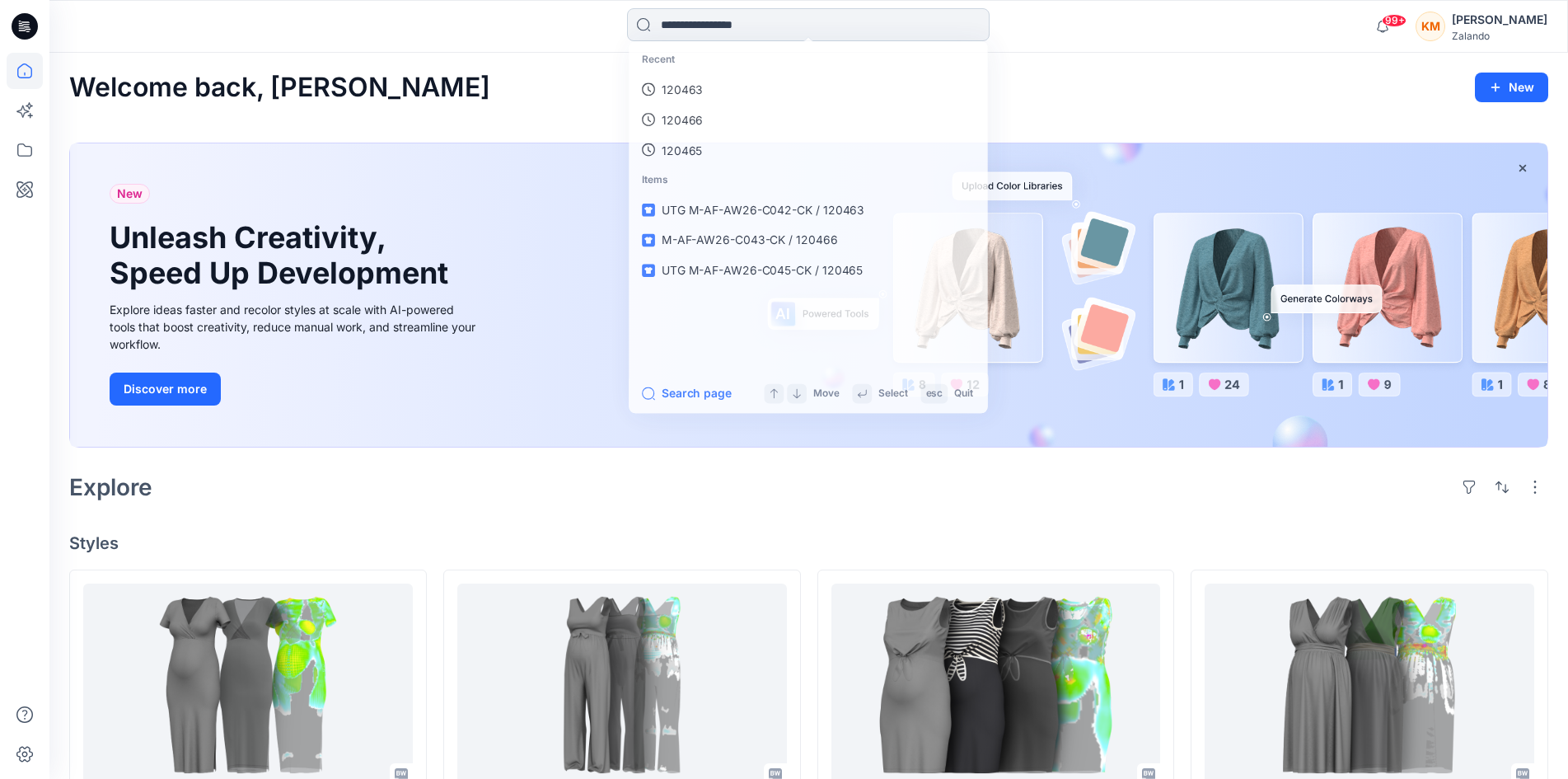
click at [704, 17] on input at bounding box center [808, 24] width 362 height 33
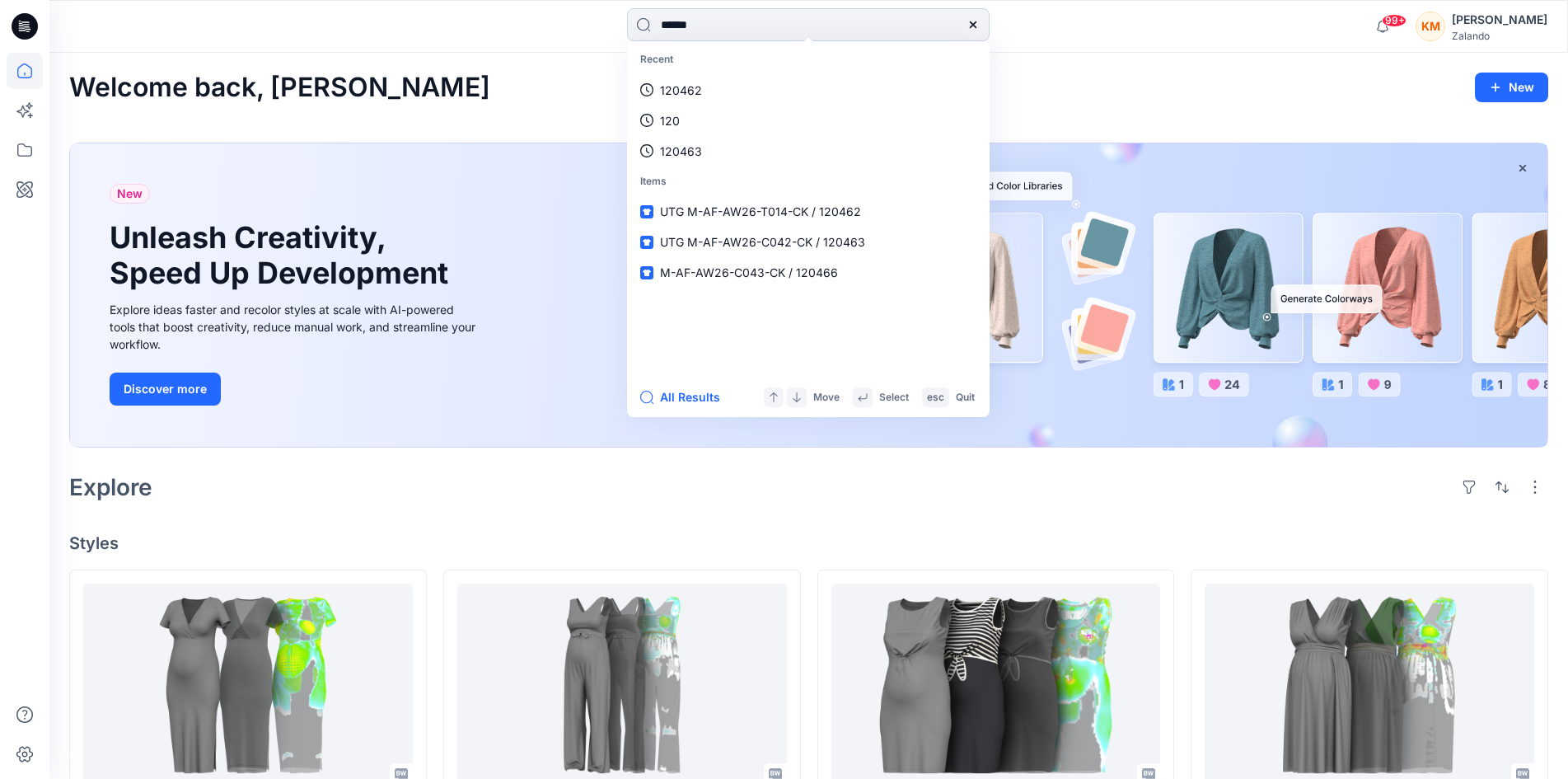
type input "******"
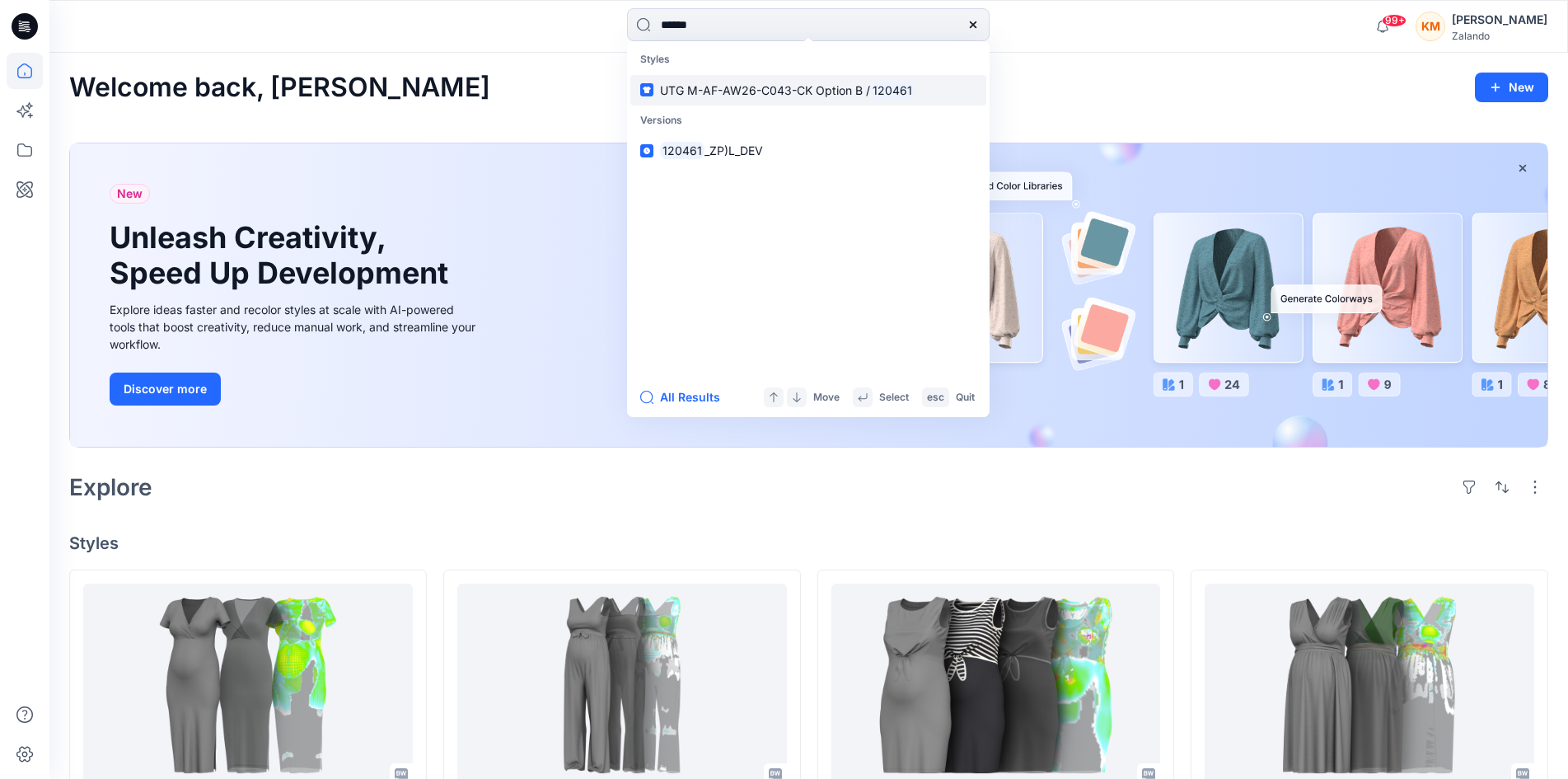
click at [737, 93] on span "UTG M-AF-AW26-C043-CK Option B /" at bounding box center [766, 90] width 210 height 14
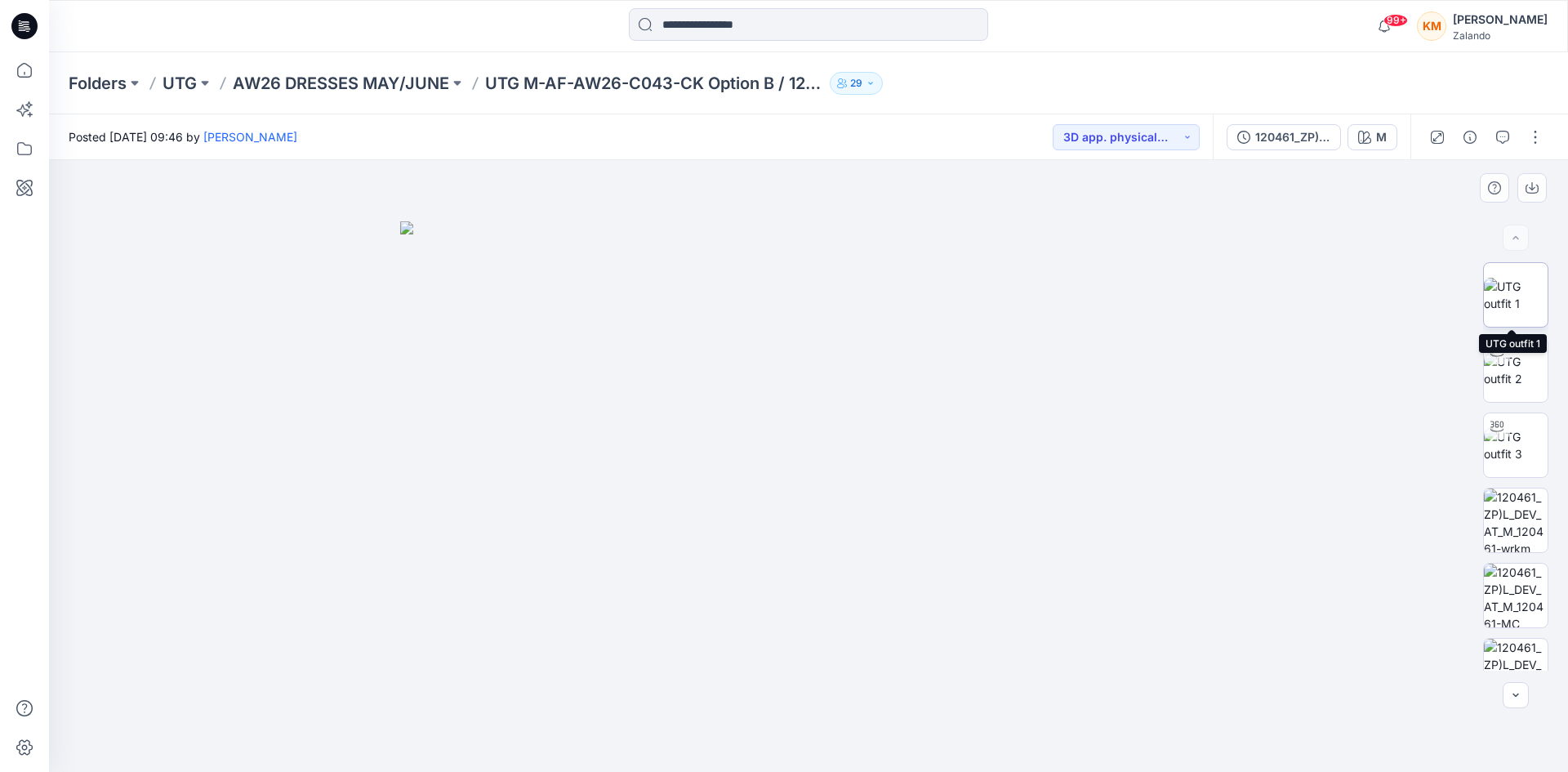
click at [1497, 288] on img at bounding box center [1515, 295] width 64 height 34
click at [1498, 137] on icon "button" at bounding box center [1503, 137] width 13 height 13
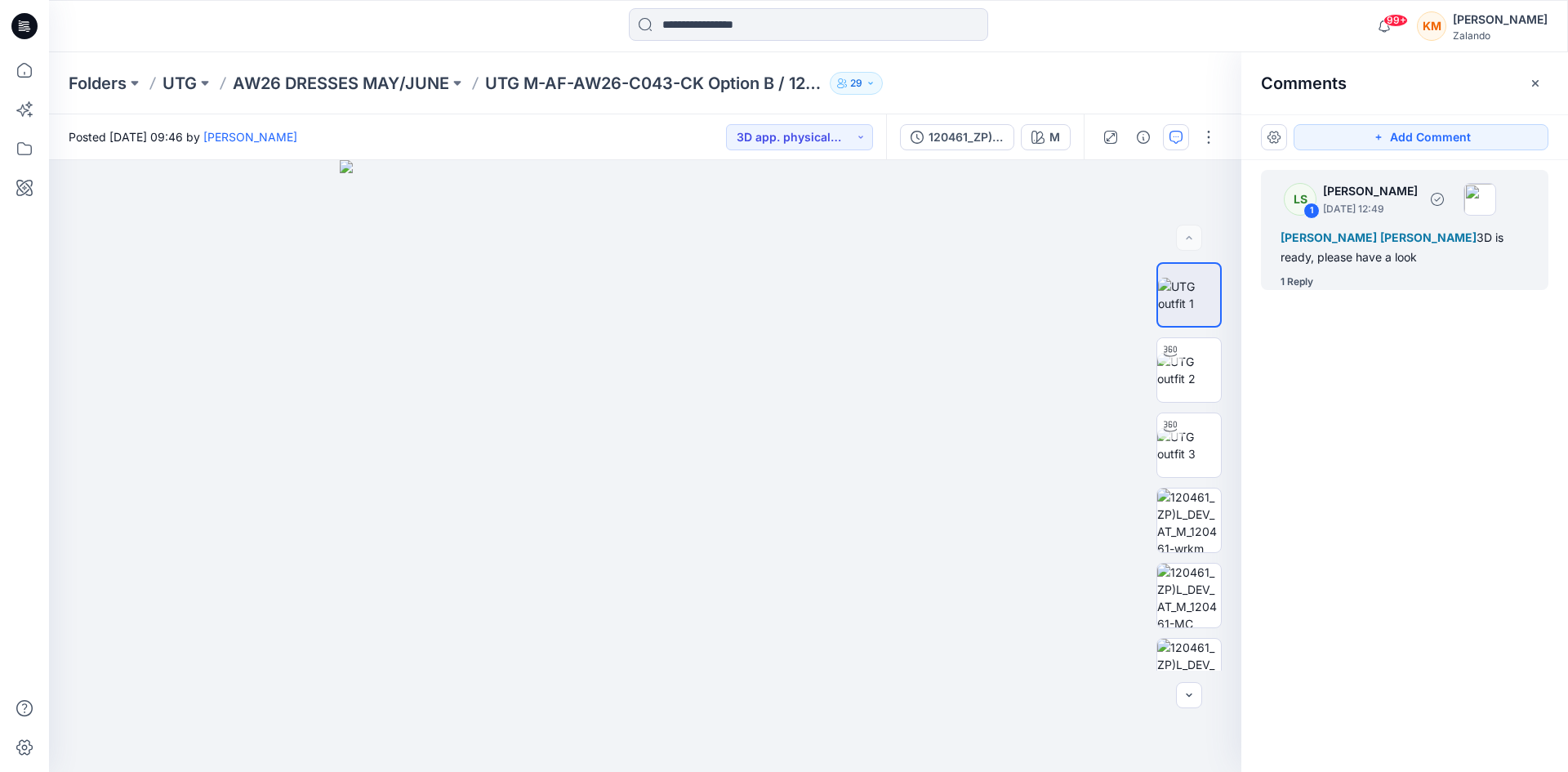
drag, startPoint x: 1368, startPoint y: 247, endPoint x: 1358, endPoint y: 247, distance: 10.0
click at [1365, 247] on div "Tania Baumeister-Hanff Marlene Seefeldt 3D is ready, please have a look" at bounding box center [1405, 247] width 248 height 39
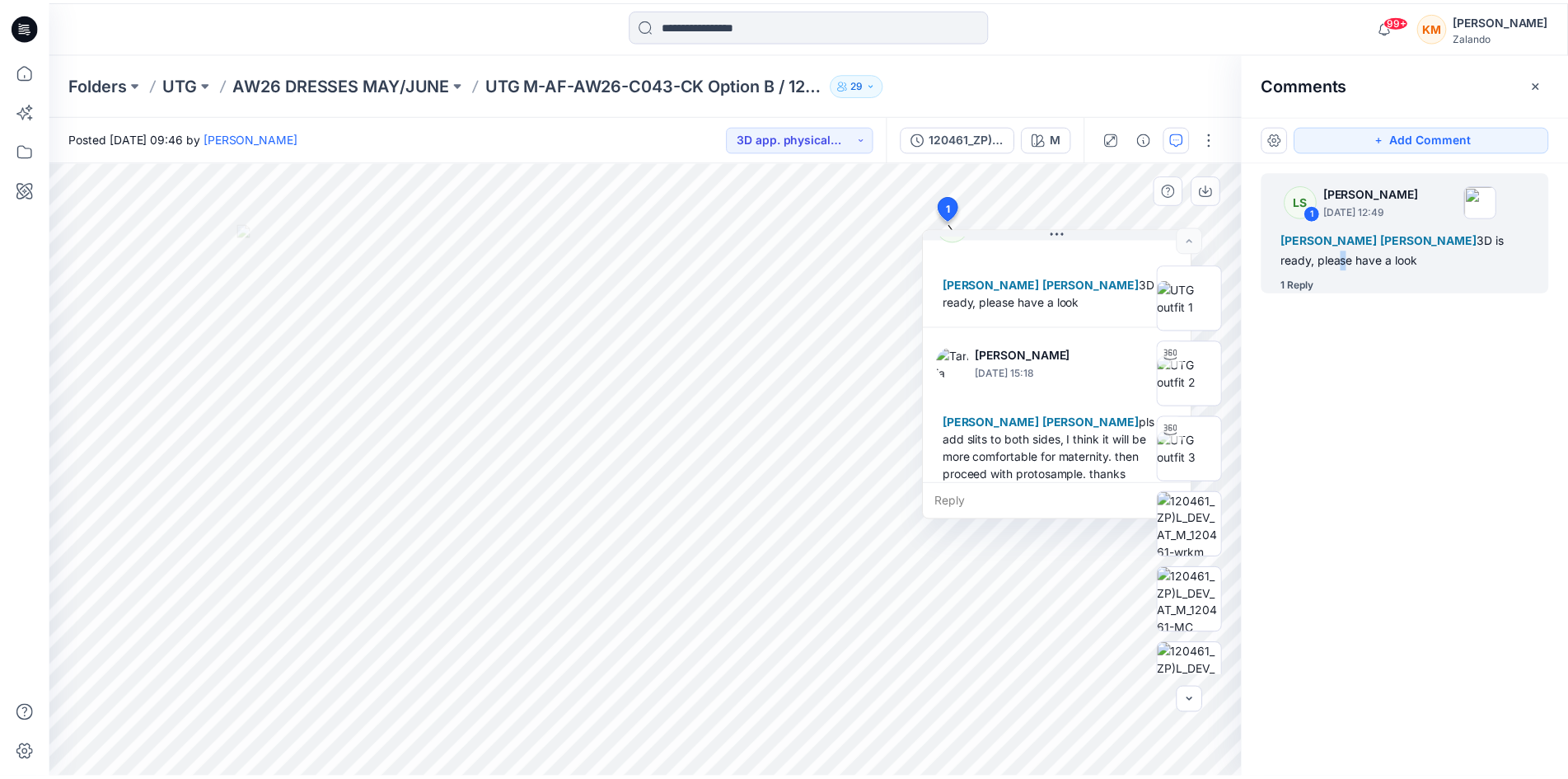
scroll to position [63, 0]
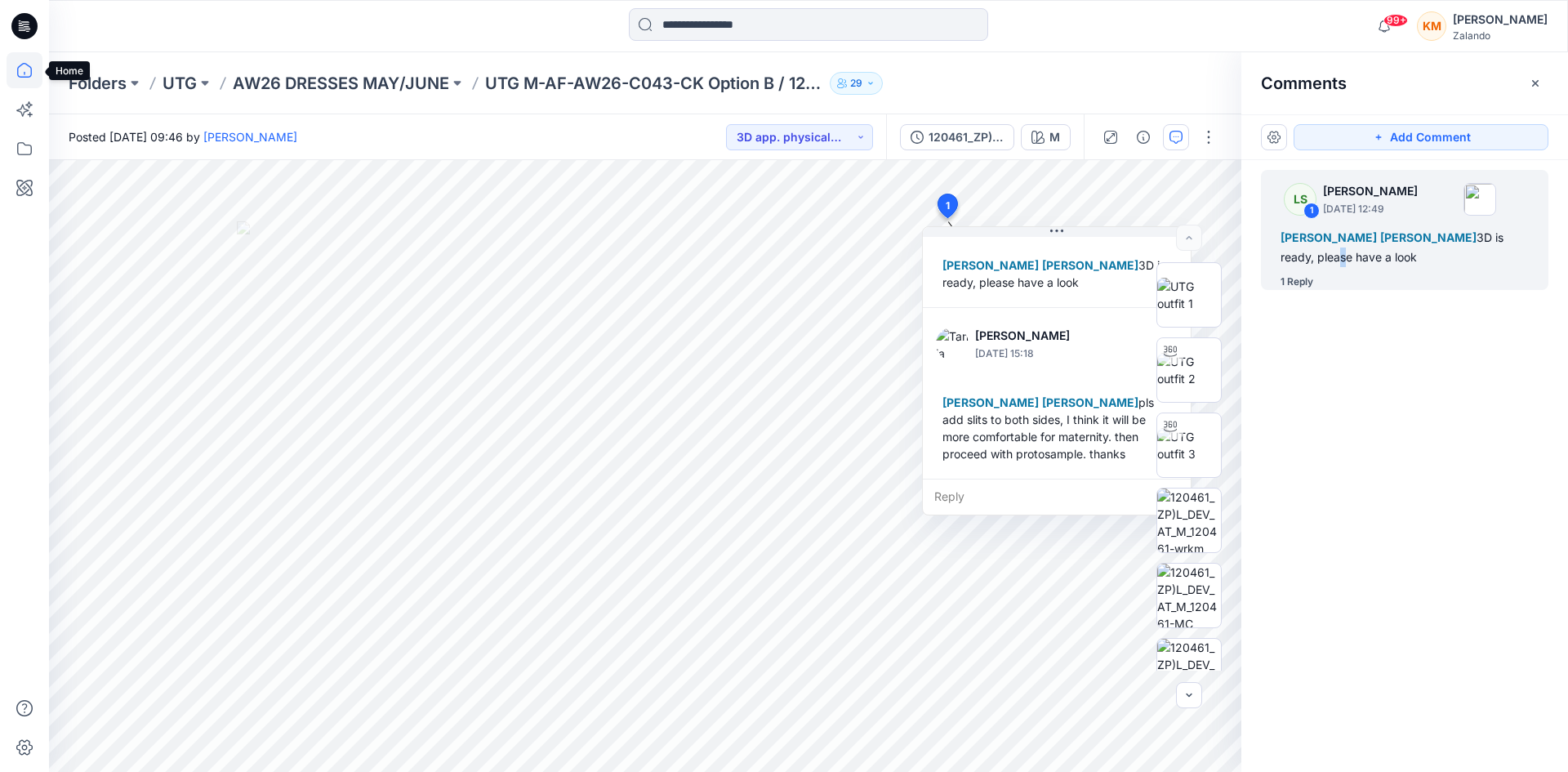
click at [16, 67] on icon at bounding box center [24, 70] width 36 height 36
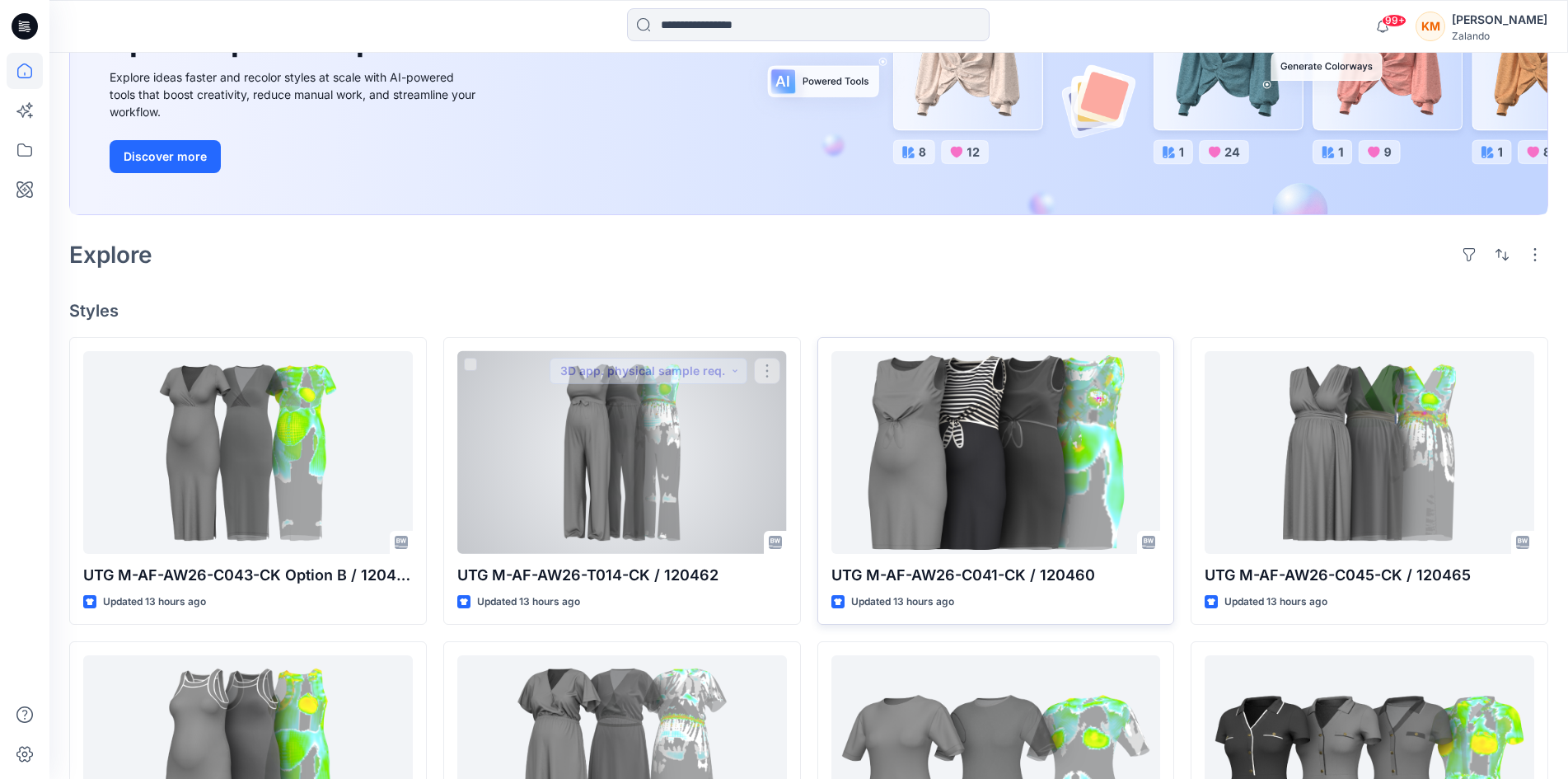
scroll to position [247, 0]
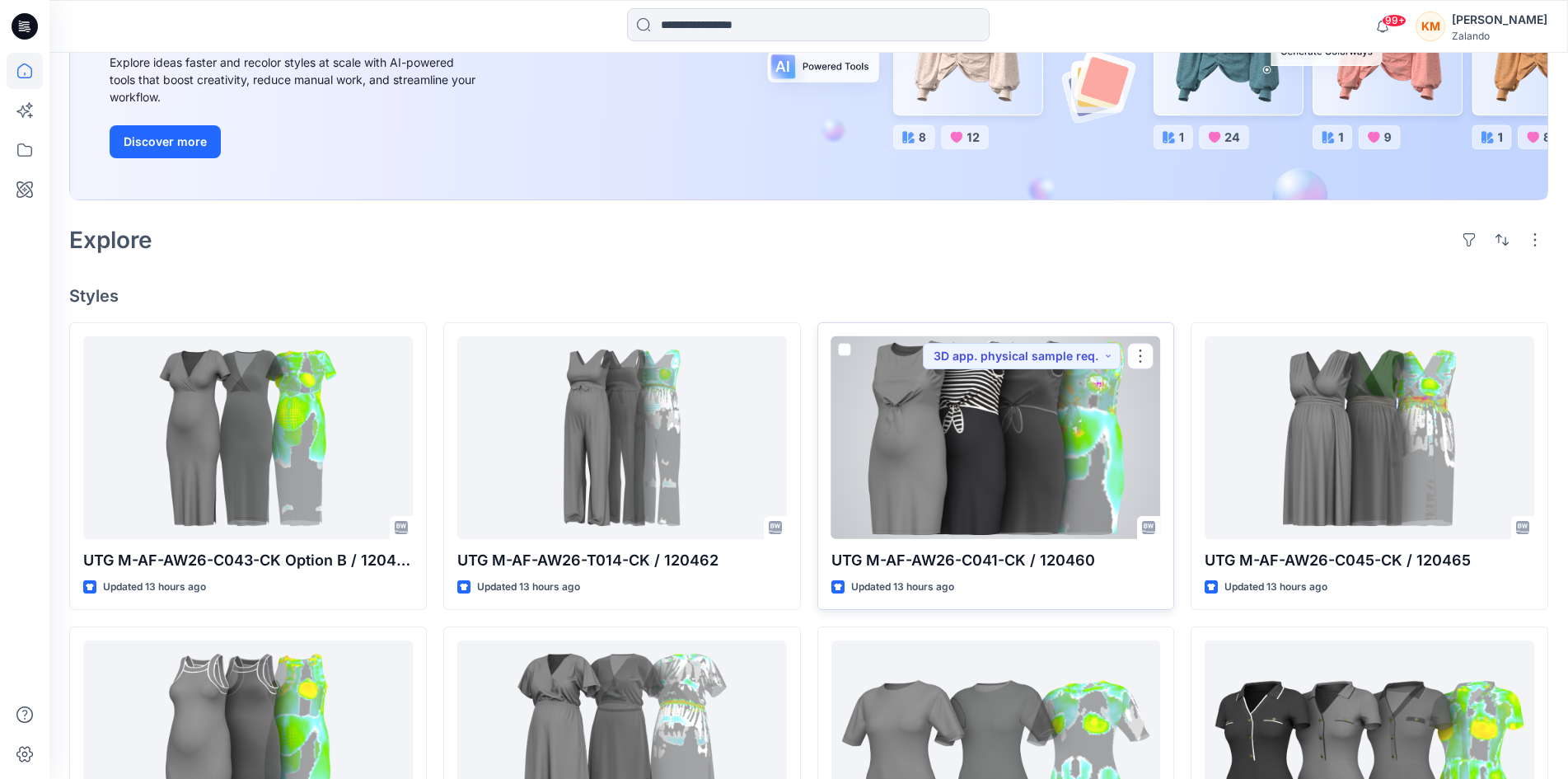
drag, startPoint x: 963, startPoint y: 427, endPoint x: 948, endPoint y: 419, distance: 17.0
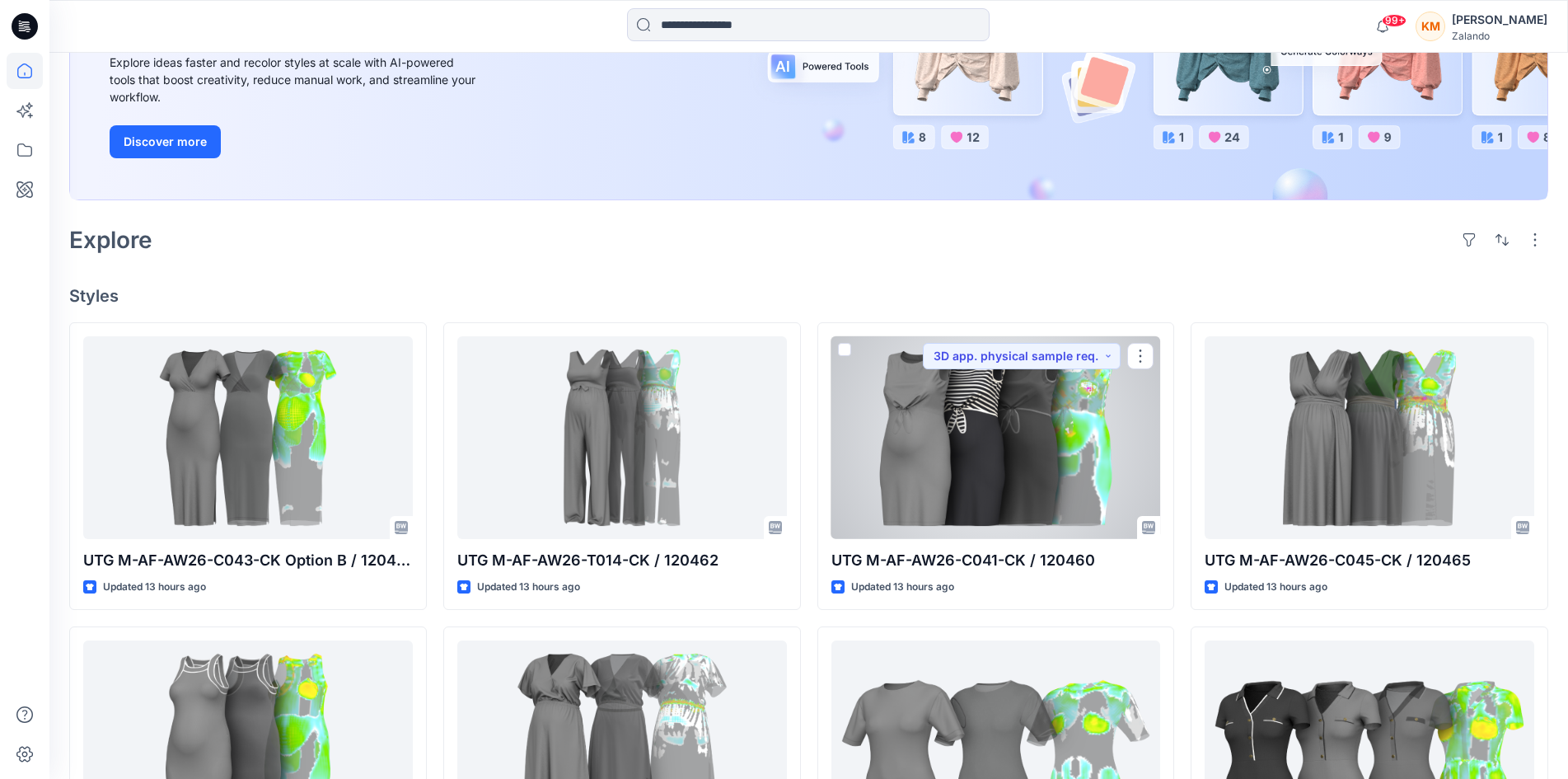
click at [963, 429] on div at bounding box center [996, 438] width 330 height 203
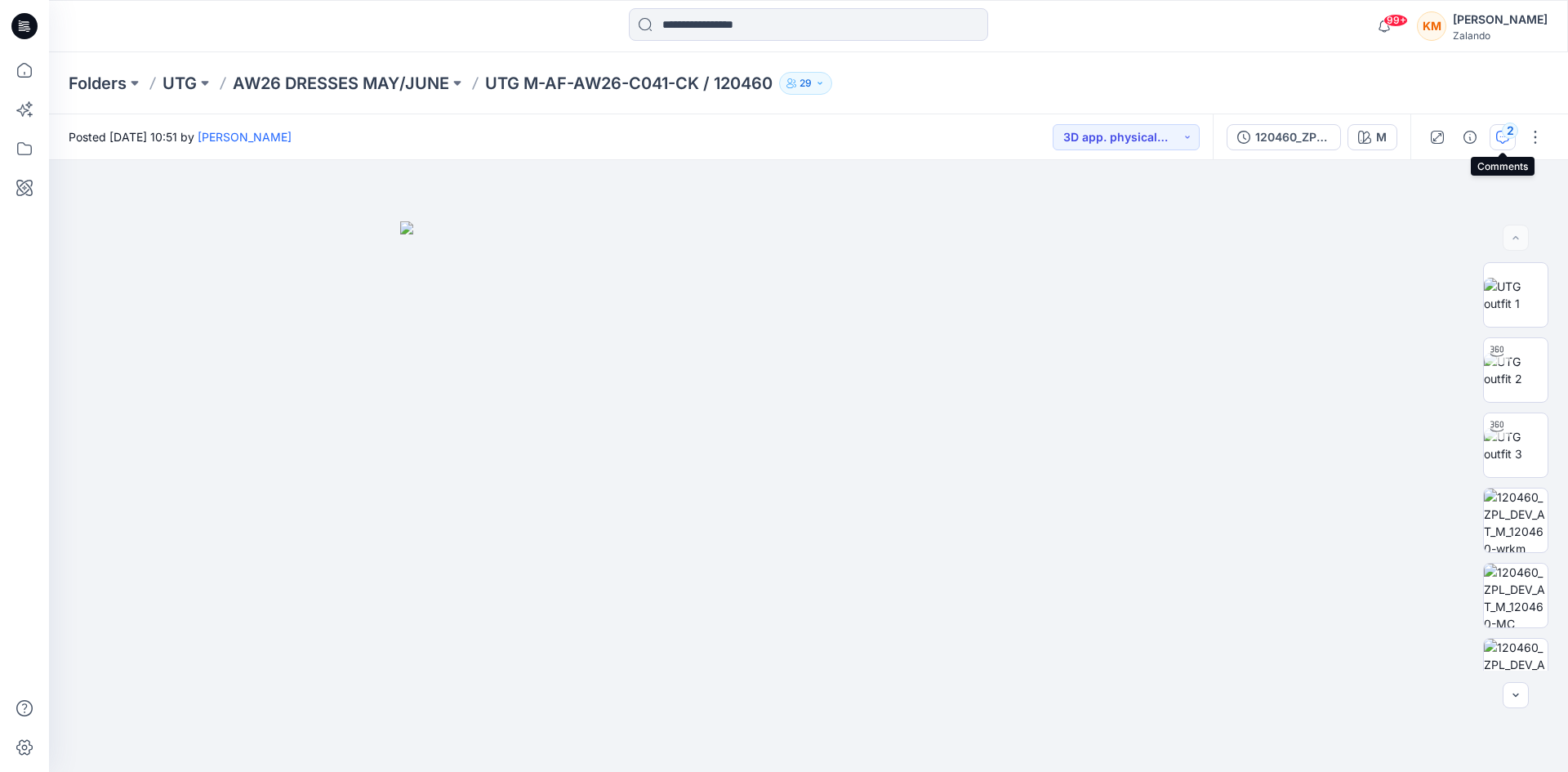
click at [1506, 132] on div "2" at bounding box center [1510, 131] width 17 height 17
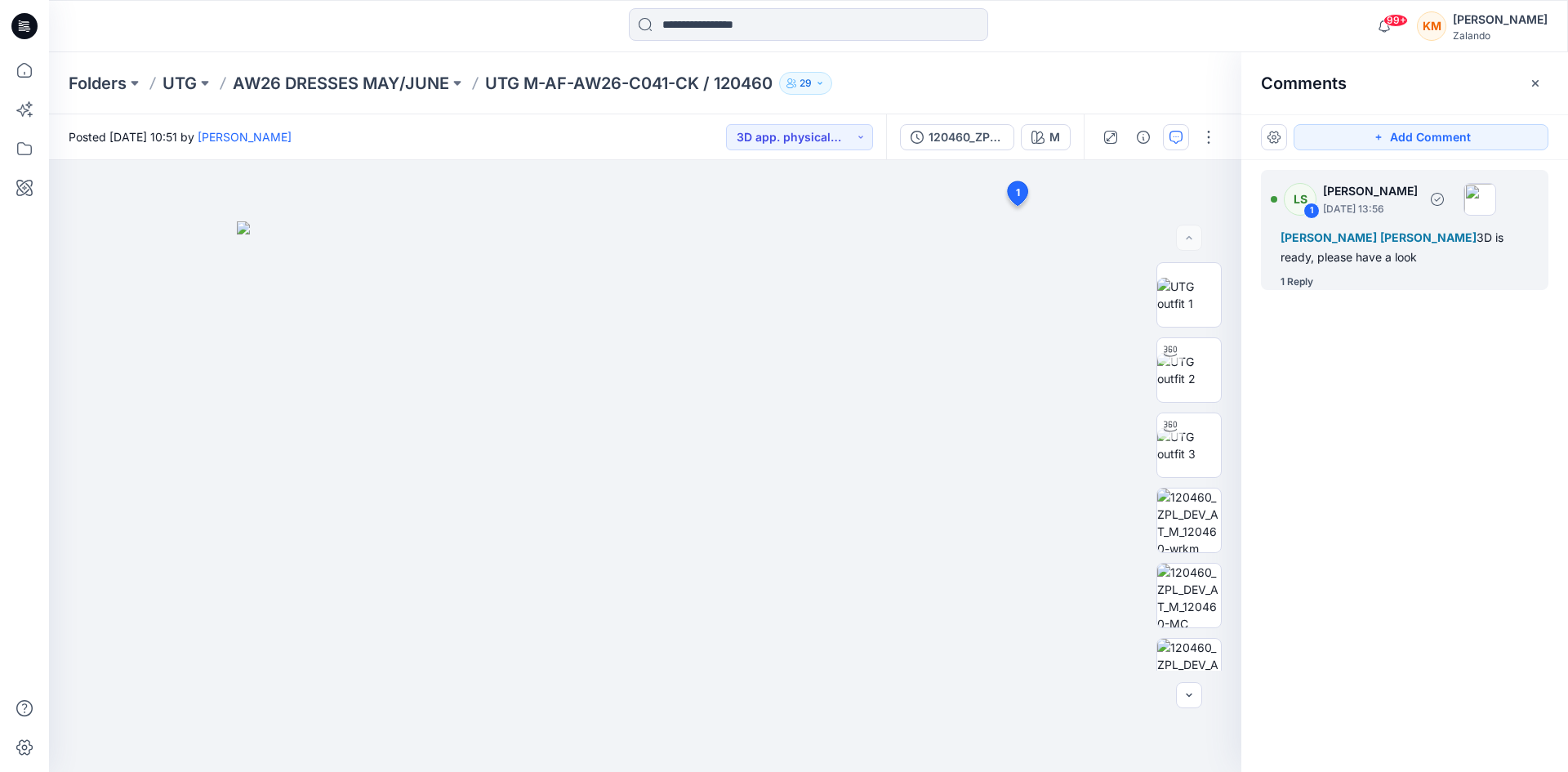
click at [1364, 247] on div "Tania Baumeister-Hanff Marlene Seefeldt 3D is ready, please have a look" at bounding box center [1405, 247] width 248 height 39
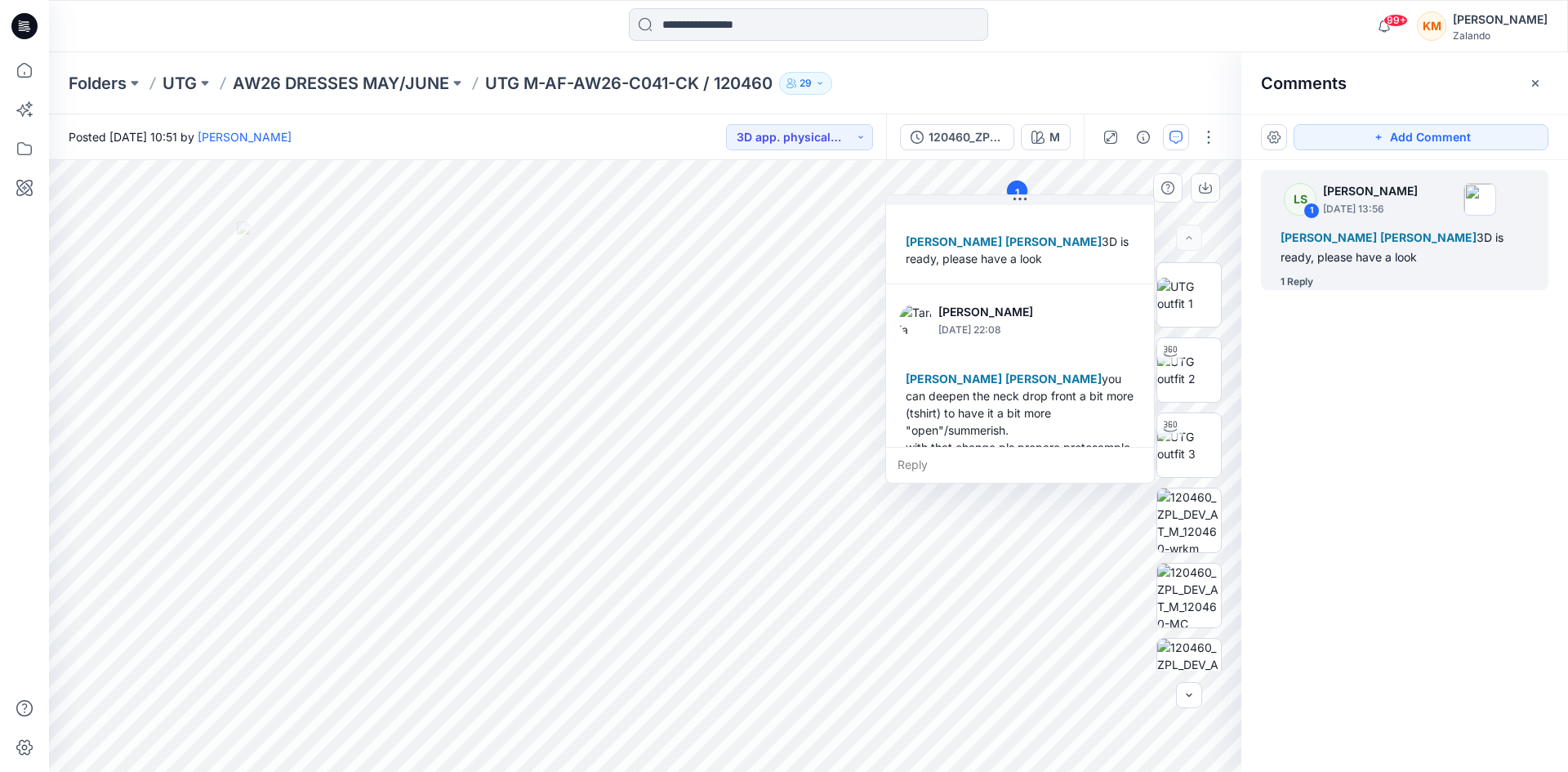
scroll to position [132, 0]
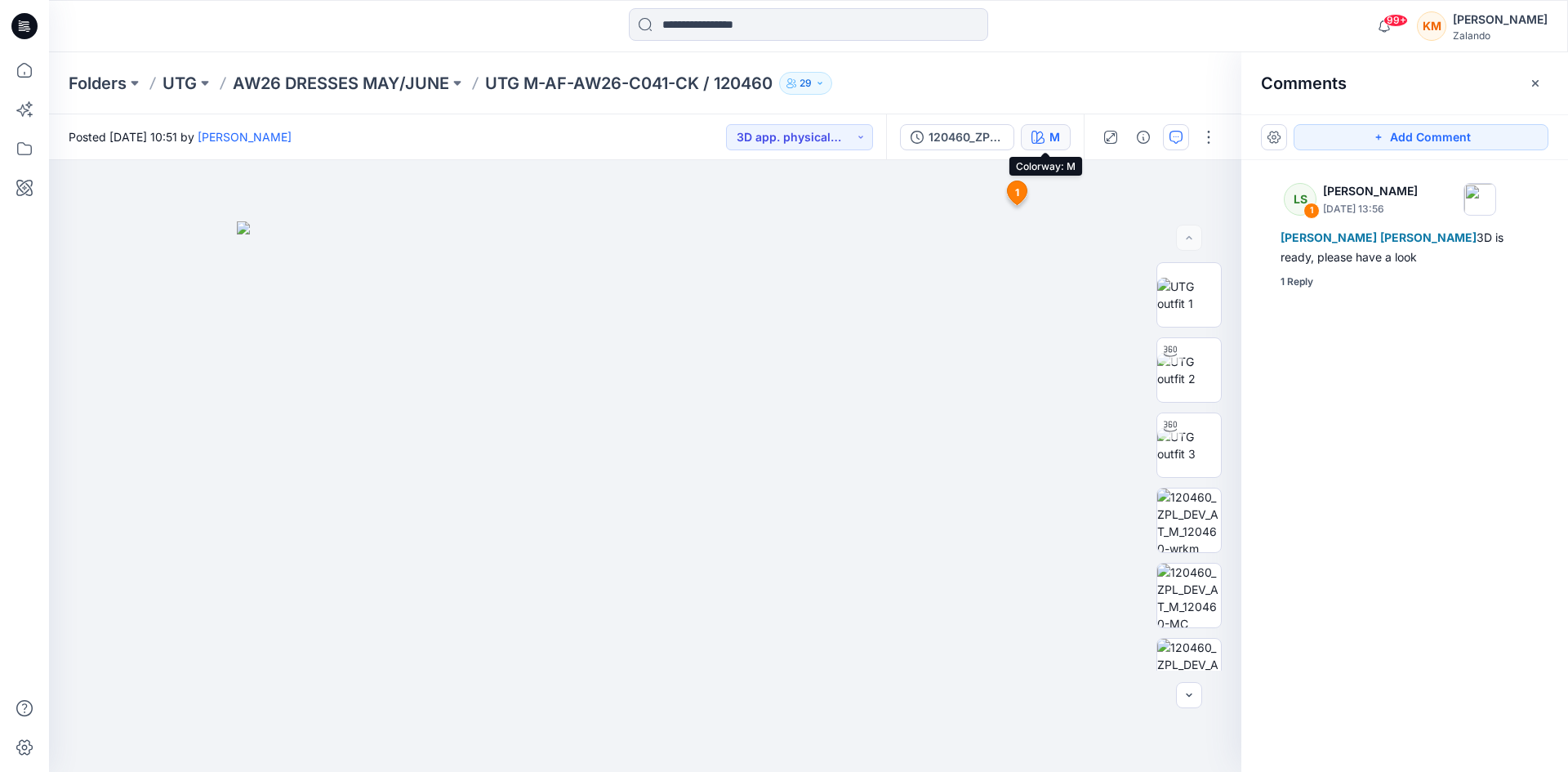
click at [1061, 137] on button "M" at bounding box center [1046, 137] width 50 height 26
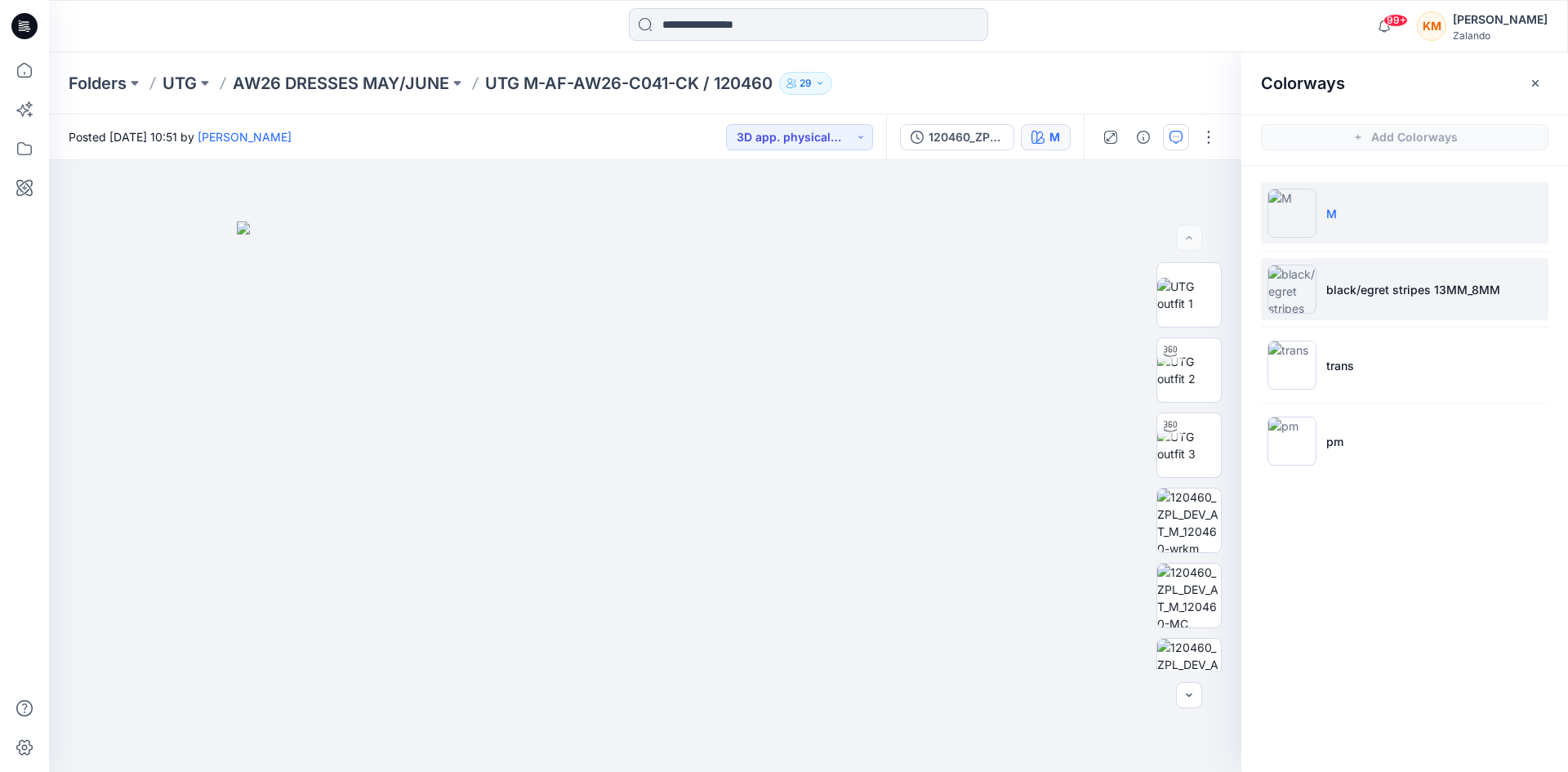
click at [1310, 290] on img at bounding box center [1292, 289] width 49 height 49
